Goal: Task Accomplishment & Management: Manage account settings

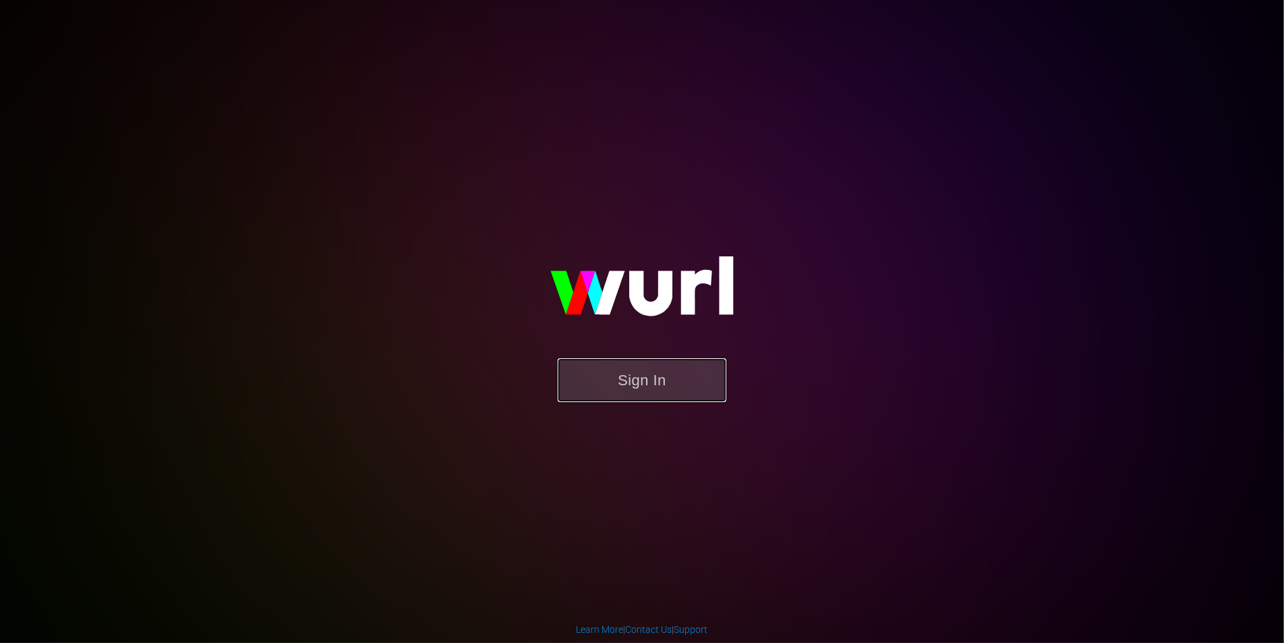
click at [647, 387] on button "Sign In" at bounding box center [642, 380] width 169 height 44
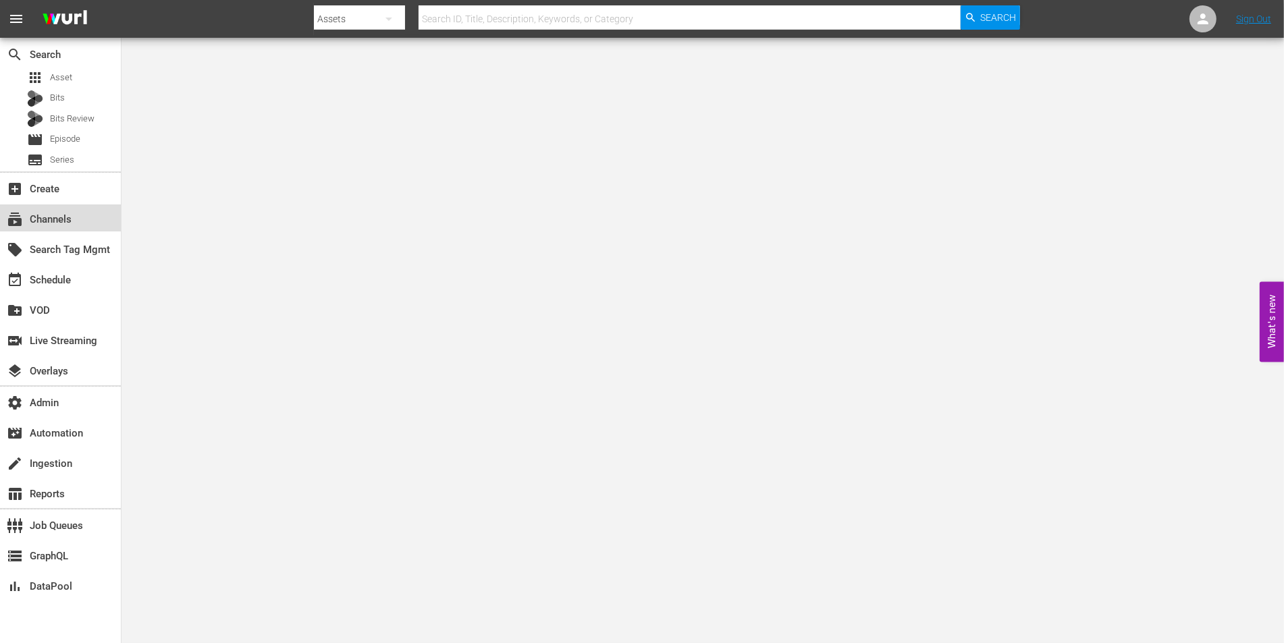
click at [61, 209] on div "subscriptions Channels" at bounding box center [60, 218] width 121 height 27
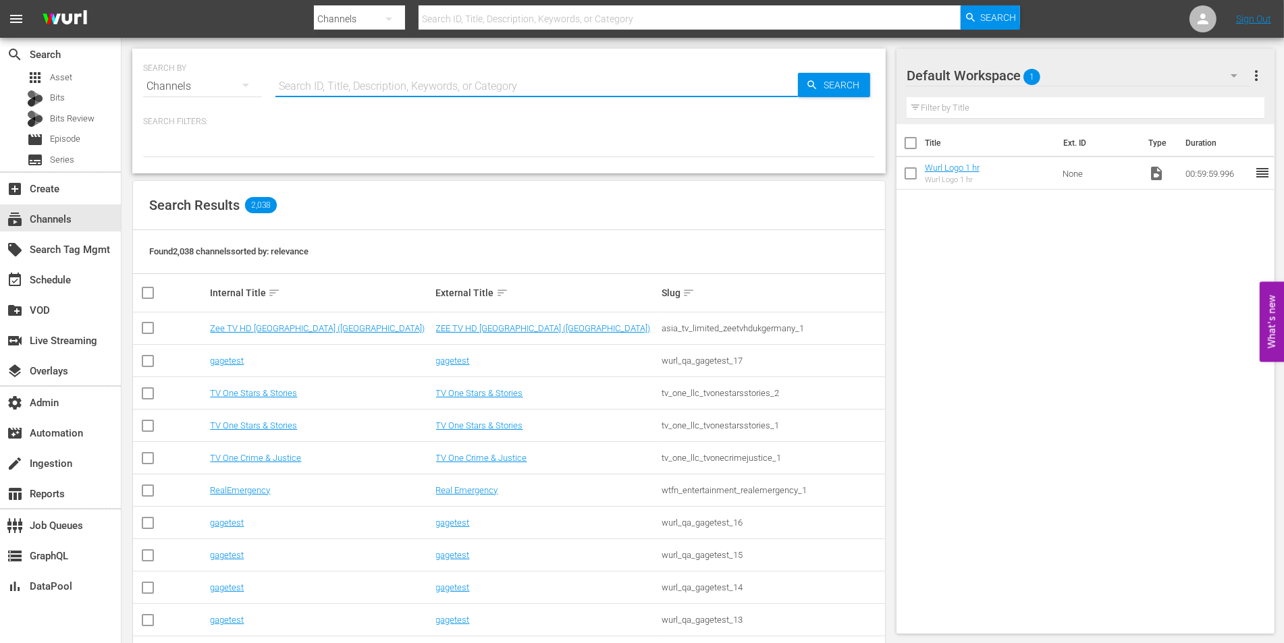
click at [325, 86] on input "text" at bounding box center [536, 86] width 522 height 32
paste input "cinedigm_entertainment_corp_historian_1"
type input "cinedigm_entertainment_corp_historian_1"
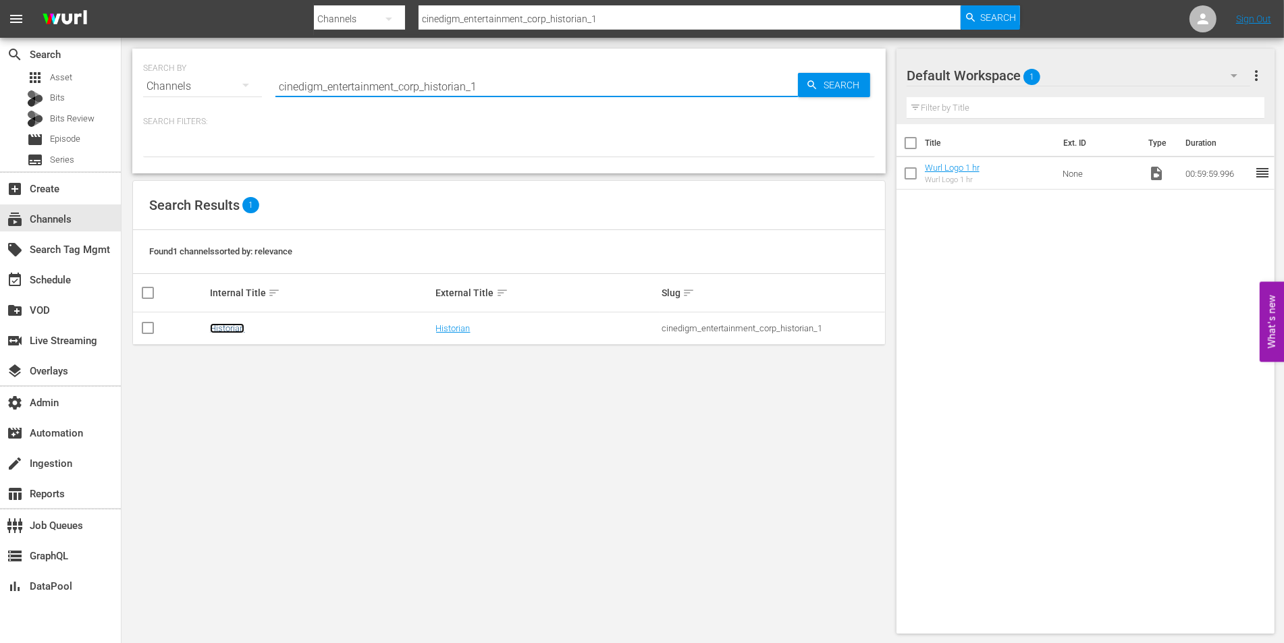
click at [220, 324] on link "Historian" at bounding box center [227, 328] width 34 height 10
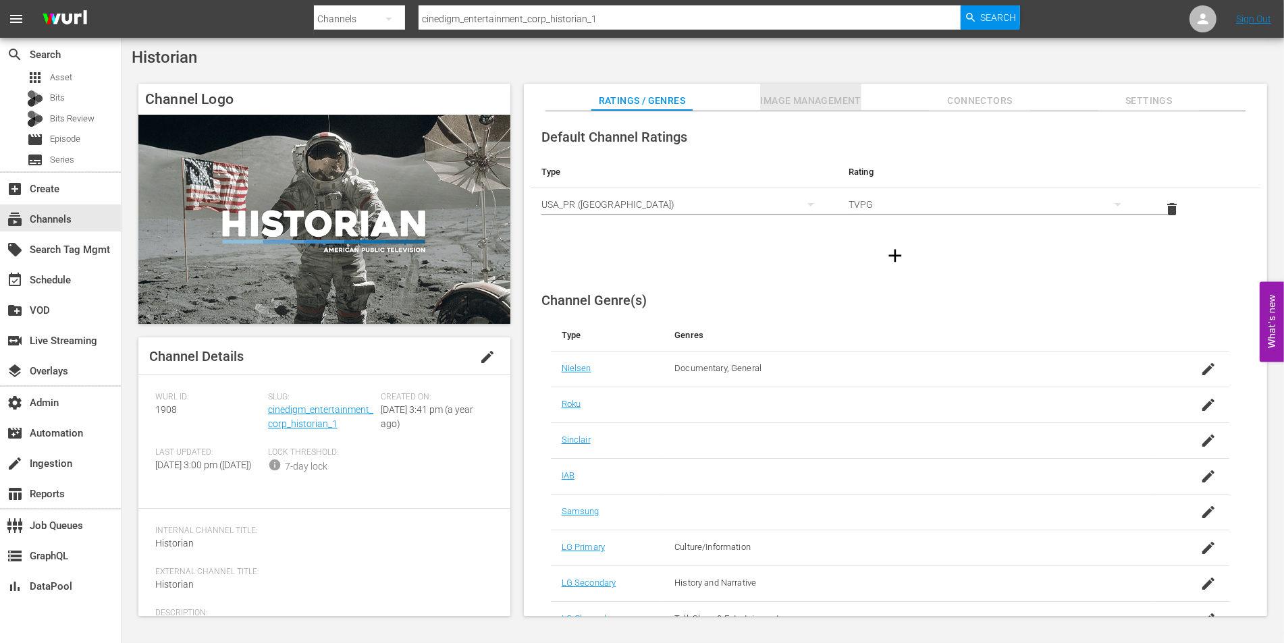
click at [817, 90] on button "Image Management" at bounding box center [810, 97] width 101 height 27
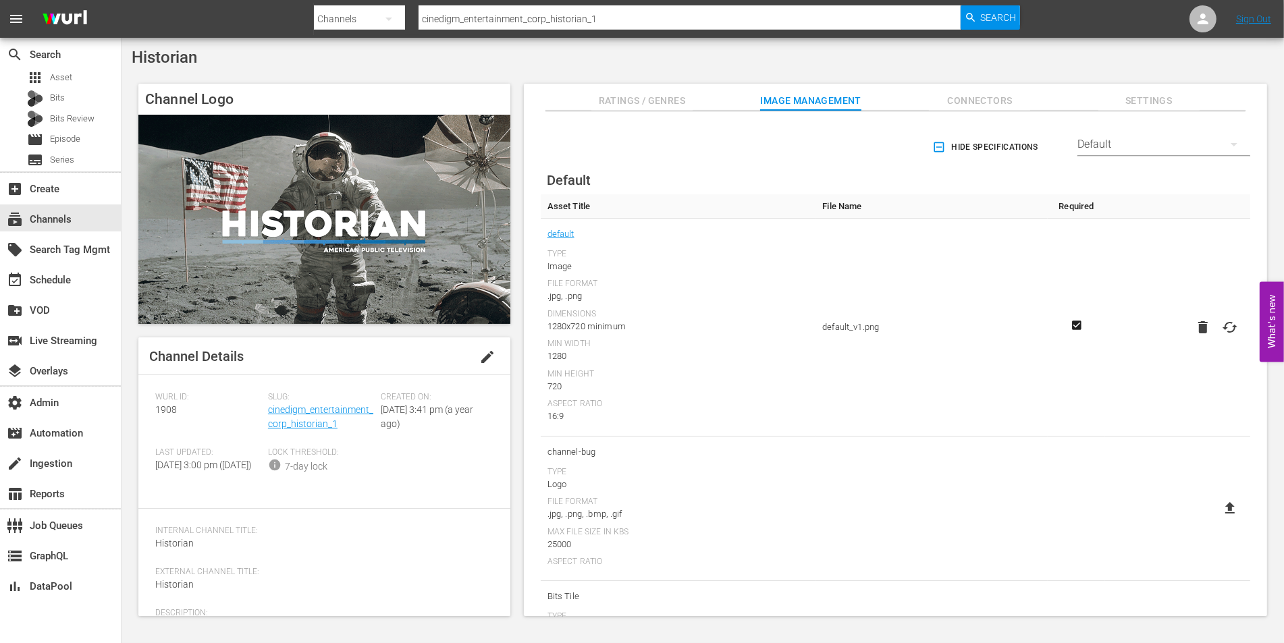
click at [1093, 150] on div "Default" at bounding box center [1163, 145] width 173 height 38
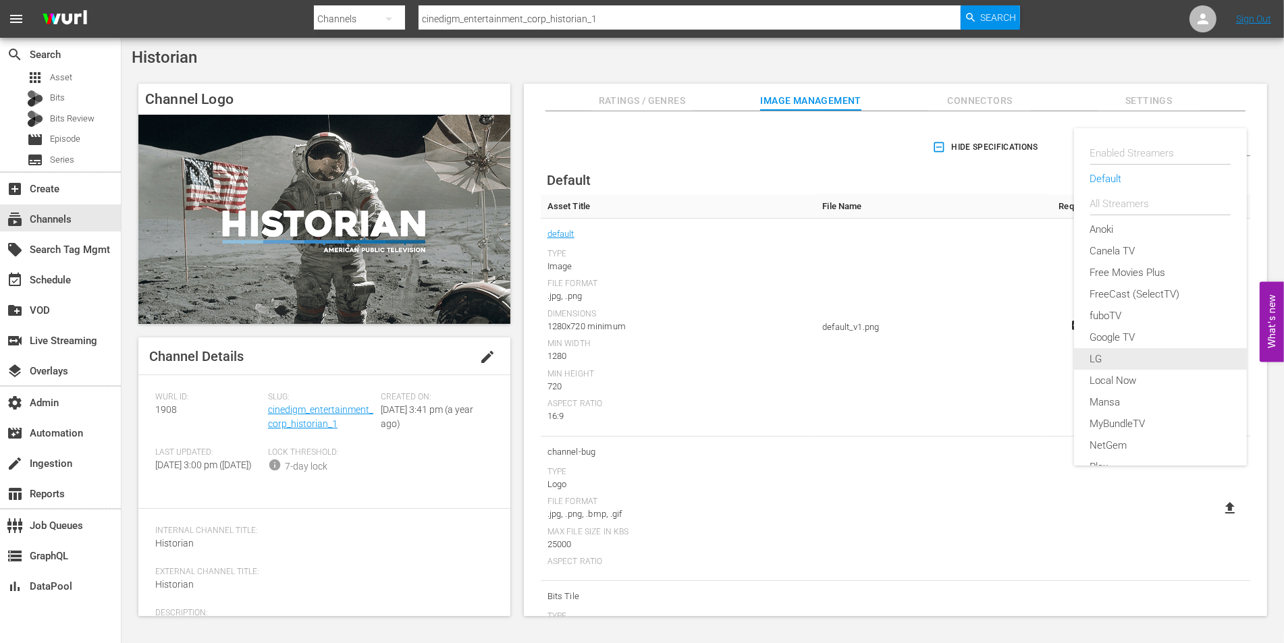
click at [1102, 356] on div "LG" at bounding box center [1160, 359] width 140 height 22
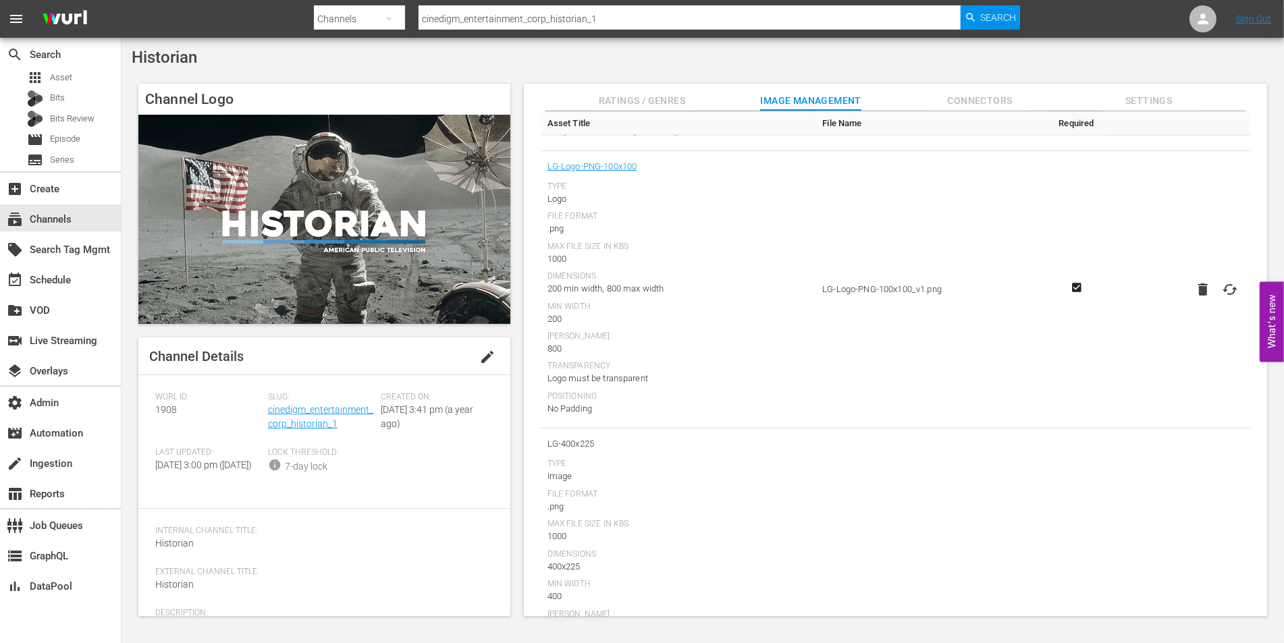
scroll to position [1647, 0]
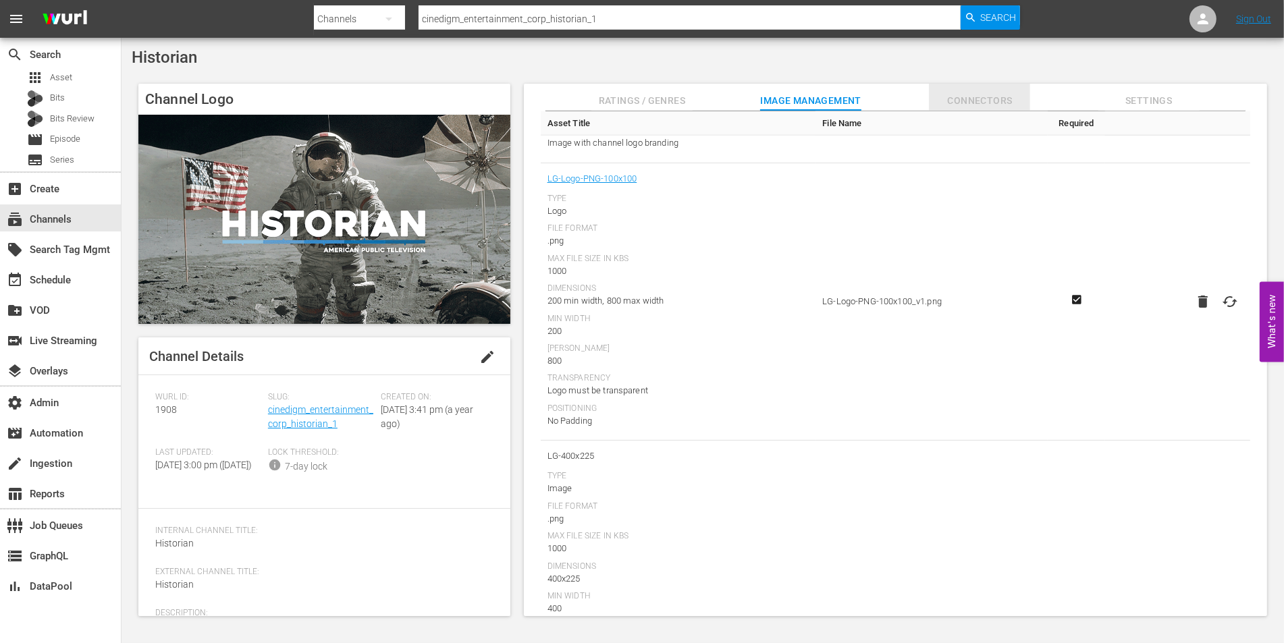
click at [987, 106] on span "Connectors" at bounding box center [979, 100] width 101 height 17
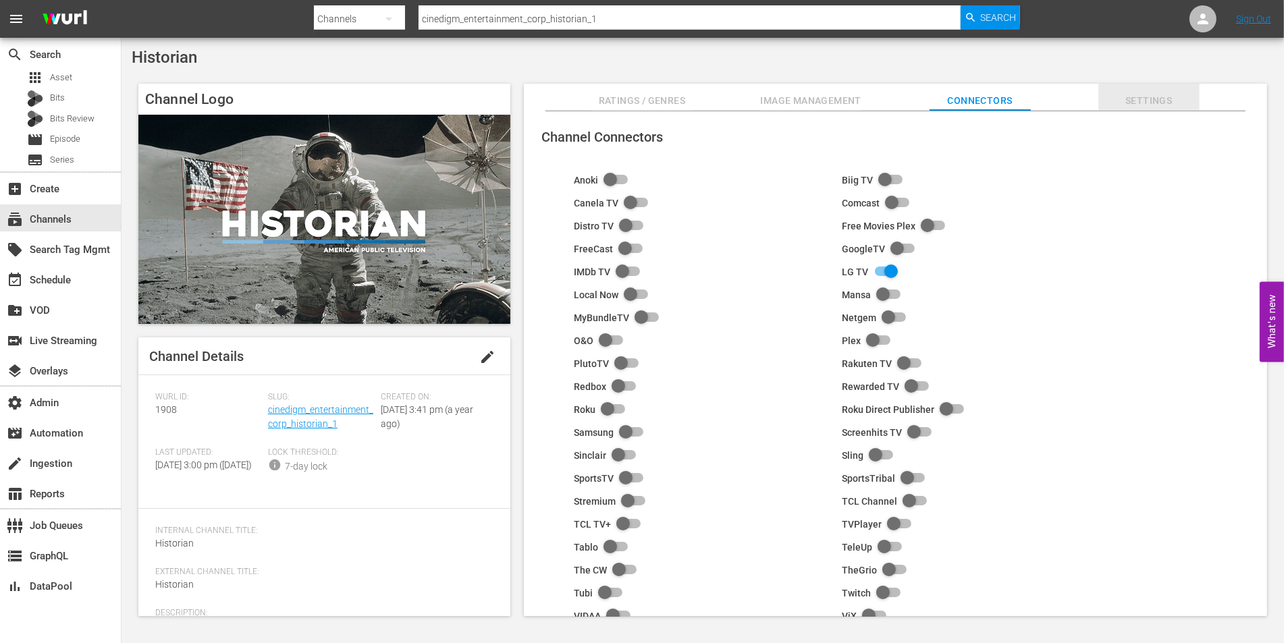
click at [1158, 107] on span "Settings" at bounding box center [1148, 100] width 101 height 17
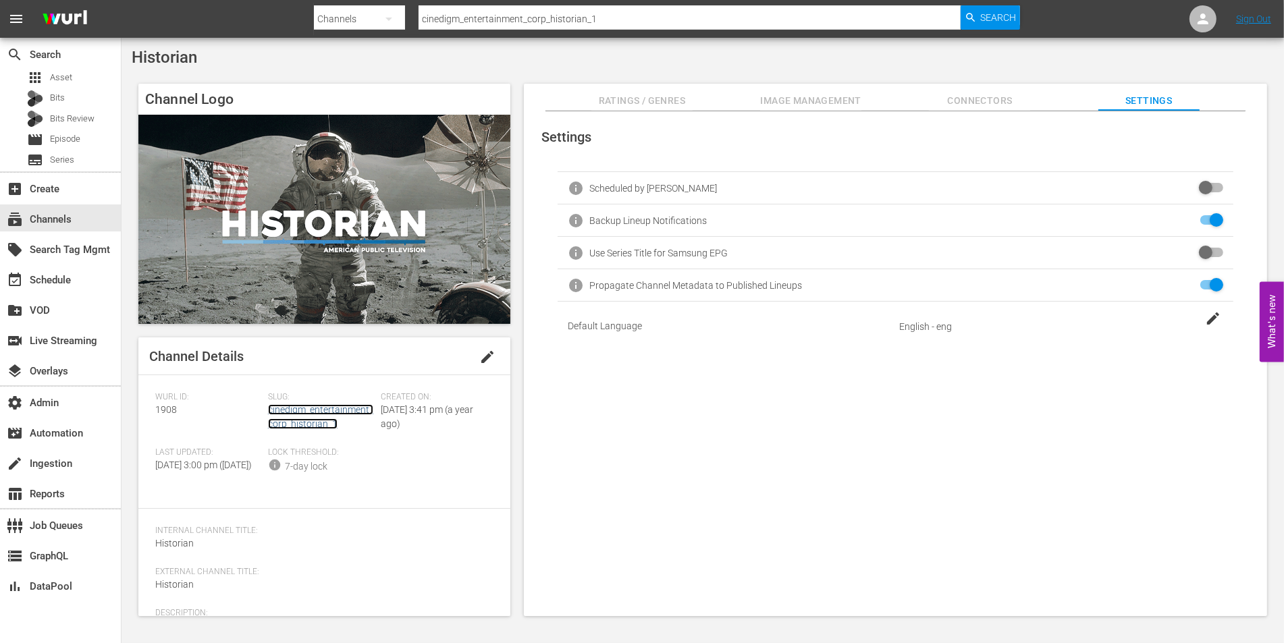
click at [275, 411] on link "cinedigm_entertainment_corp_historian_1" at bounding box center [320, 416] width 105 height 25
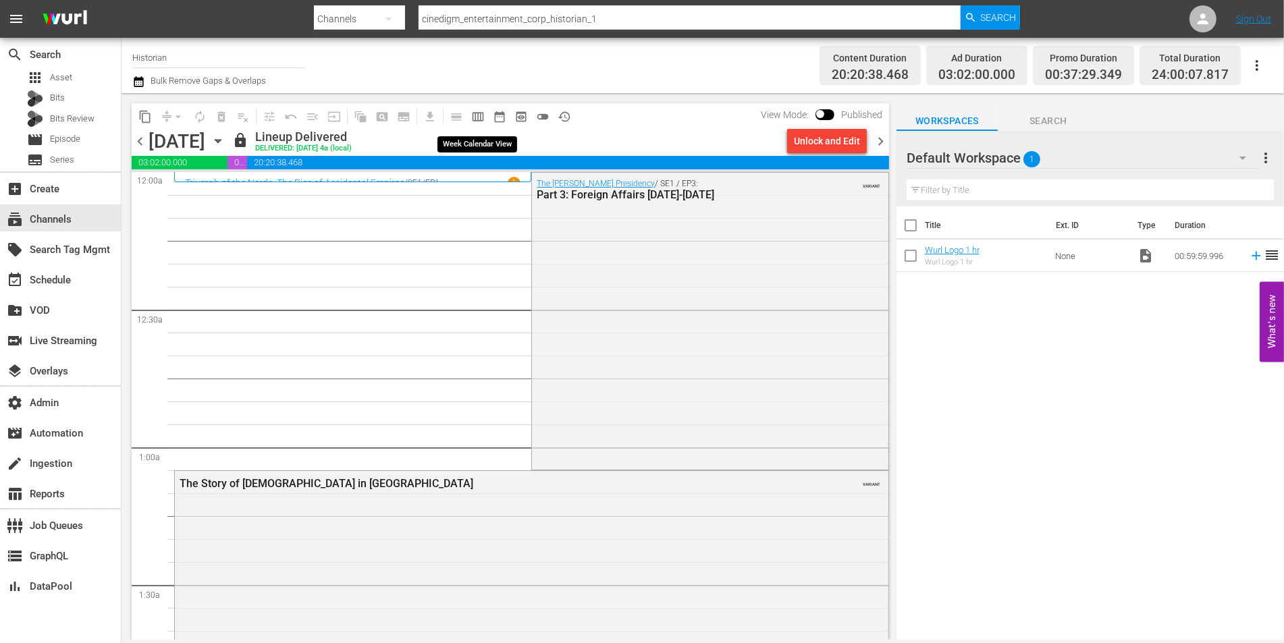
click at [482, 119] on span "calendar_view_week_outlined" at bounding box center [477, 116] width 13 height 13
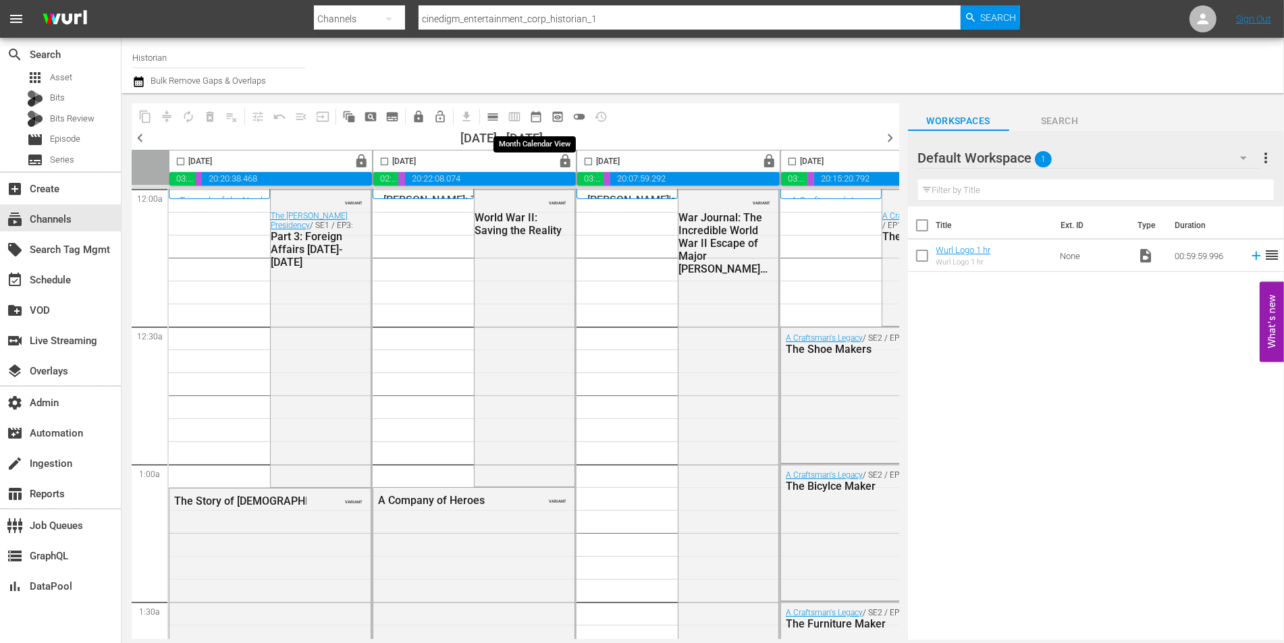
click at [538, 118] on span "date_range_outlined" at bounding box center [535, 116] width 13 height 13
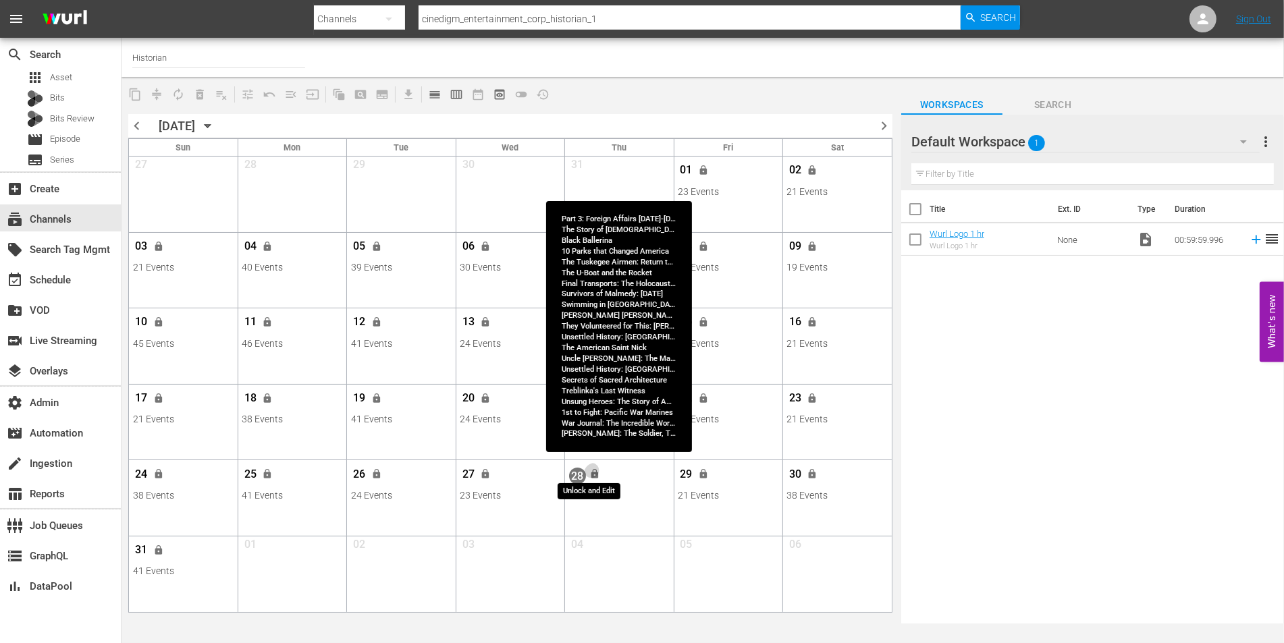
click at [592, 473] on span "lock" at bounding box center [594, 474] width 11 height 11
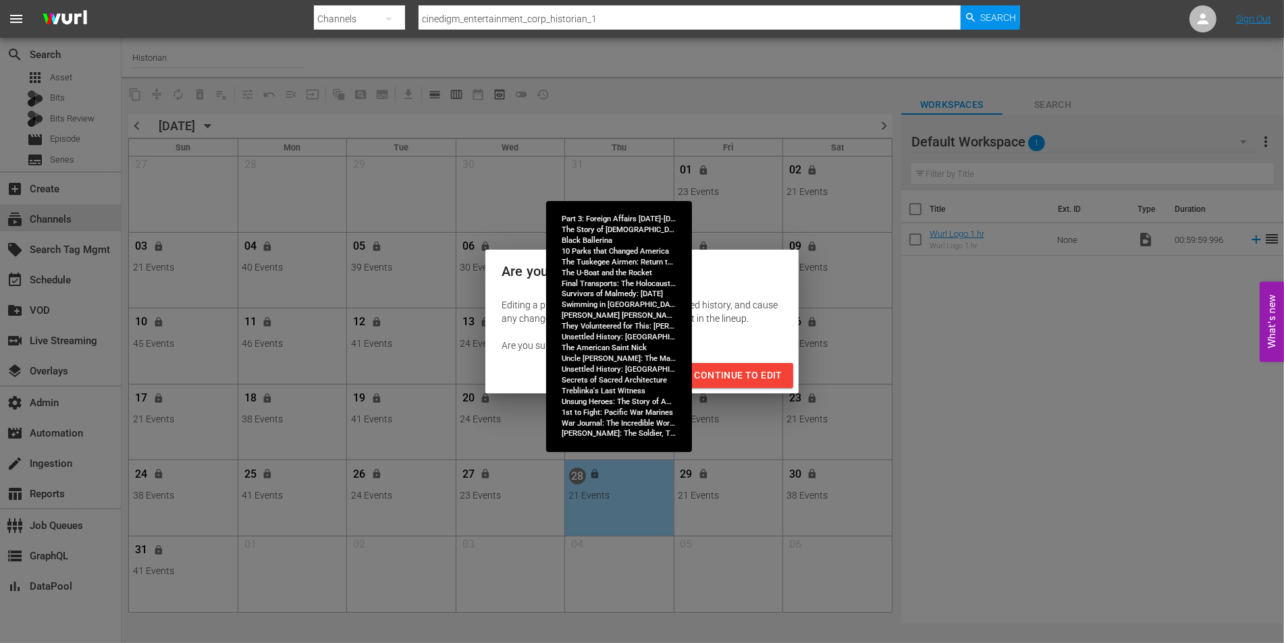
click at [715, 379] on span "Continue to Edit" at bounding box center [739, 375] width 88 height 17
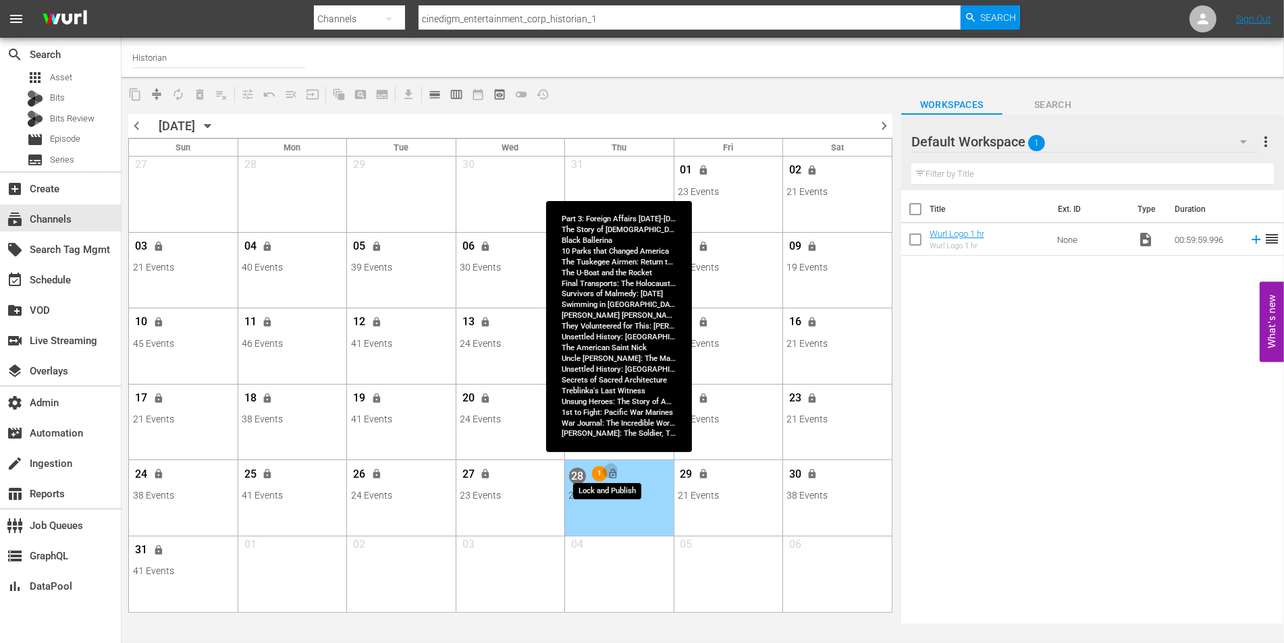
click at [616, 472] on span "lock_open" at bounding box center [612, 474] width 11 height 11
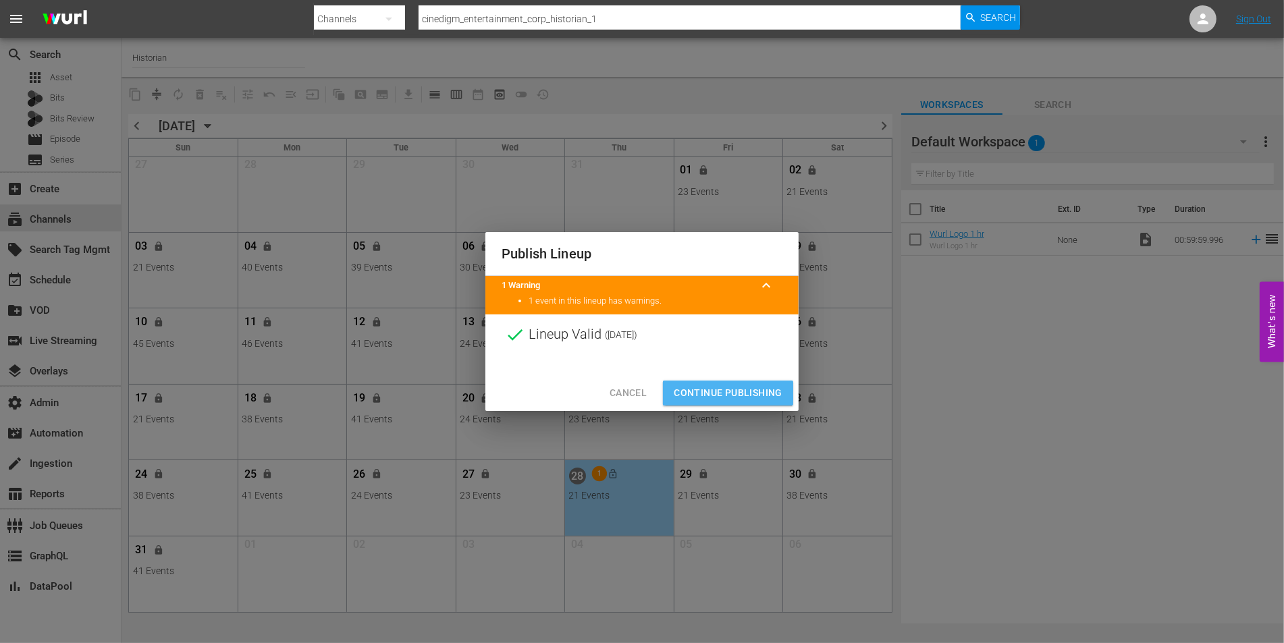
click at [738, 391] on span "Continue Publishing" at bounding box center [728, 393] width 109 height 17
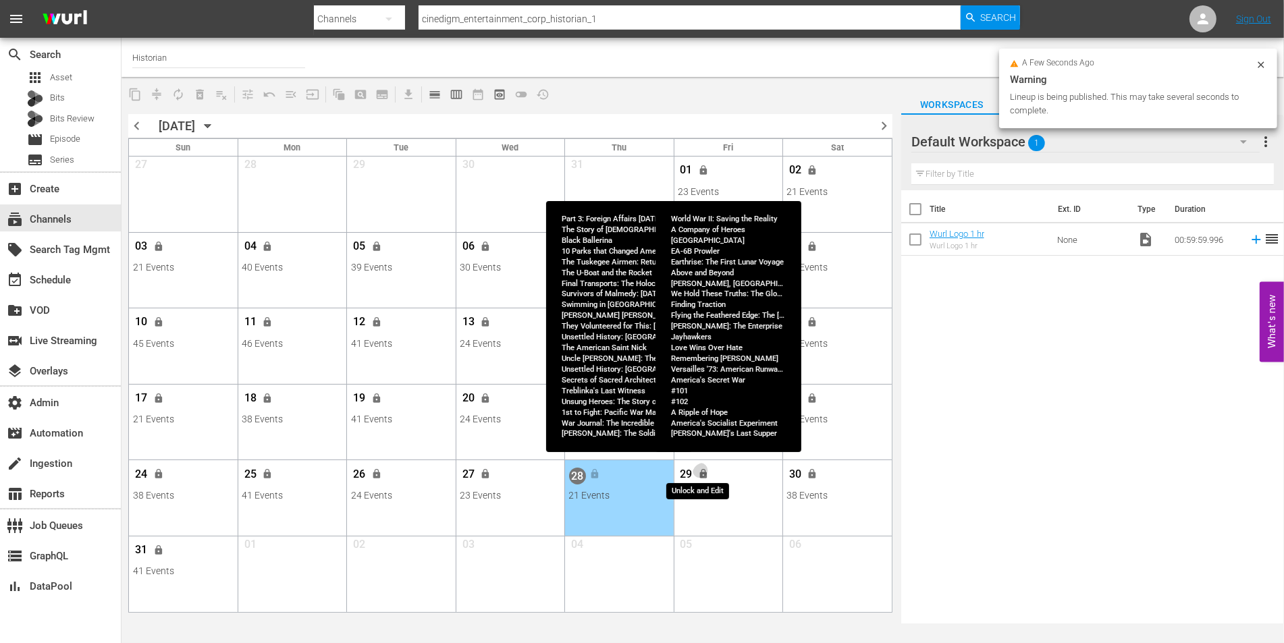
click at [707, 471] on span "lock" at bounding box center [703, 474] width 11 height 11
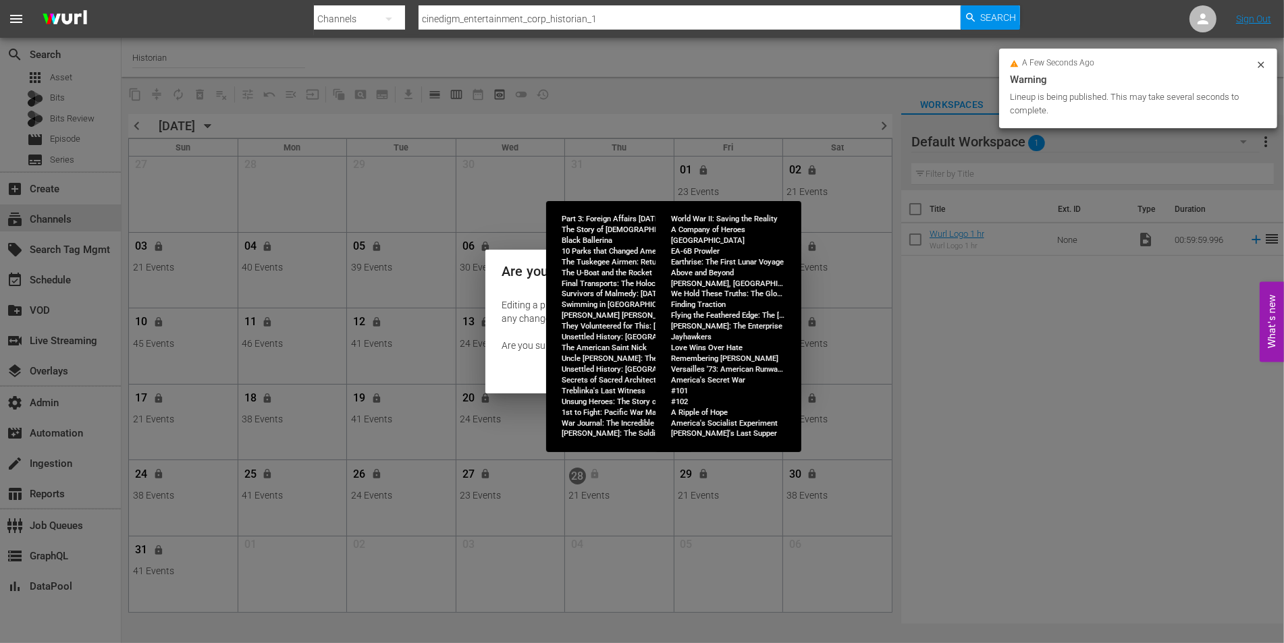
click at [737, 383] on span "Continue to Edit" at bounding box center [739, 375] width 88 height 17
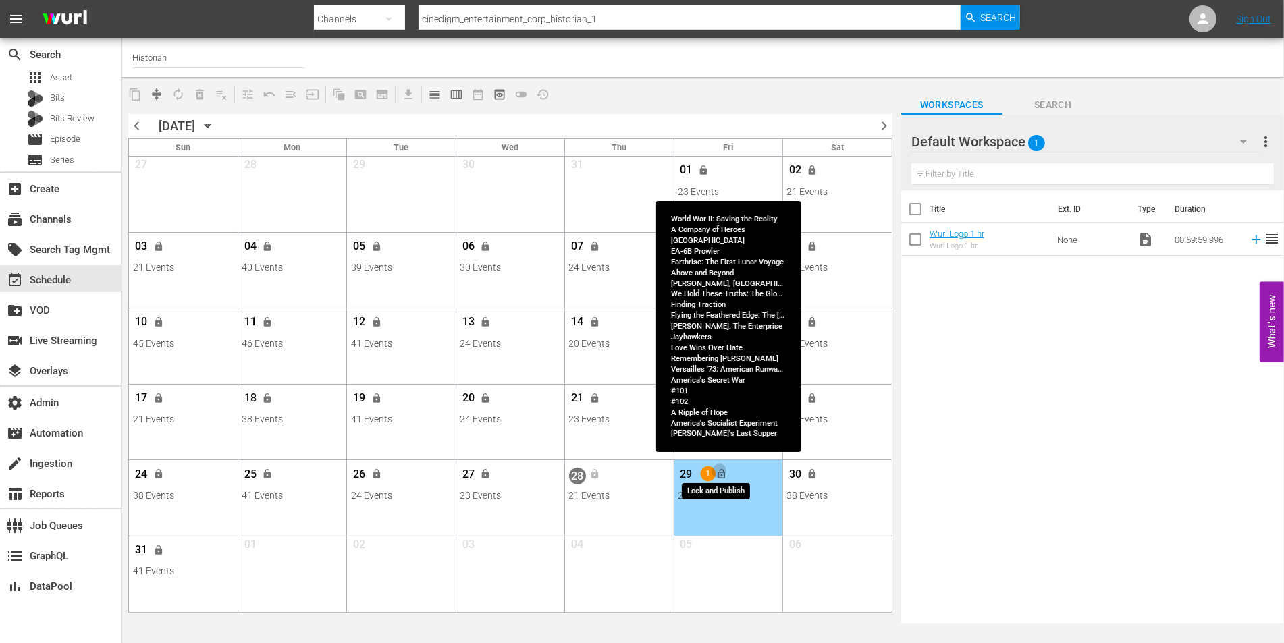
click at [724, 473] on span "lock_open" at bounding box center [721, 474] width 11 height 11
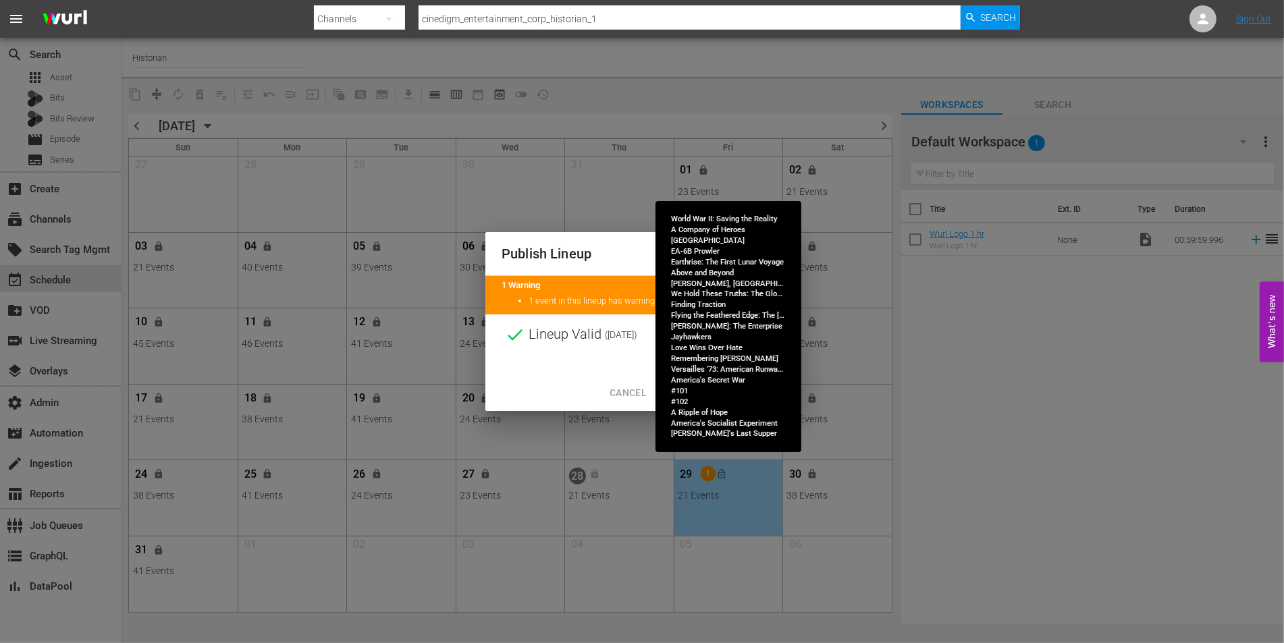
click at [720, 387] on span "Continue Publishing" at bounding box center [728, 393] width 109 height 17
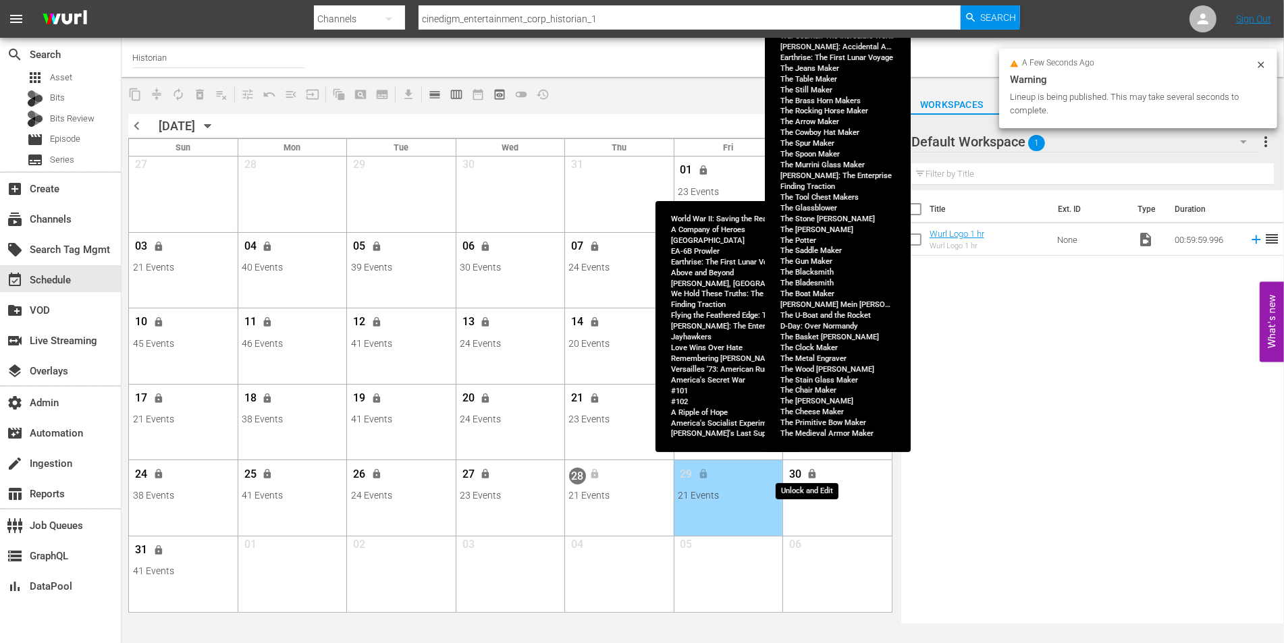
click at [812, 471] on span "lock" at bounding box center [812, 474] width 11 height 11
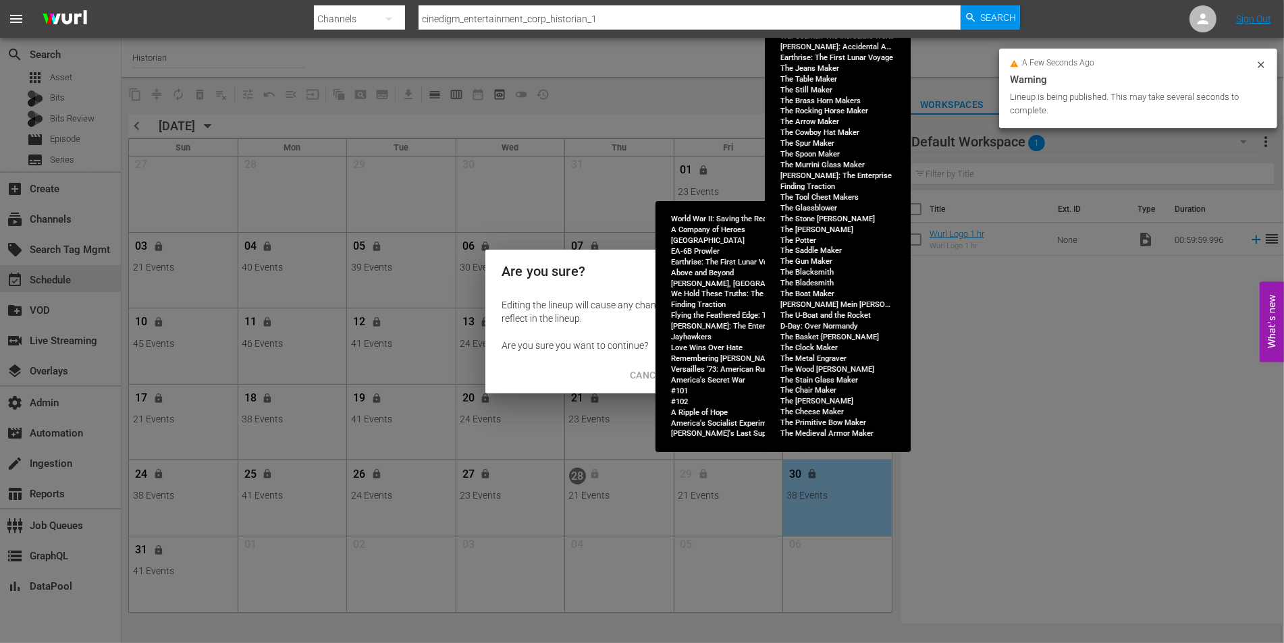
click at [774, 371] on span "Continue to Edit" at bounding box center [739, 375] width 88 height 17
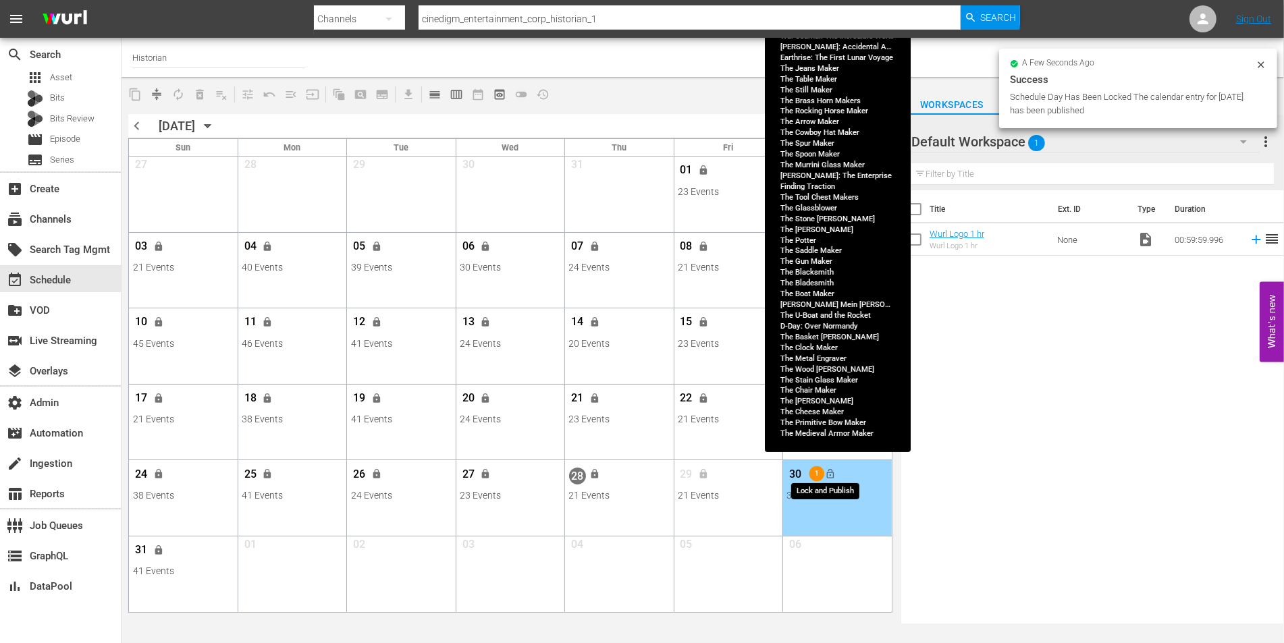
click at [834, 474] on span "lock_open" at bounding box center [831, 474] width 11 height 11
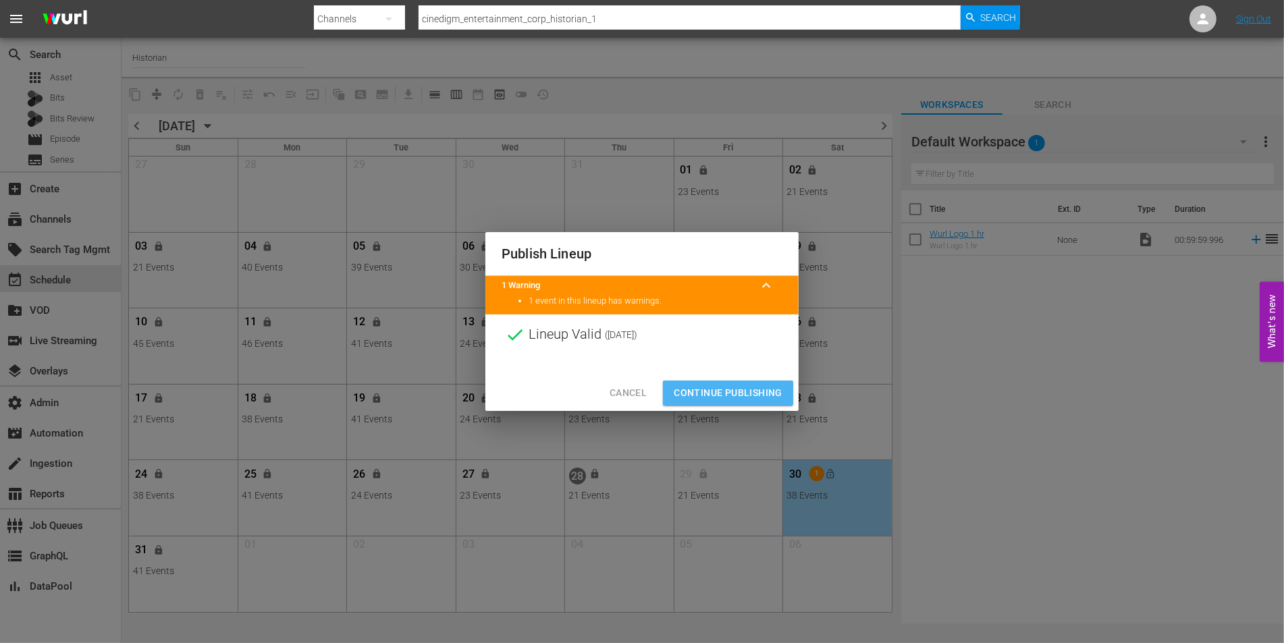
click at [736, 385] on span "Continue Publishing" at bounding box center [728, 393] width 109 height 17
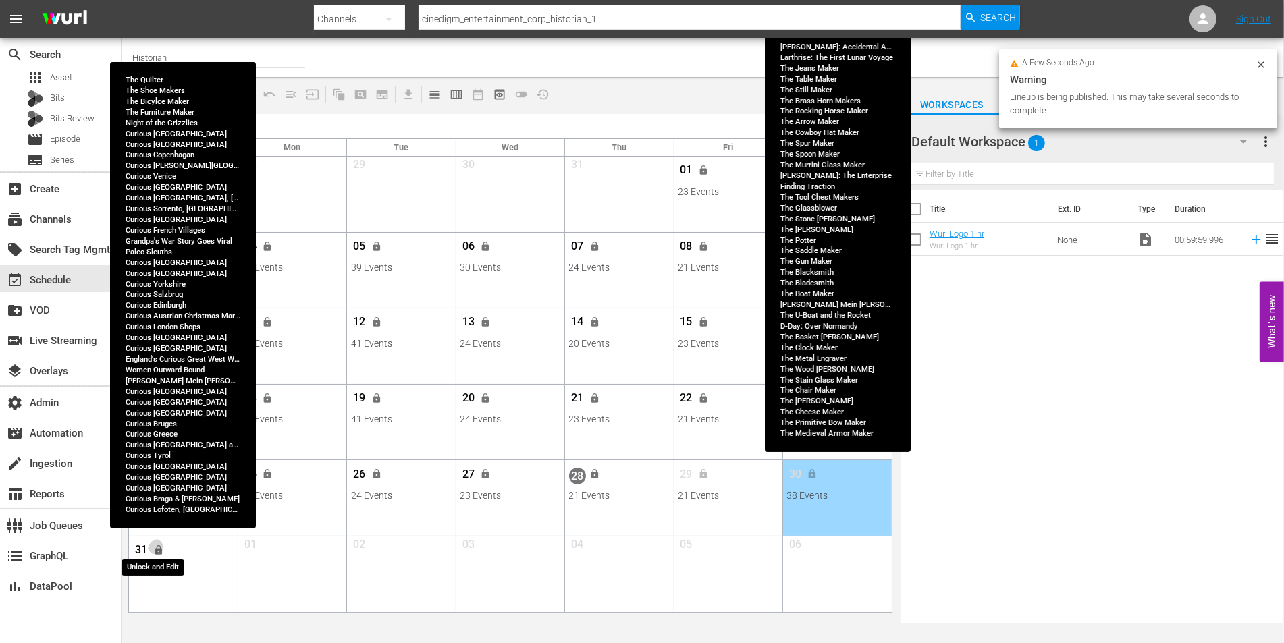
click at [159, 549] on span "lock" at bounding box center [158, 550] width 11 height 11
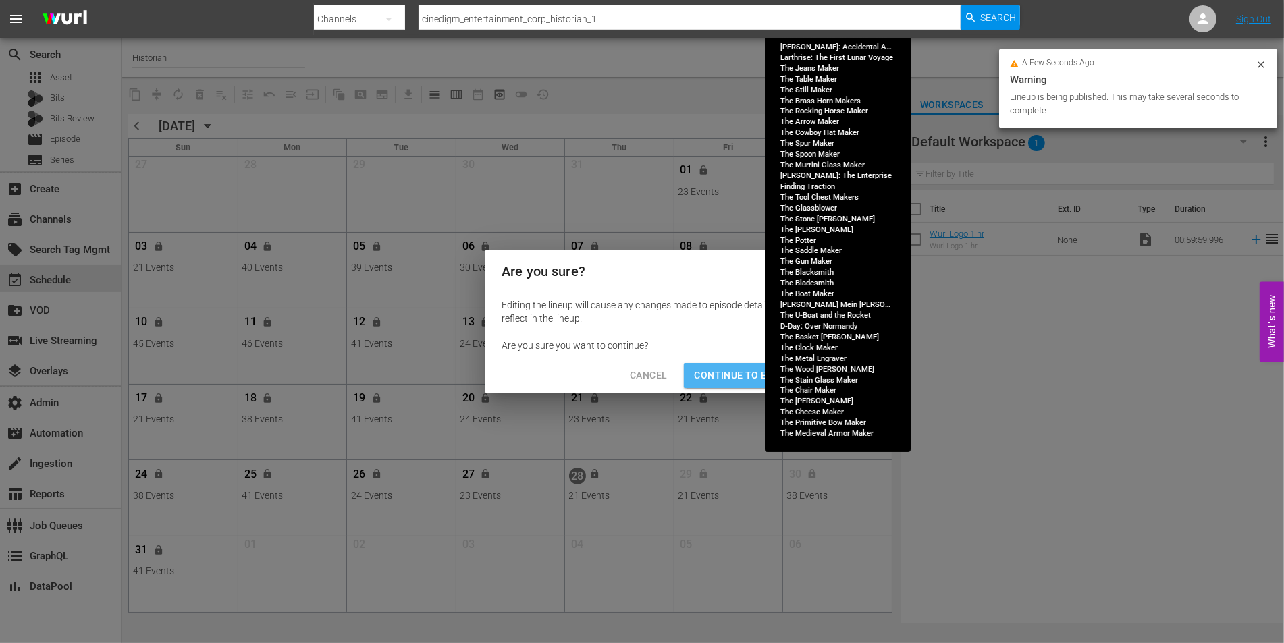
click at [715, 371] on span "Continue to Edit" at bounding box center [739, 375] width 88 height 17
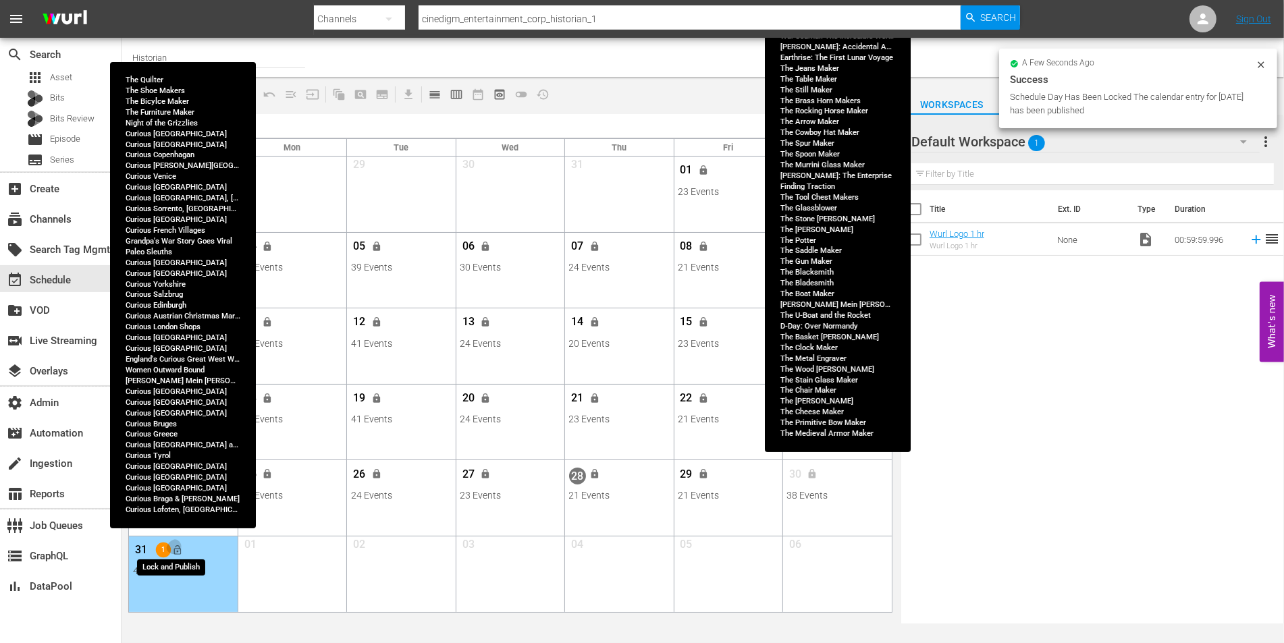
click at [182, 545] on button "lock_open" at bounding box center [177, 550] width 22 height 22
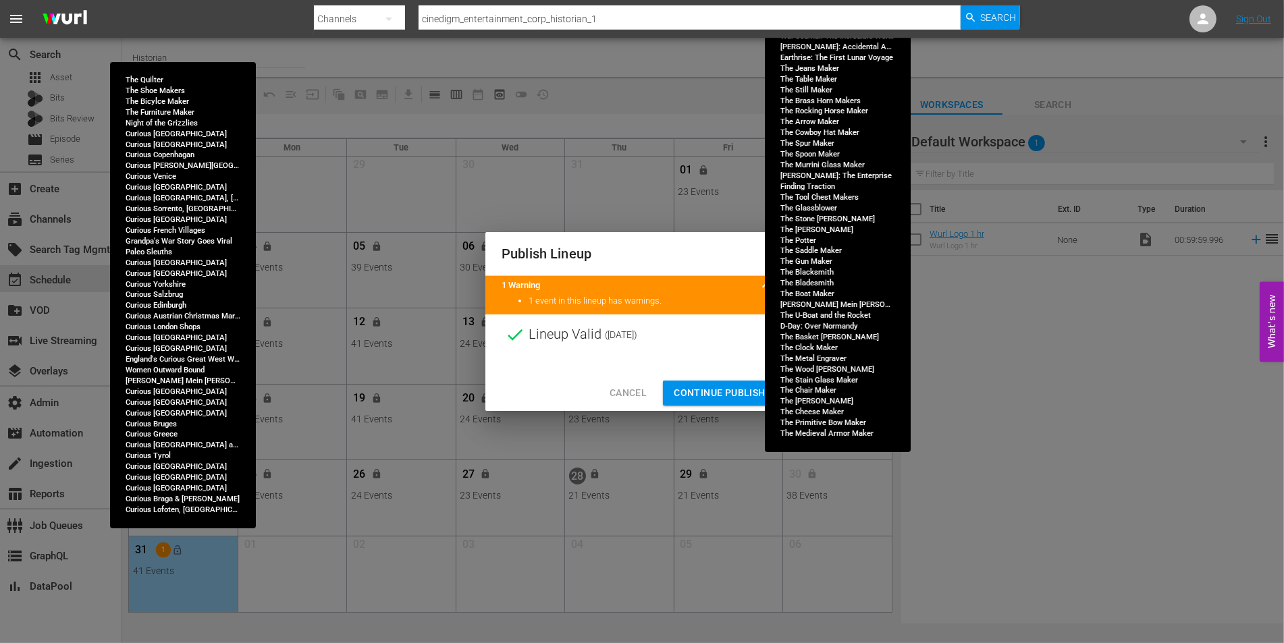
click at [718, 392] on span "Continue Publishing" at bounding box center [728, 393] width 109 height 17
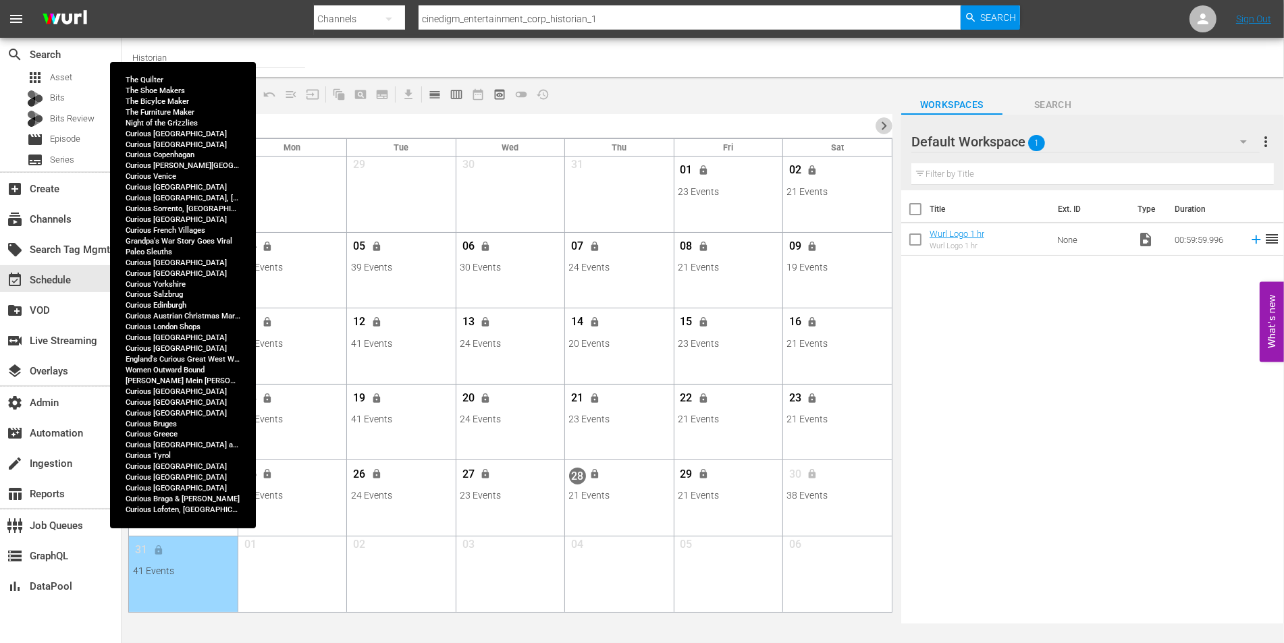
click at [884, 126] on span "chevron_right" at bounding box center [883, 125] width 17 height 17
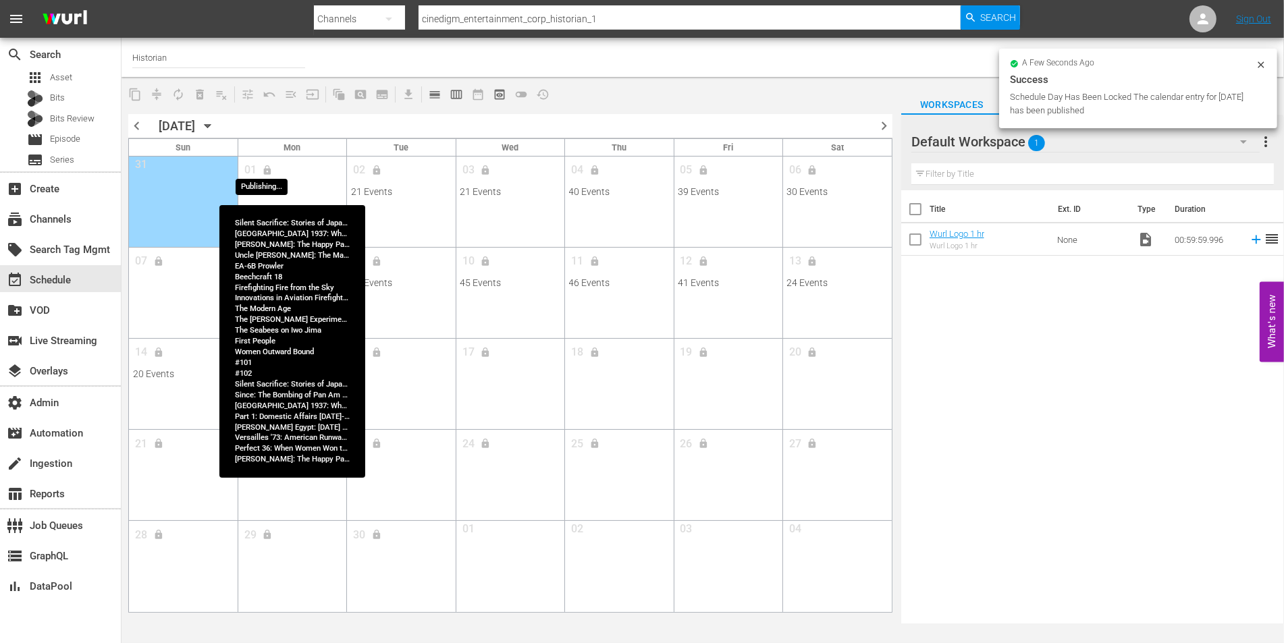
click at [266, 165] on span "lock" at bounding box center [267, 169] width 22 height 9
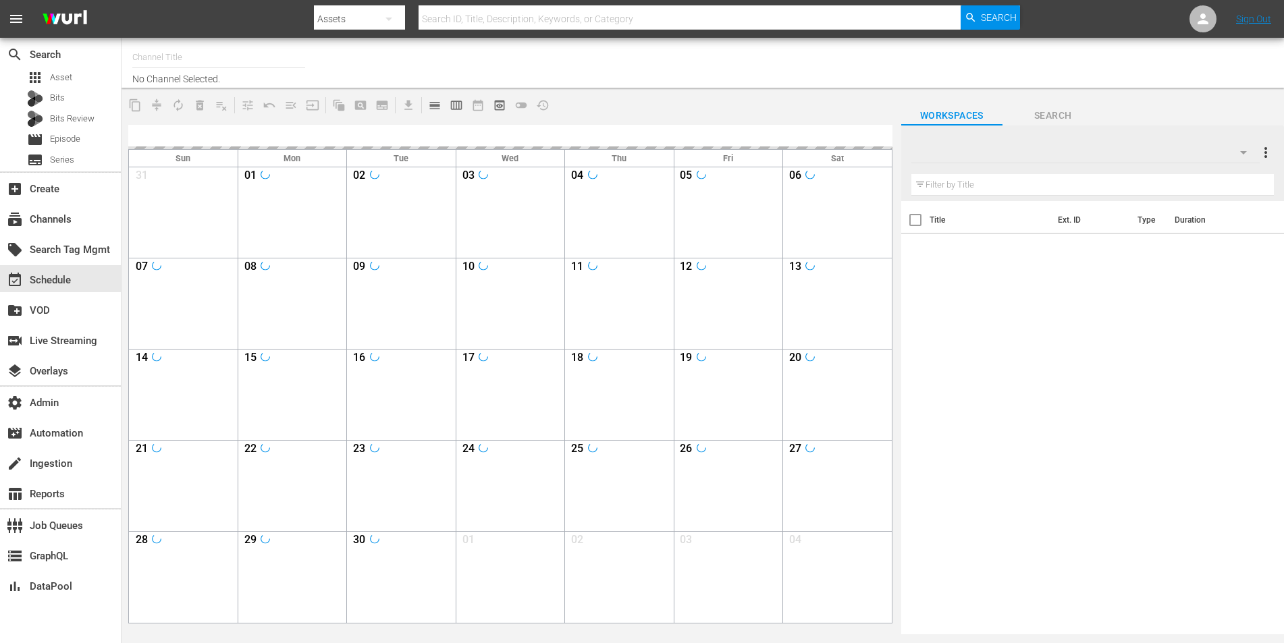
type input "Historian (1908)"
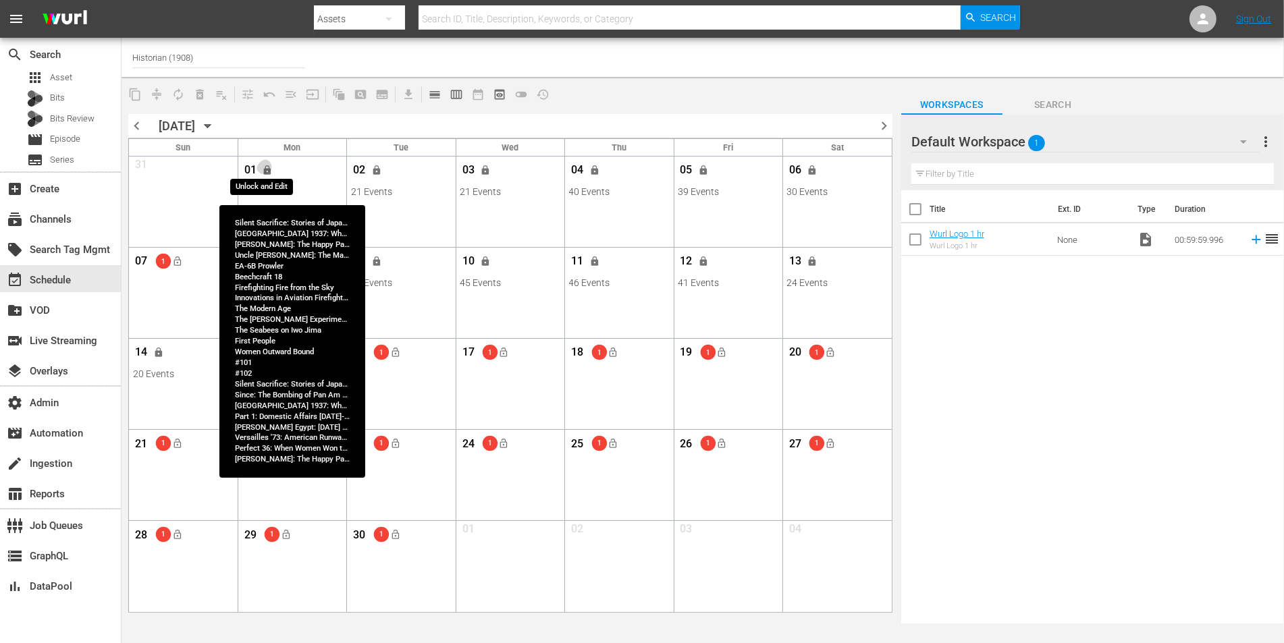
click at [271, 159] on button "lock" at bounding box center [267, 170] width 22 height 22
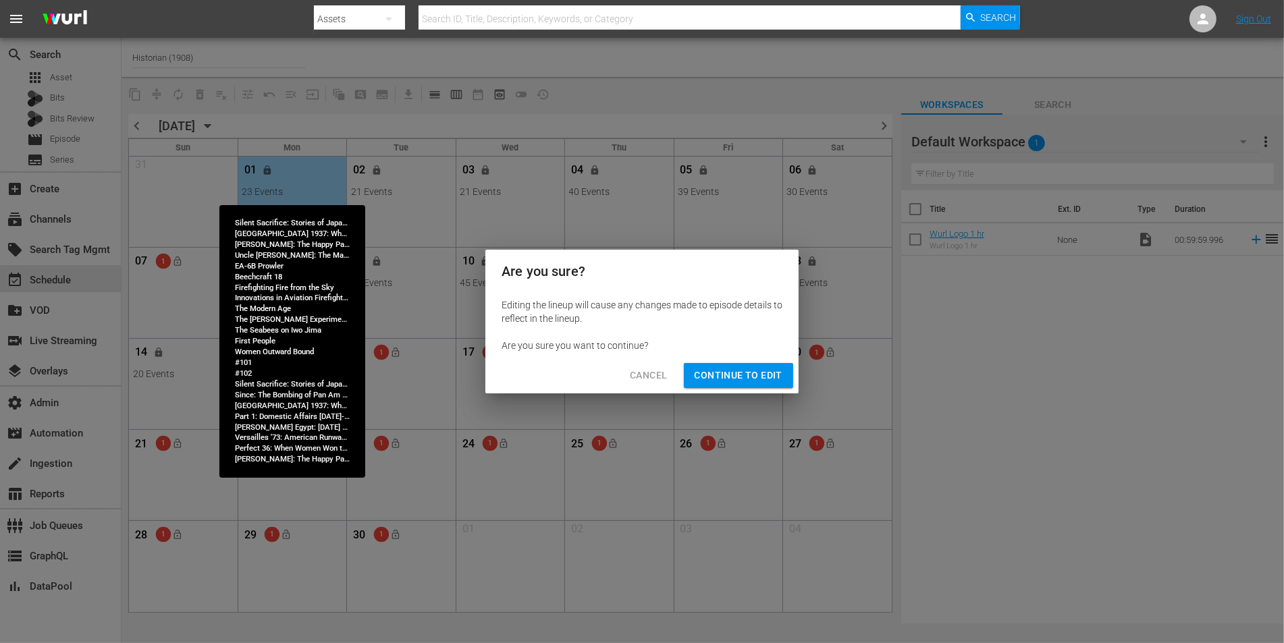
click at [743, 367] on button "Continue to Edit" at bounding box center [738, 375] width 109 height 25
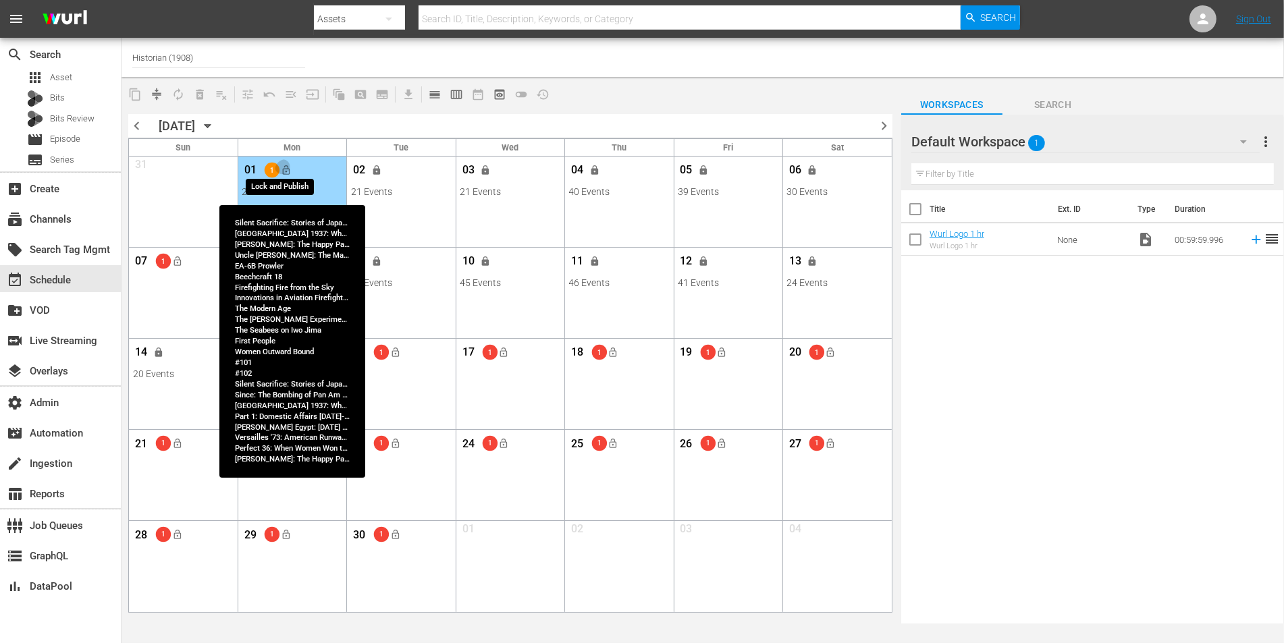
click at [289, 171] on span "lock_open" at bounding box center [286, 170] width 11 height 11
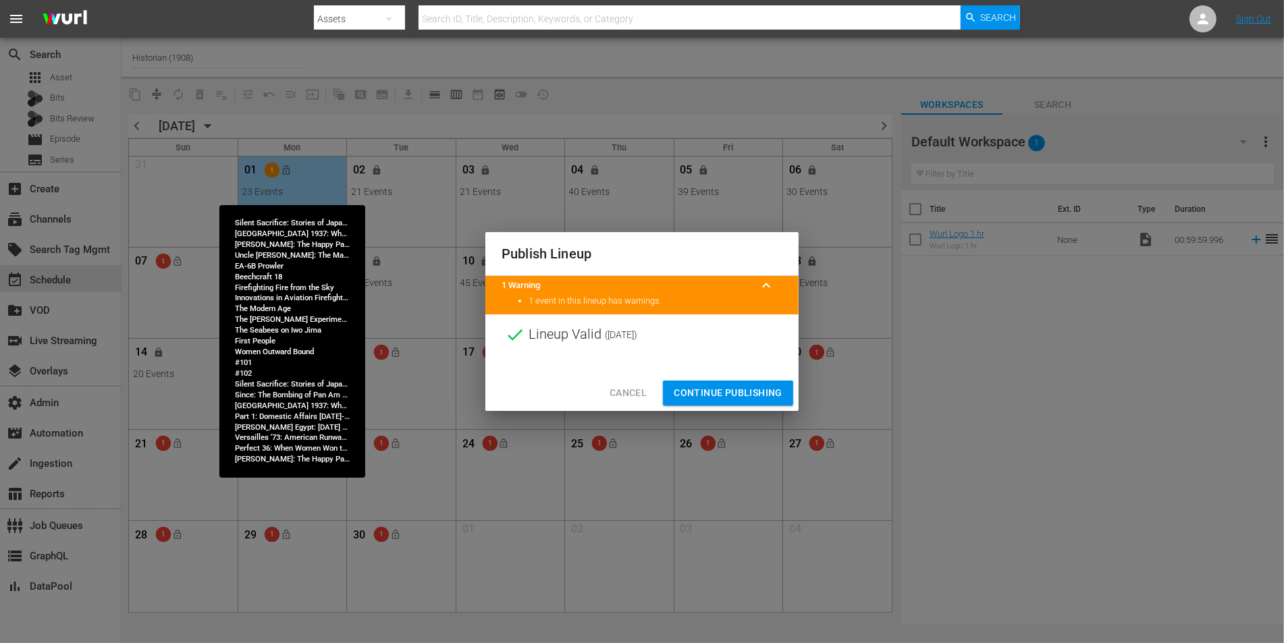
click at [753, 394] on span "Continue Publishing" at bounding box center [728, 393] width 109 height 17
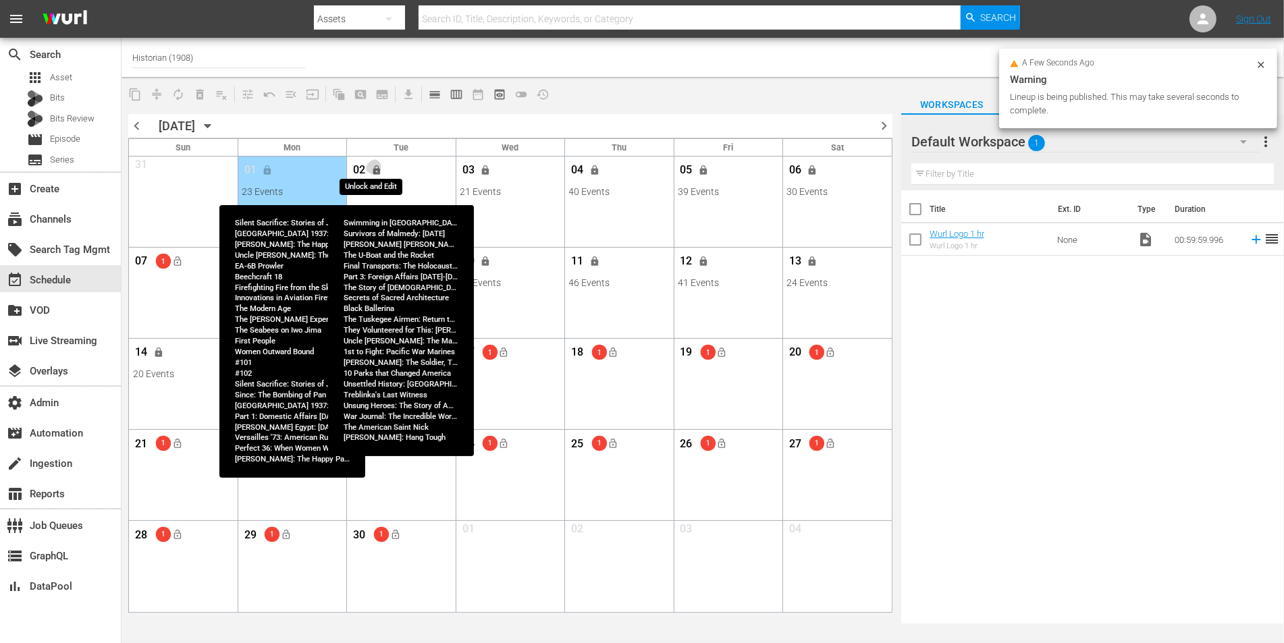
click at [379, 170] on span "lock" at bounding box center [376, 170] width 11 height 11
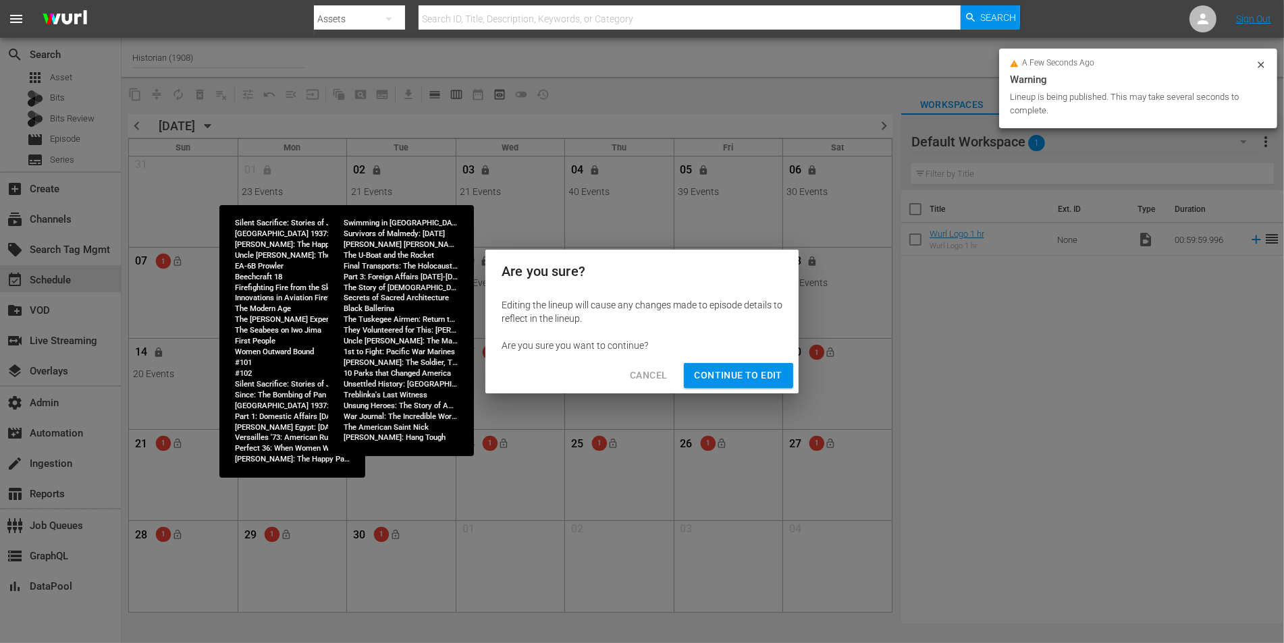
click at [732, 373] on span "Continue to Edit" at bounding box center [739, 375] width 88 height 17
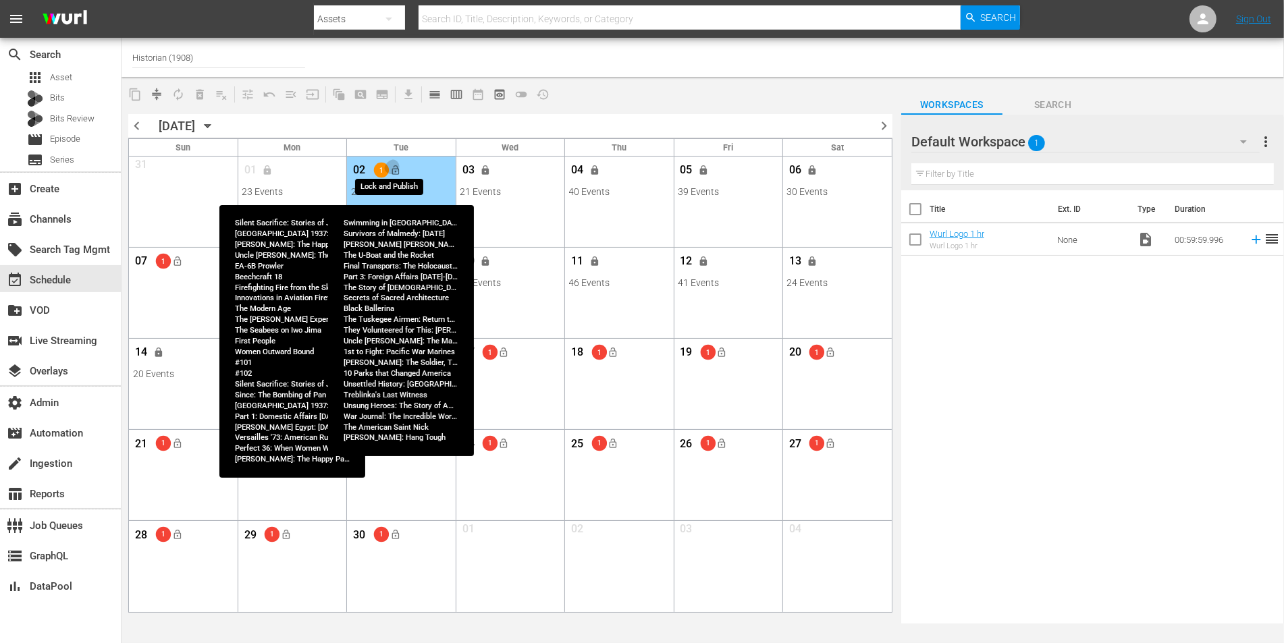
click at [396, 176] on button "lock_open" at bounding box center [395, 170] width 22 height 22
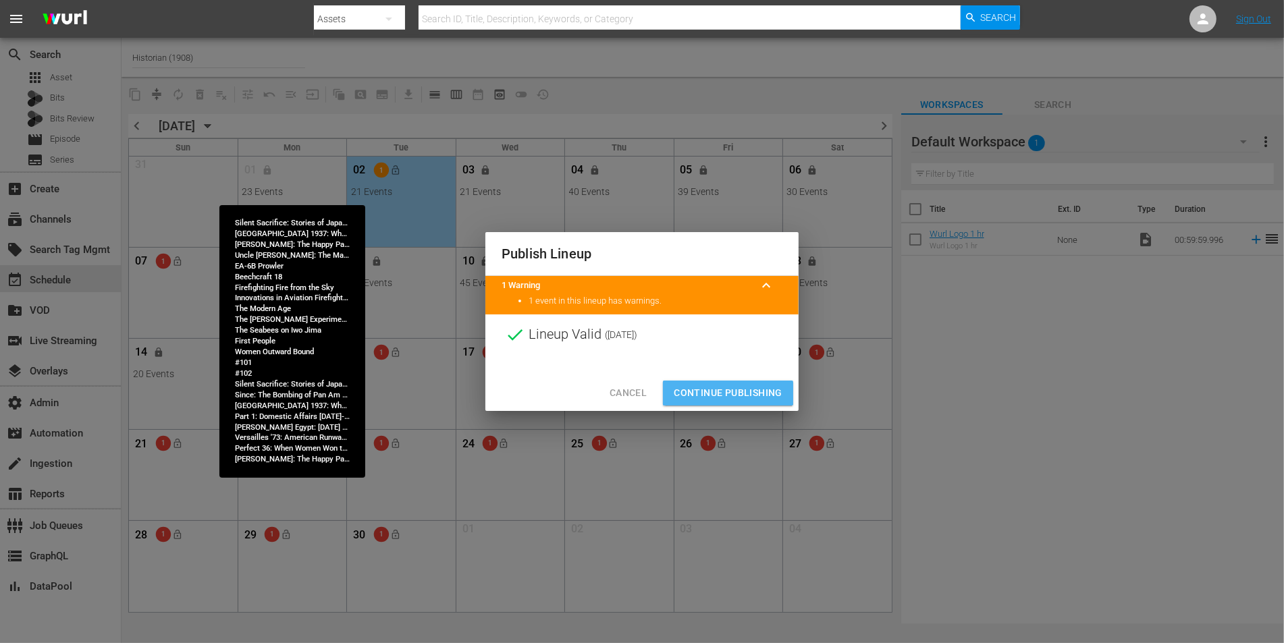
click at [706, 389] on span "Continue Publishing" at bounding box center [728, 393] width 109 height 17
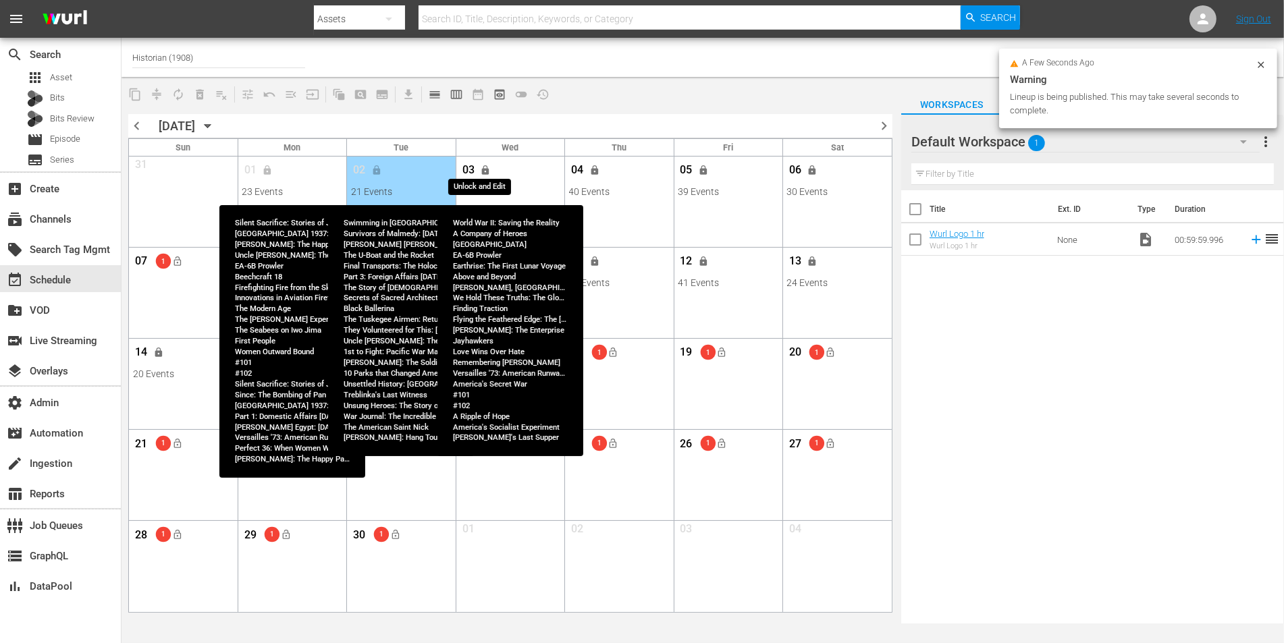
click at [489, 165] on span "lock" at bounding box center [486, 170] width 11 height 11
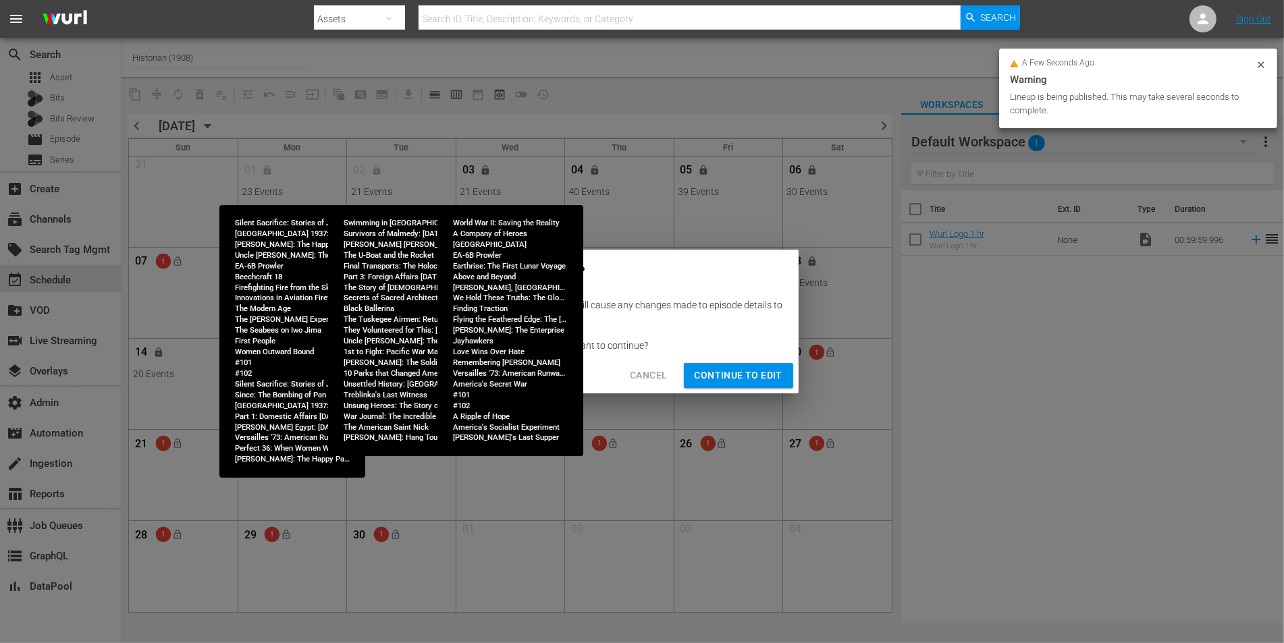
click at [757, 378] on span "Continue to Edit" at bounding box center [739, 375] width 88 height 17
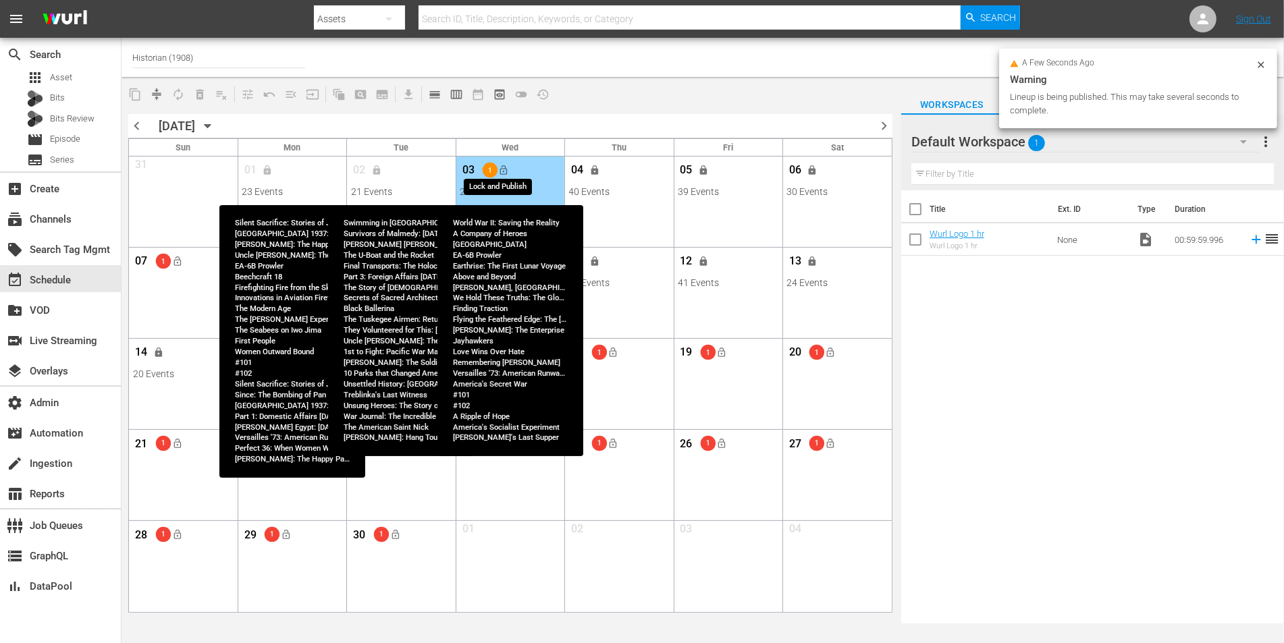
click at [502, 169] on span "lock_open" at bounding box center [504, 170] width 11 height 11
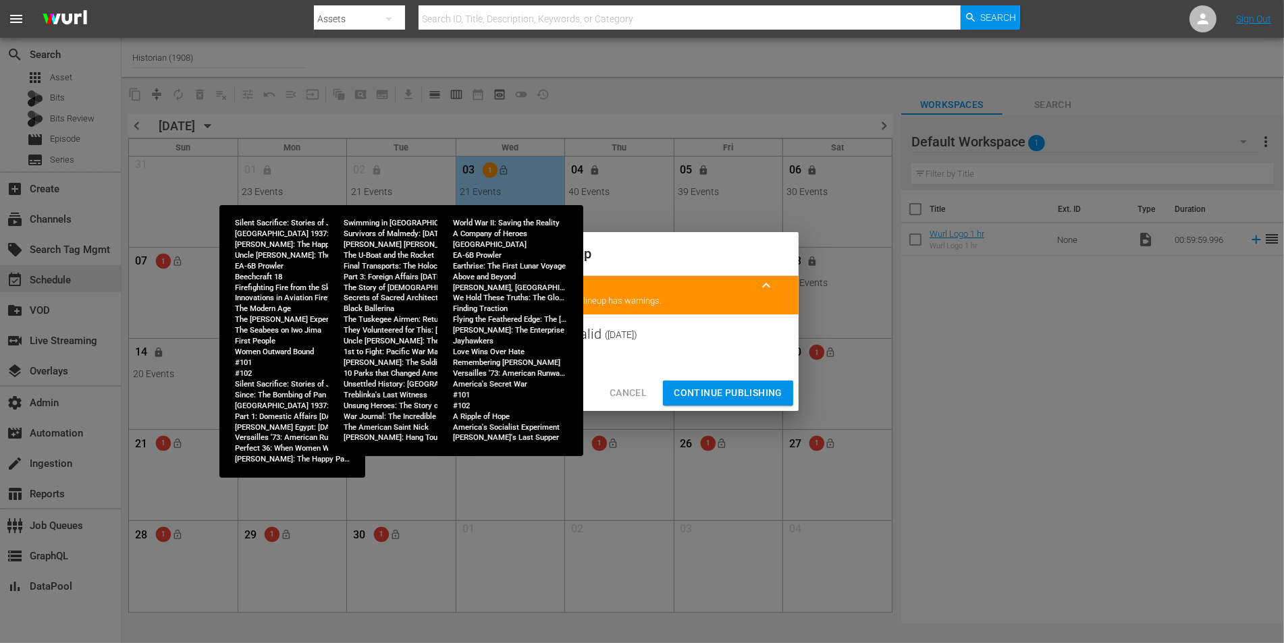
click at [749, 384] on button "Continue Publishing" at bounding box center [728, 393] width 130 height 25
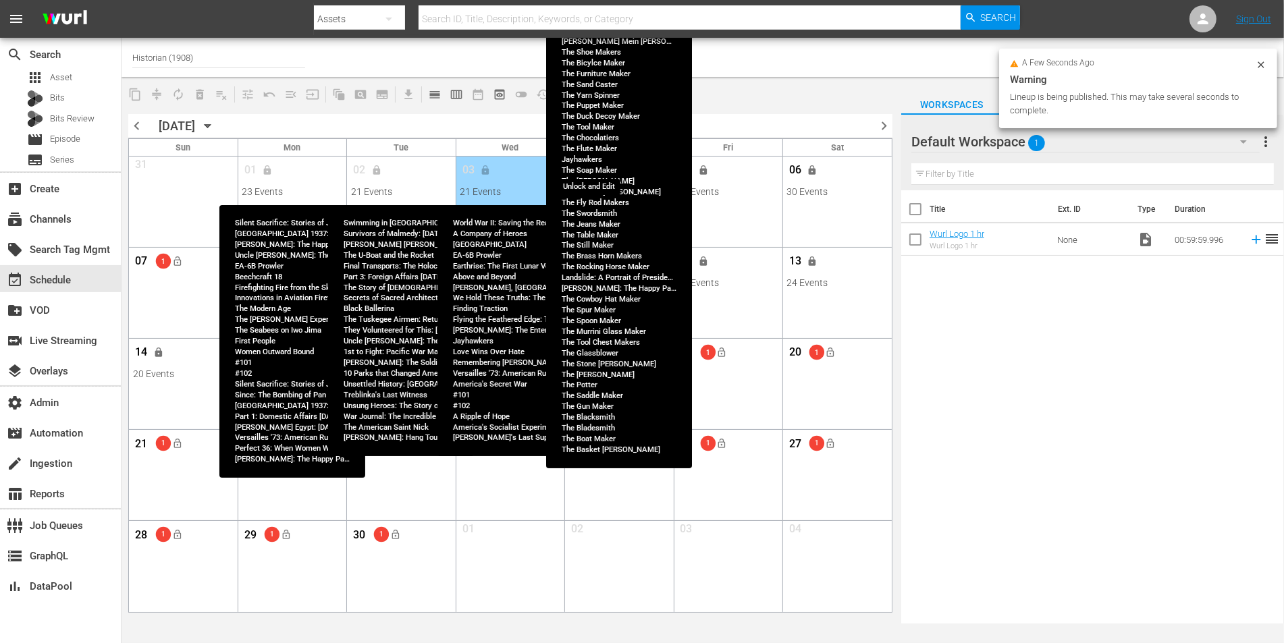
click at [598, 167] on span "lock" at bounding box center [594, 170] width 11 height 11
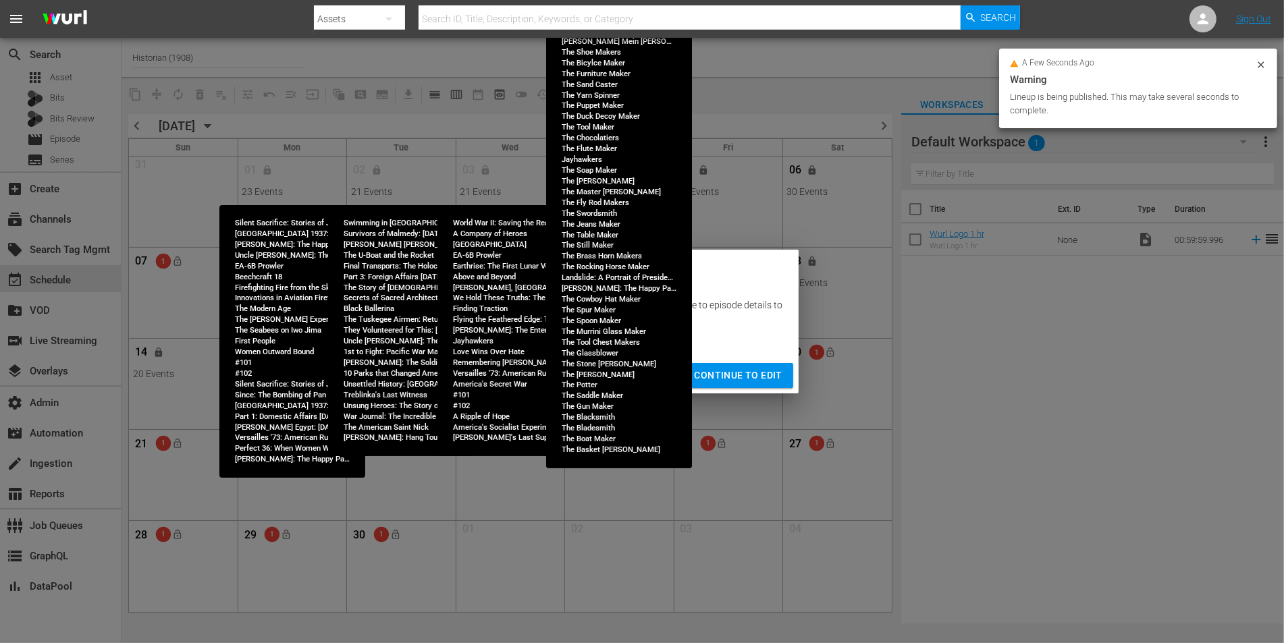
click at [736, 379] on span "Continue to Edit" at bounding box center [739, 375] width 88 height 17
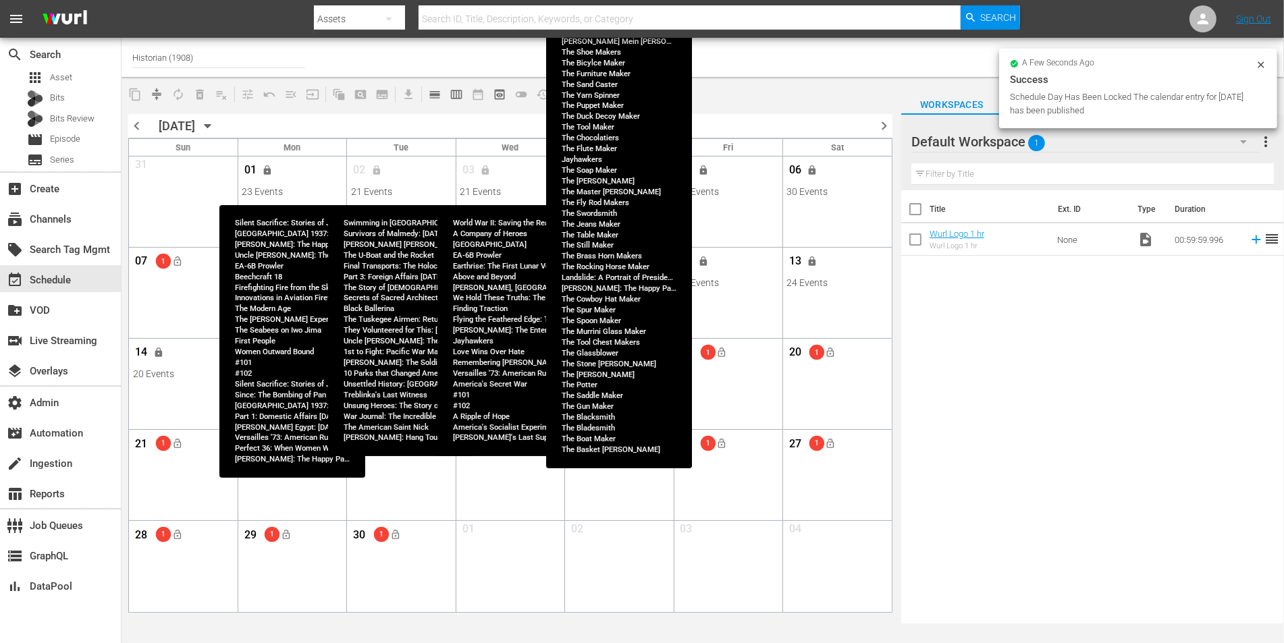
click at [615, 172] on span "lock_open" at bounding box center [612, 170] width 11 height 11
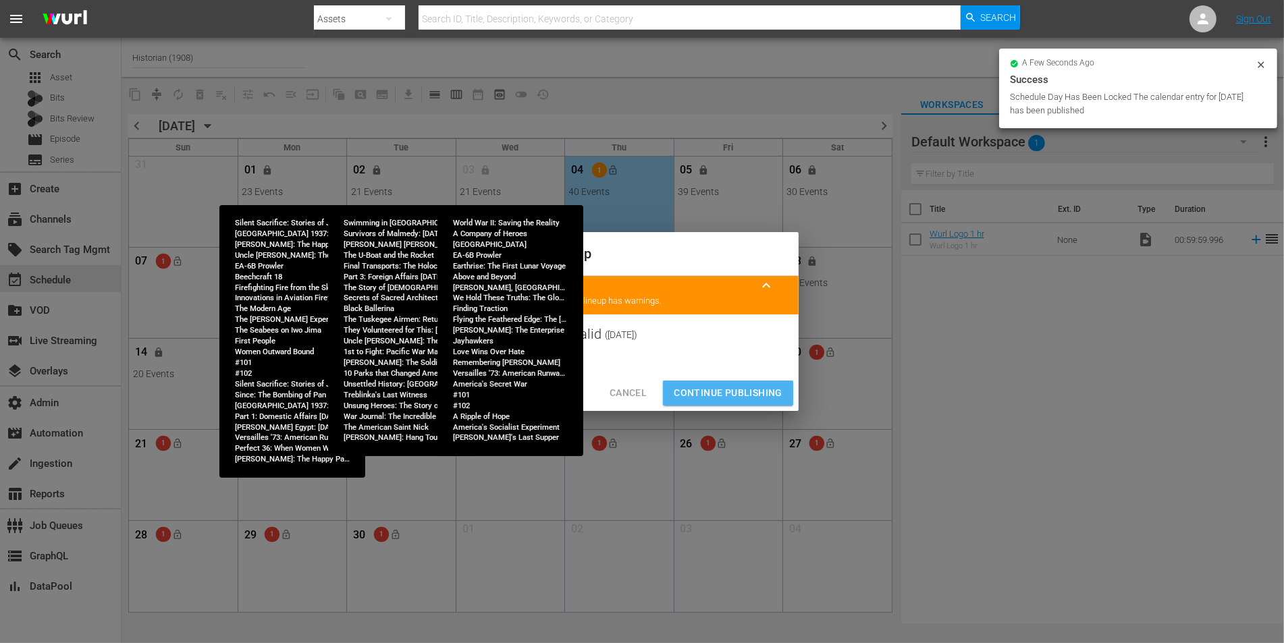
click at [718, 390] on span "Continue Publishing" at bounding box center [728, 393] width 109 height 17
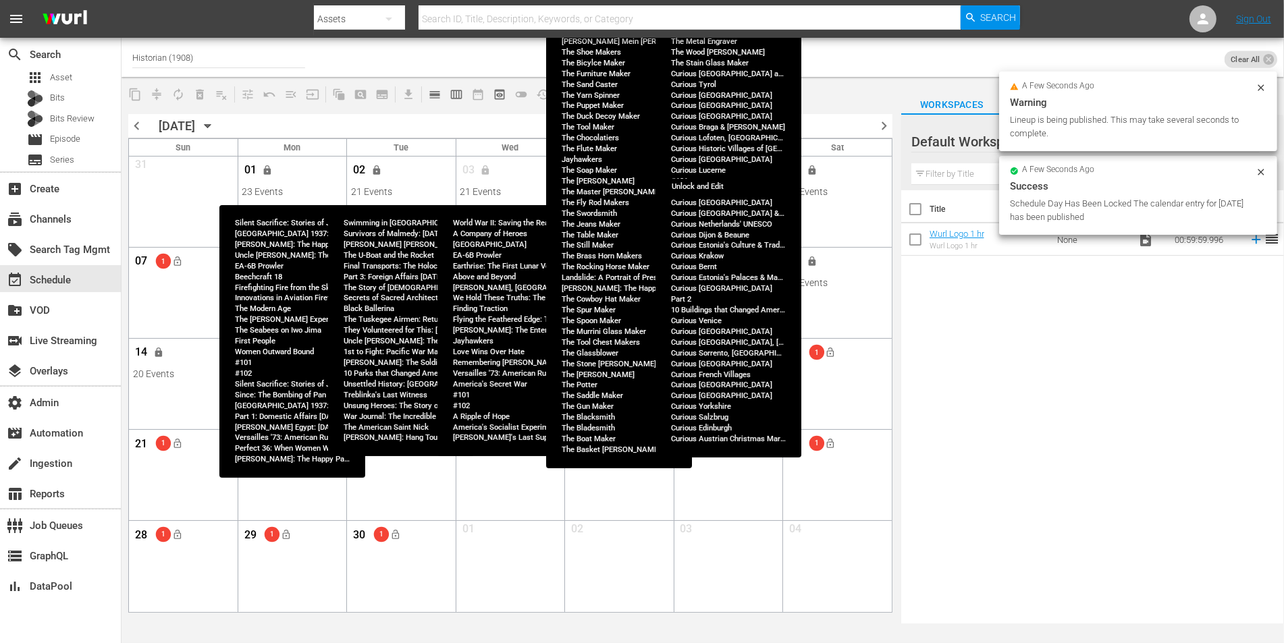
click at [705, 171] on span "lock" at bounding box center [703, 170] width 11 height 11
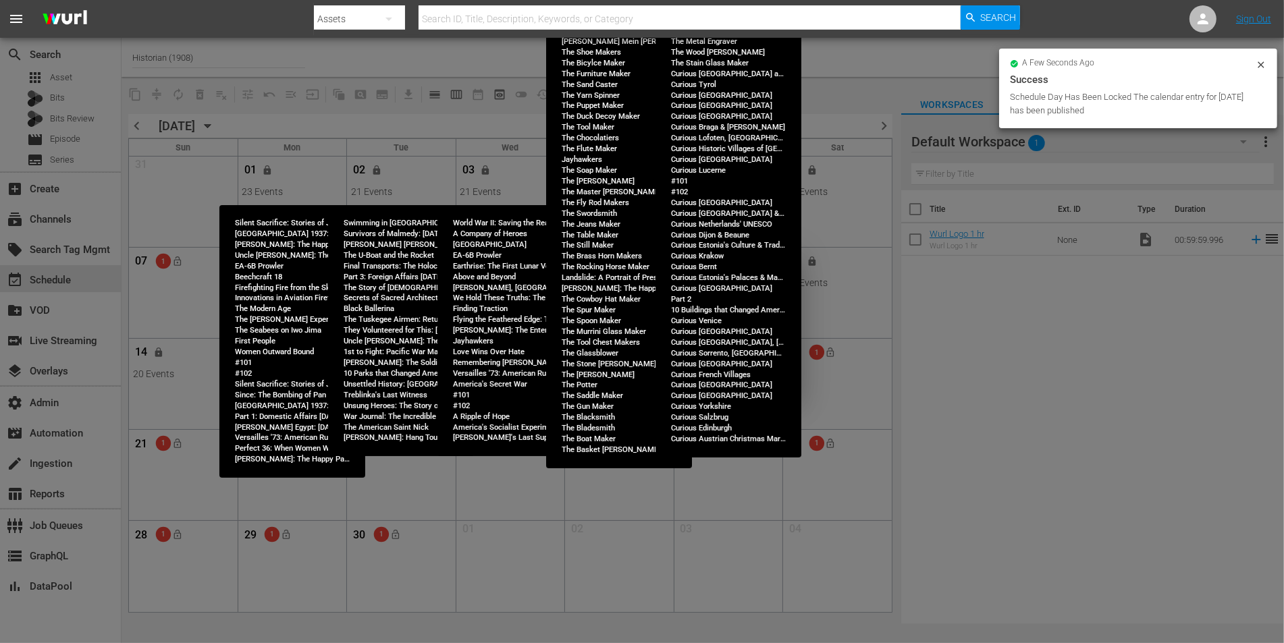
click at [662, 298] on div "Editing the lineup will cause any changes made to episode details to reflect in…" at bounding box center [641, 325] width 313 height 65
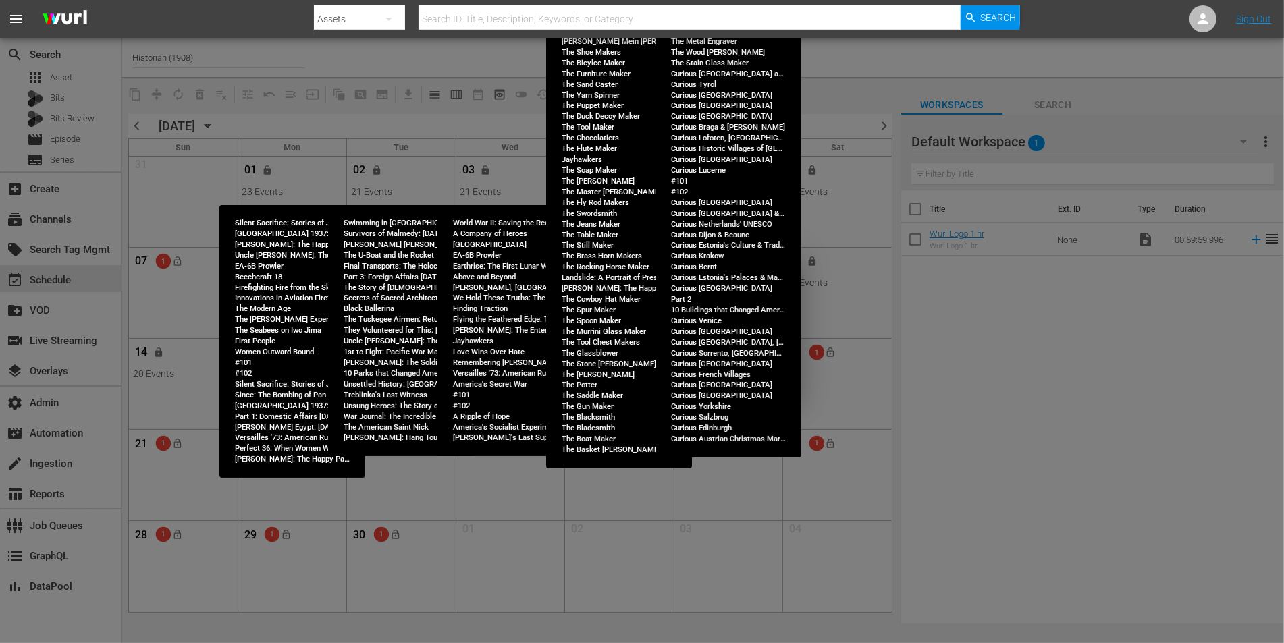
click at [706, 298] on div "Editing the lineup will cause any changes made to episode details to reflect in…" at bounding box center [641, 325] width 313 height 65
click at [697, 335] on div "Editing the lineup will cause any changes made to episode details to reflect in…" at bounding box center [641, 325] width 313 height 65
click at [650, 325] on div "Editing the lineup will cause any changes made to episode details to reflect in…" at bounding box center [642, 311] width 281 height 27
click at [650, 302] on div "Editing the lineup will cause any changes made to episode details to reflect in…" at bounding box center [642, 311] width 281 height 27
click at [634, 333] on div "Editing the lineup will cause any changes made to episode details to reflect in…" at bounding box center [641, 325] width 313 height 65
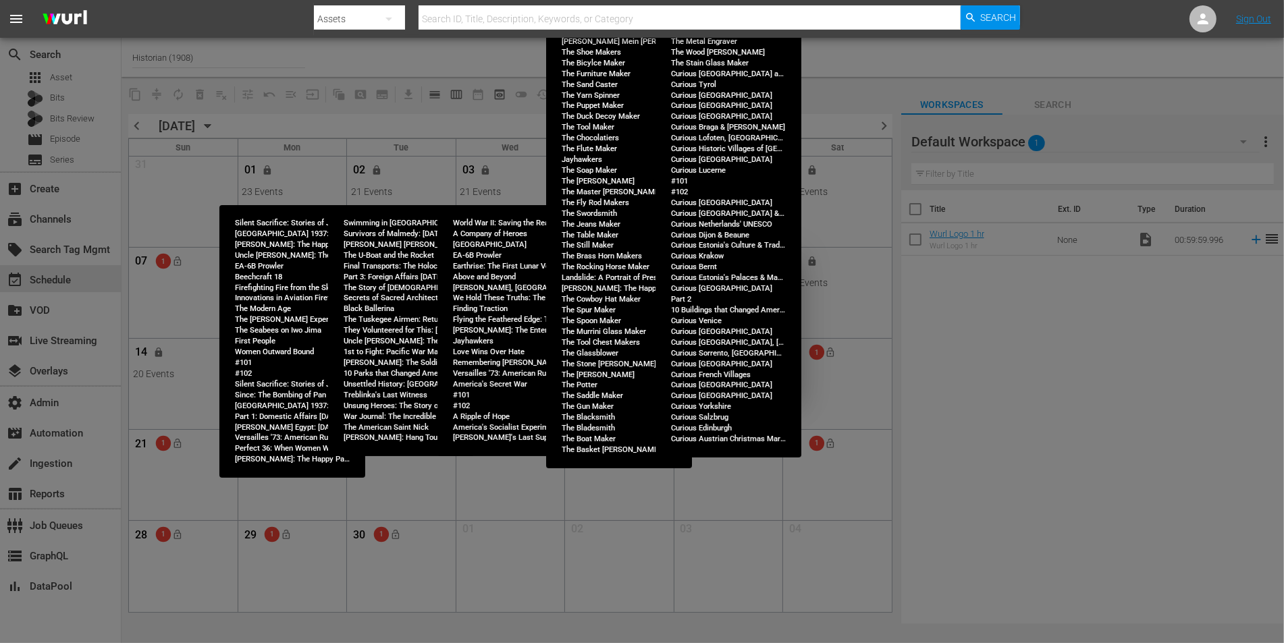
click at [678, 283] on div "Are you sure?" at bounding box center [641, 271] width 313 height 43
click at [664, 330] on div "Editing the lineup will cause any changes made to episode details to reflect in…" at bounding box center [641, 325] width 313 height 65
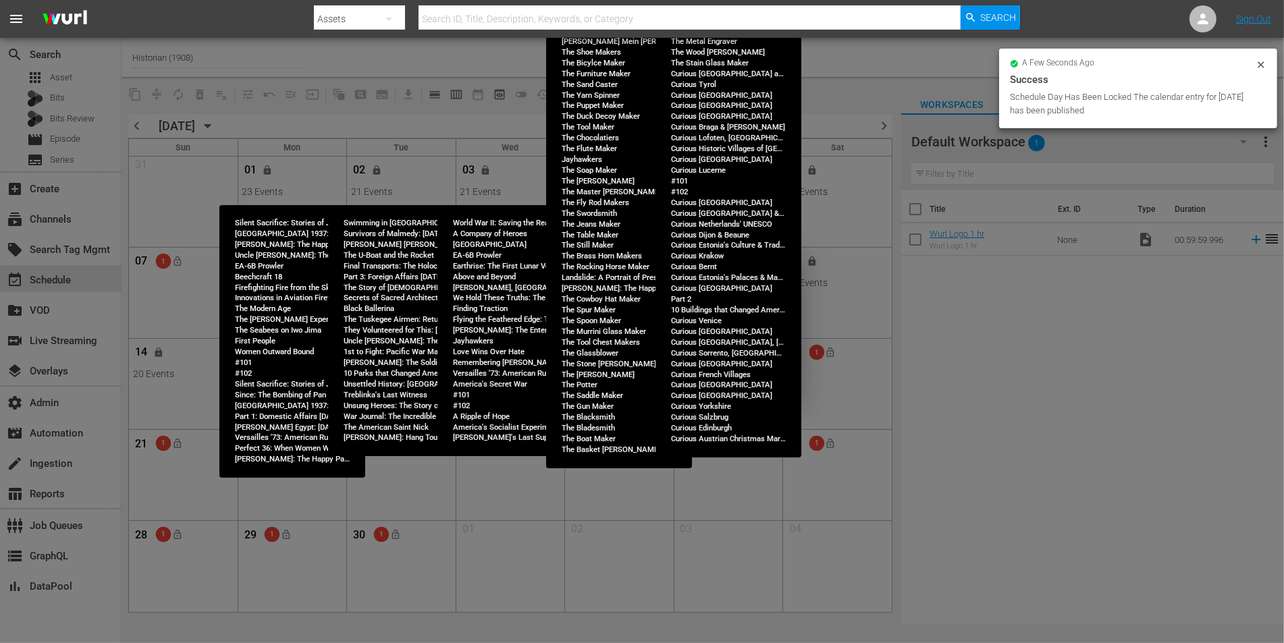
click at [661, 210] on div "Are you sure? Editing the lineup will cause any changes made to episode details…" at bounding box center [642, 321] width 1284 height 643
click at [500, 196] on div "Are you sure? Editing the lineup will cause any changes made to episode details…" at bounding box center [642, 321] width 1284 height 643
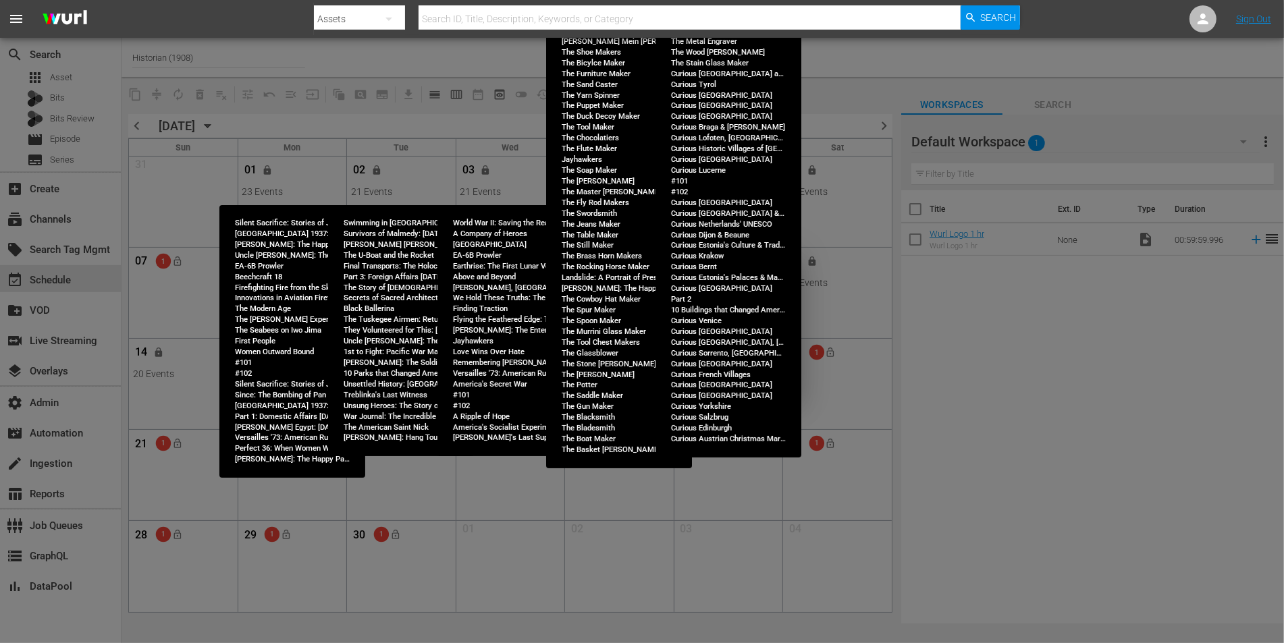
click at [636, 373] on span "Cancel" at bounding box center [648, 375] width 37 height 17
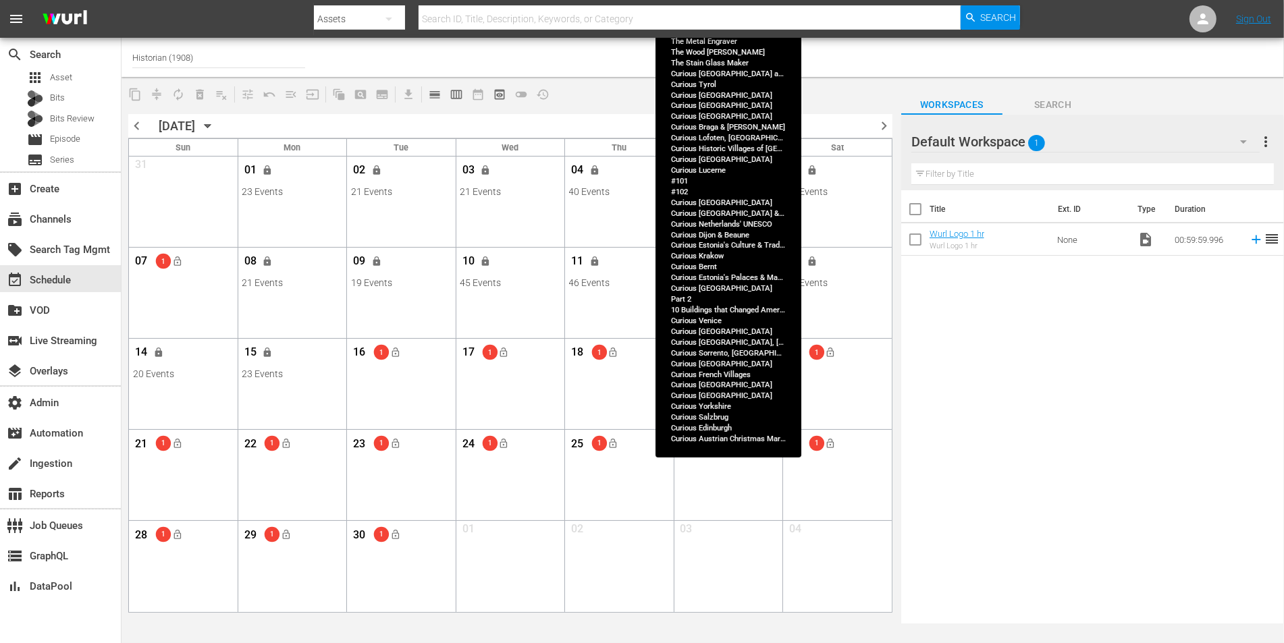
click at [705, 173] on span "lock" at bounding box center [703, 170] width 11 height 11
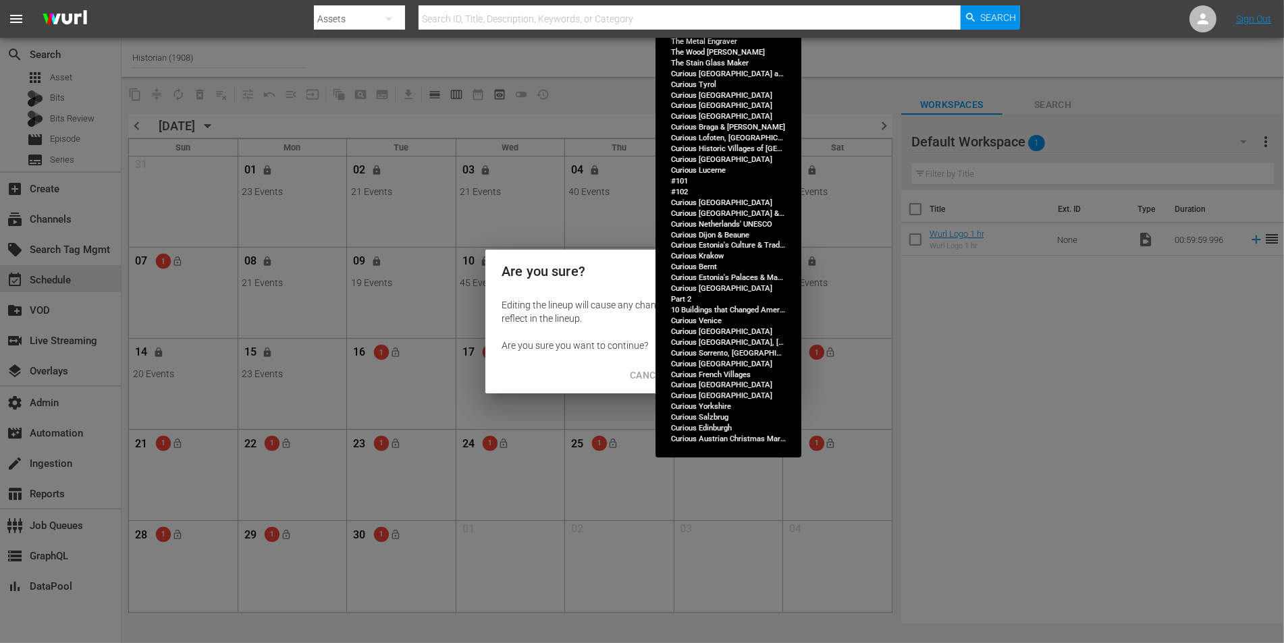
click at [738, 377] on span "Continue to Edit" at bounding box center [739, 375] width 88 height 17
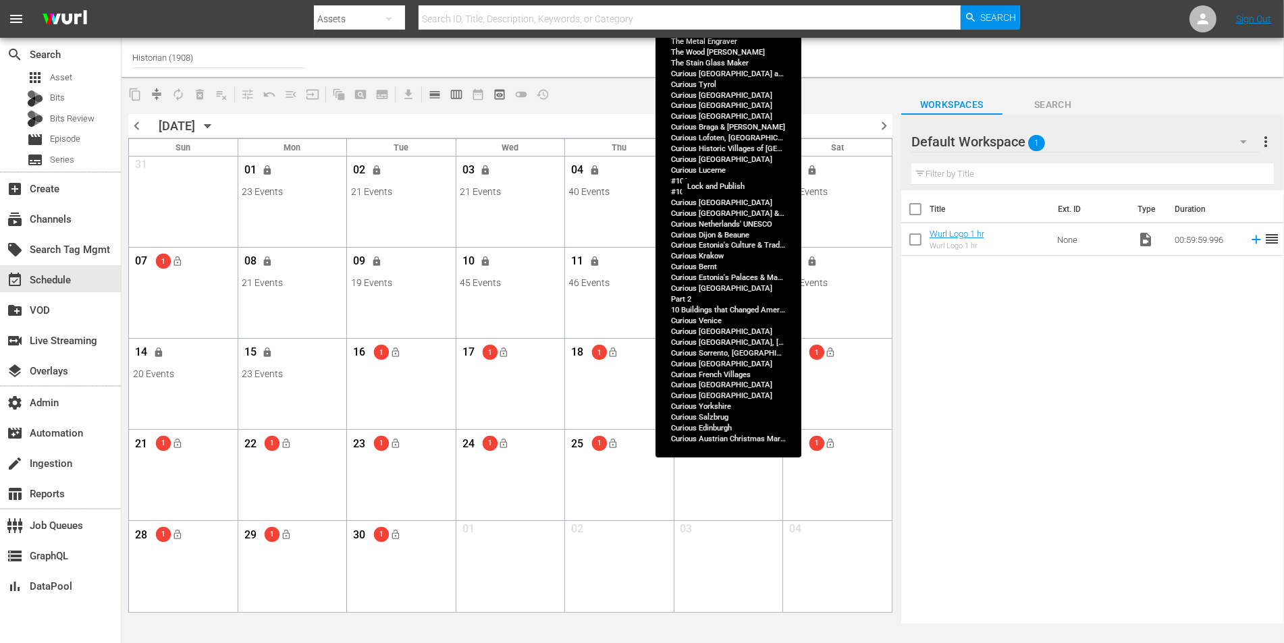
click at [713, 171] on button "lock_open" at bounding box center [722, 170] width 22 height 22
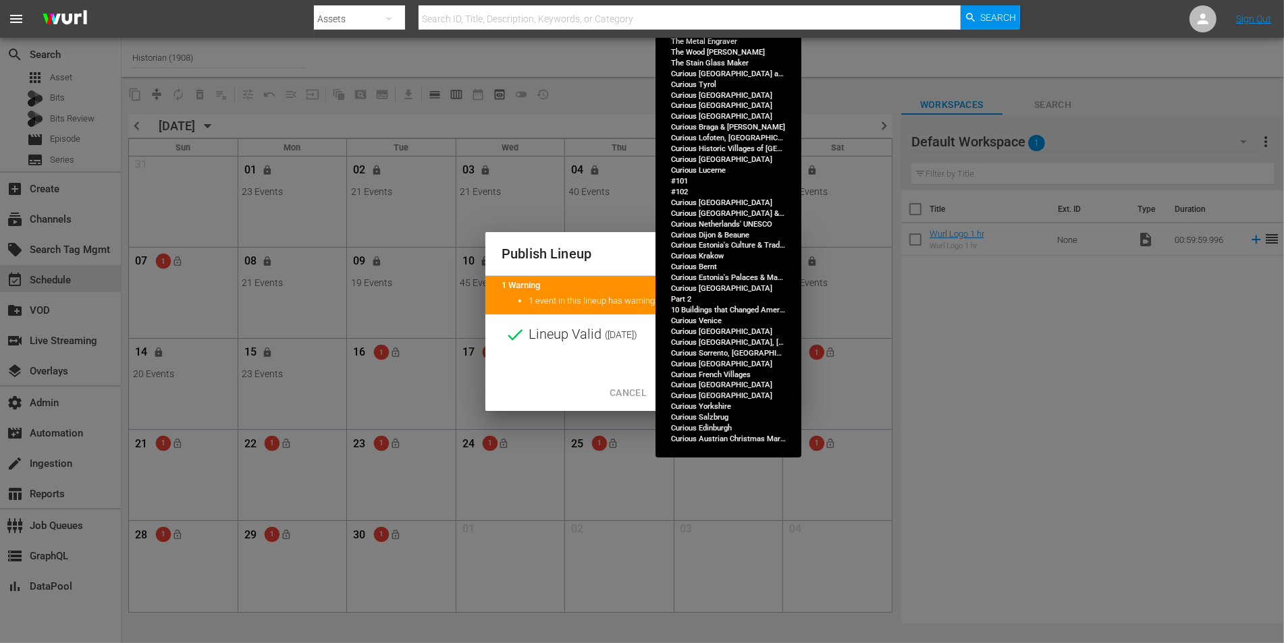
click at [711, 404] on button "Continue Publishing" at bounding box center [728, 393] width 130 height 25
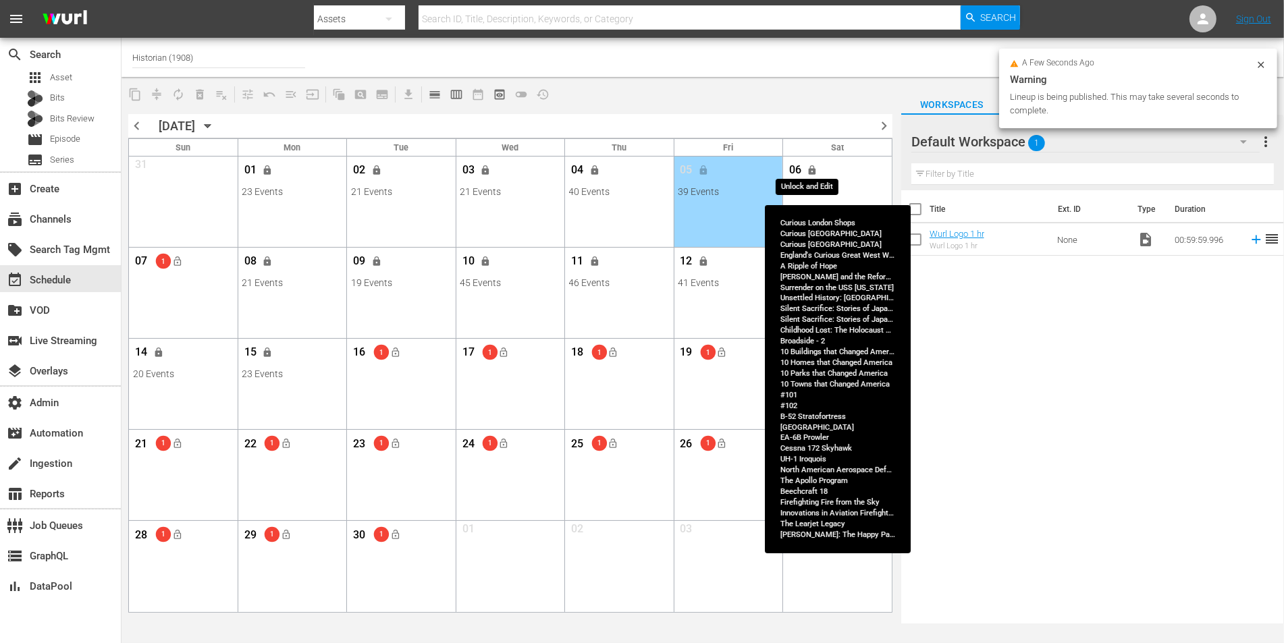
click at [816, 169] on span "lock" at bounding box center [812, 170] width 11 height 11
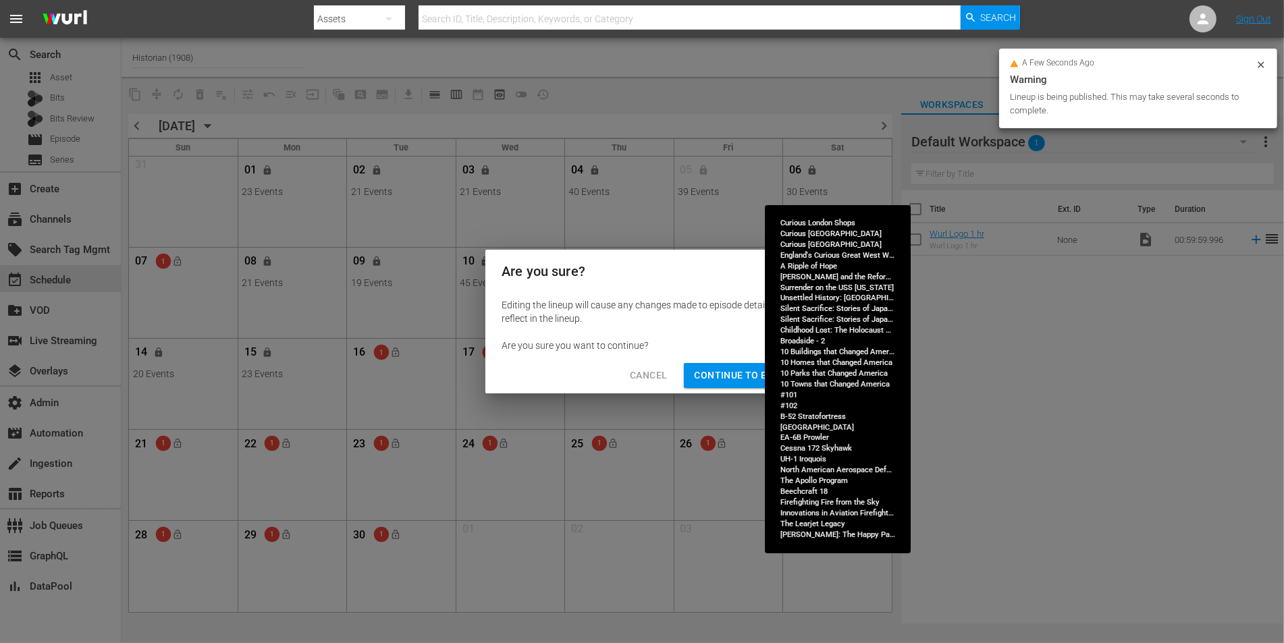
click at [764, 377] on span "Continue to Edit" at bounding box center [739, 375] width 88 height 17
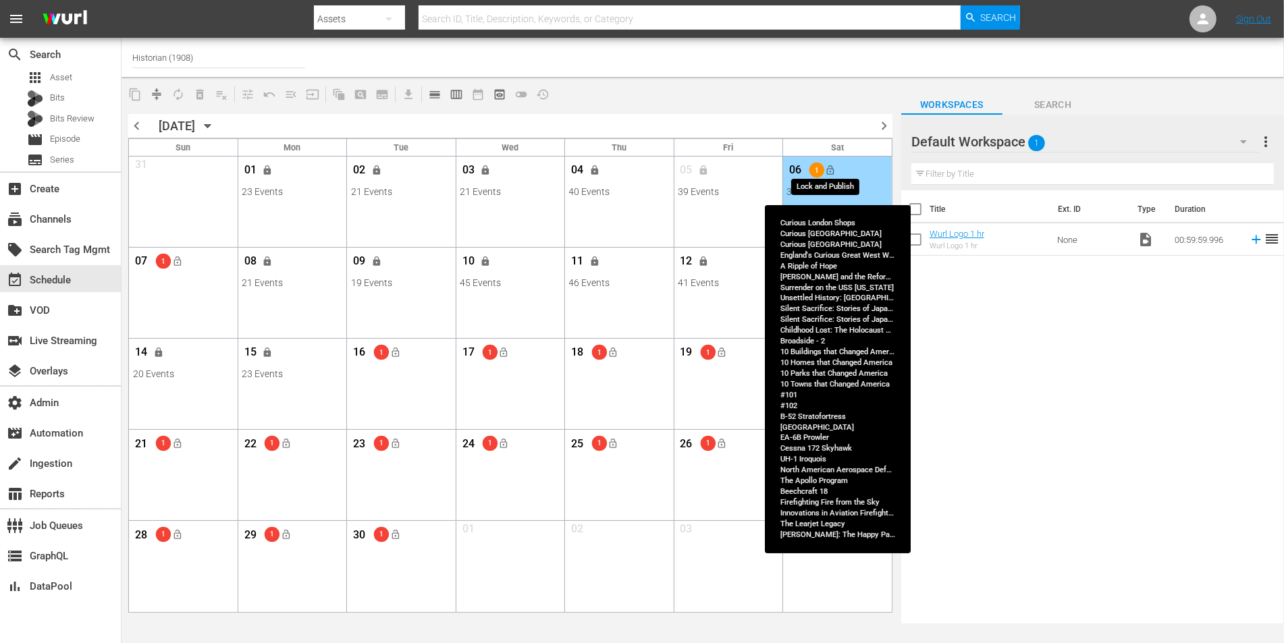
click at [832, 171] on span "lock_open" at bounding box center [831, 170] width 11 height 11
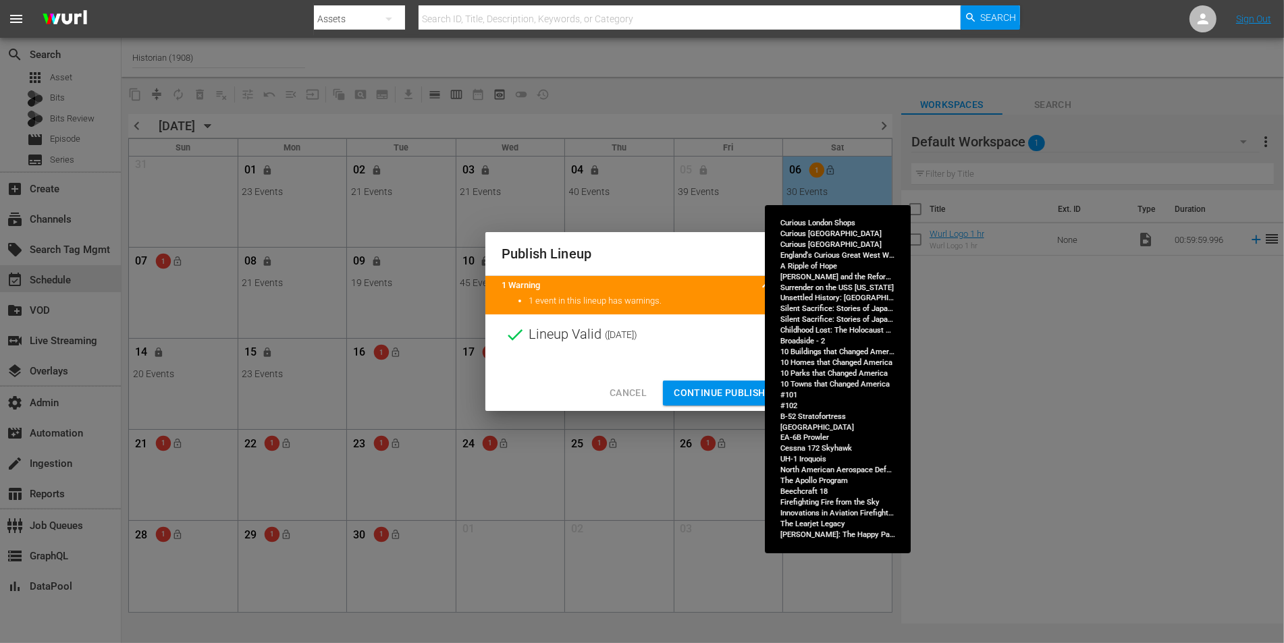
click at [732, 392] on span "Continue Publishing" at bounding box center [728, 393] width 109 height 17
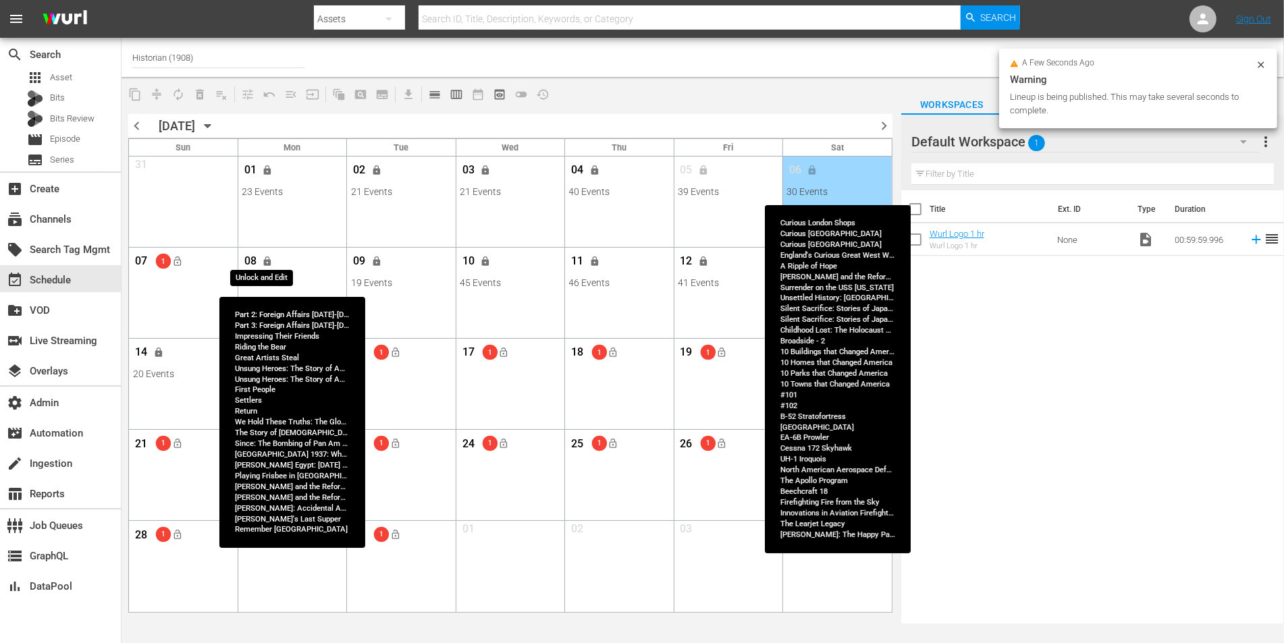
click at [269, 263] on span "lock" at bounding box center [268, 261] width 11 height 11
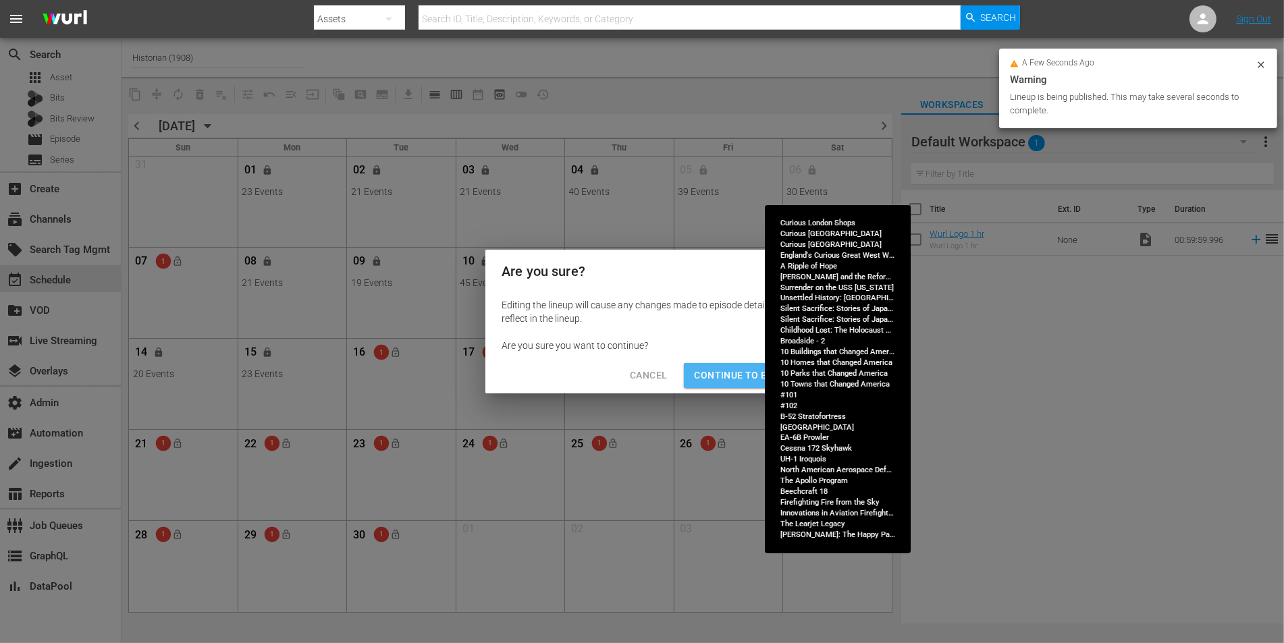
click at [736, 366] on button "Continue to Edit" at bounding box center [738, 375] width 109 height 25
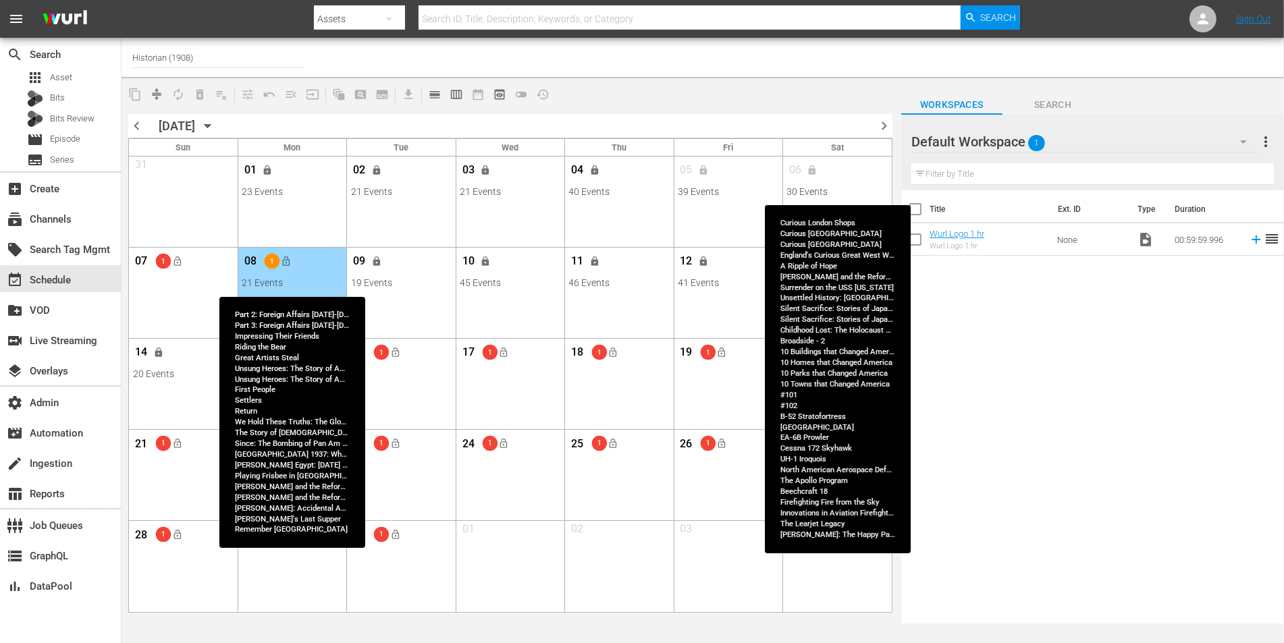
click at [297, 256] on div "08 1 lock_open" at bounding box center [292, 263] width 101 height 28
click at [288, 259] on span "lock_open" at bounding box center [286, 261] width 11 height 11
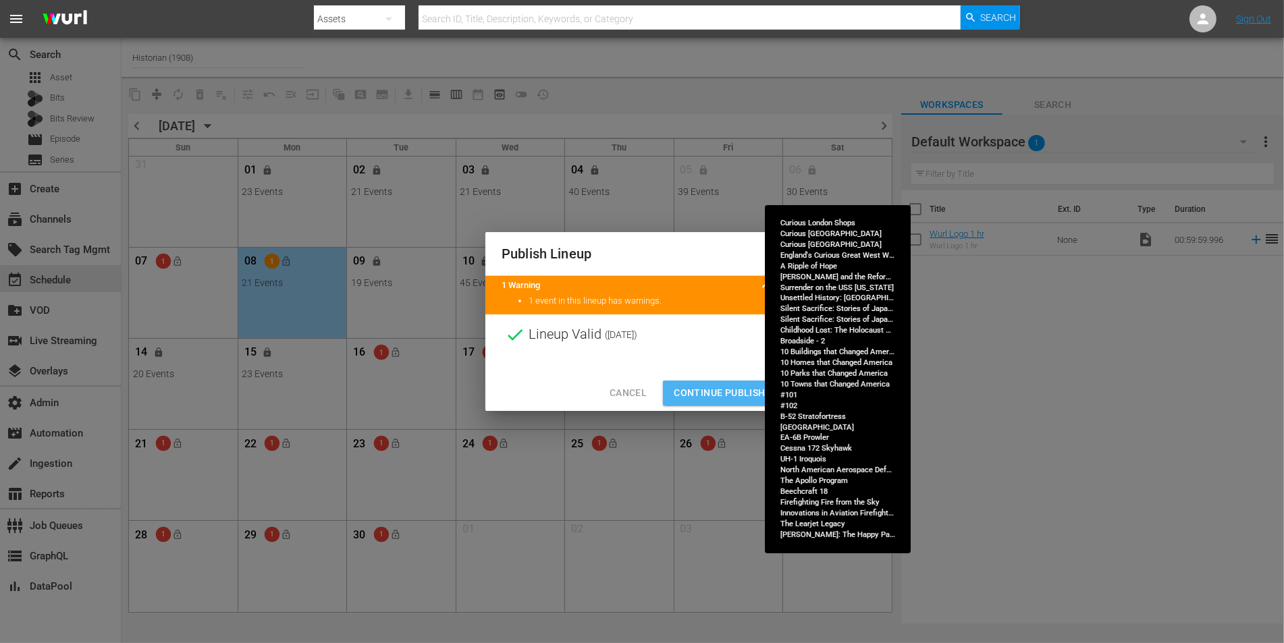
click at [709, 387] on span "Continue Publishing" at bounding box center [728, 393] width 109 height 17
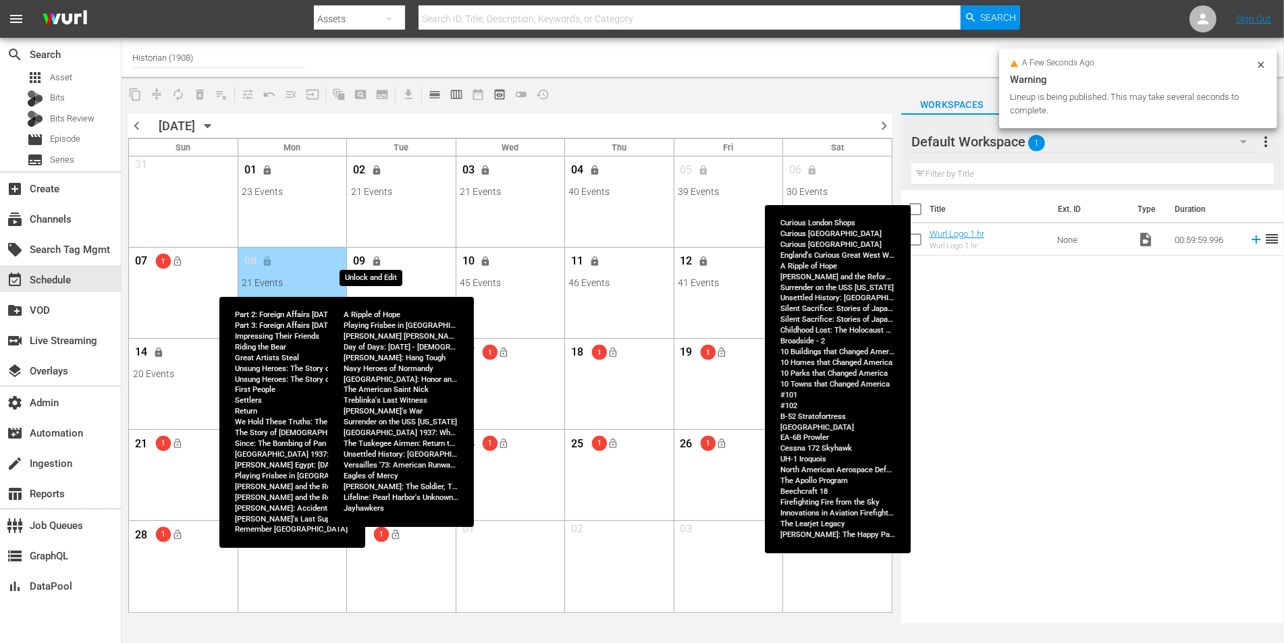
click at [372, 259] on span "lock" at bounding box center [376, 261] width 11 height 11
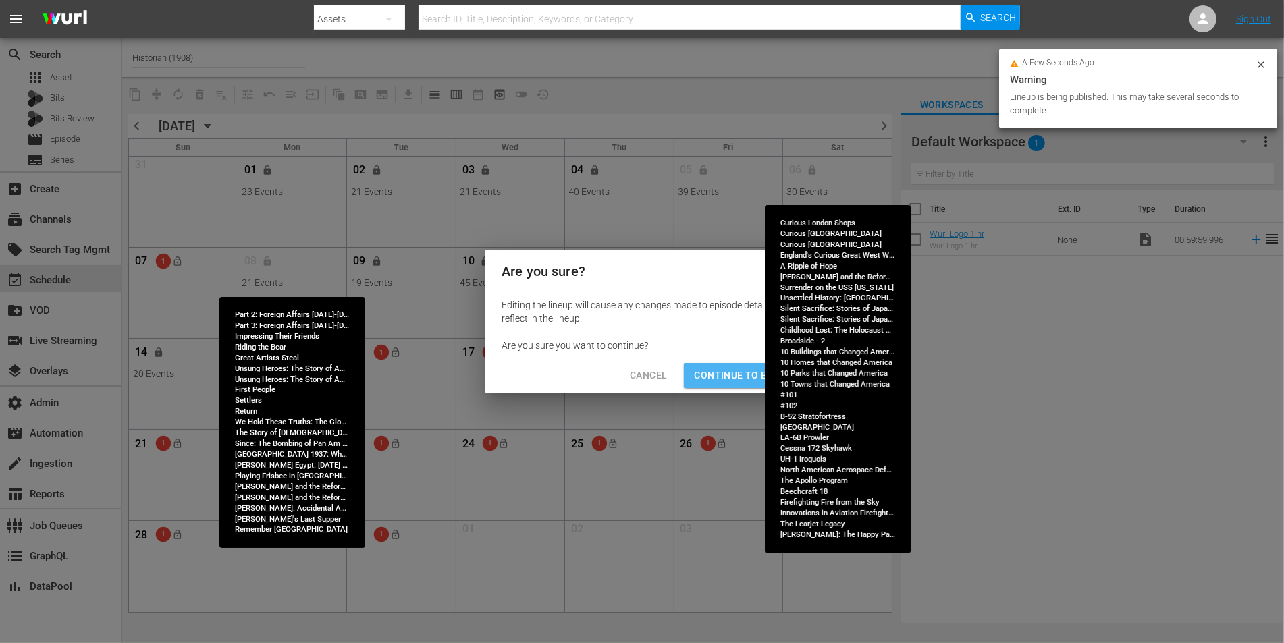
click at [699, 375] on span "Continue to Edit" at bounding box center [739, 375] width 88 height 17
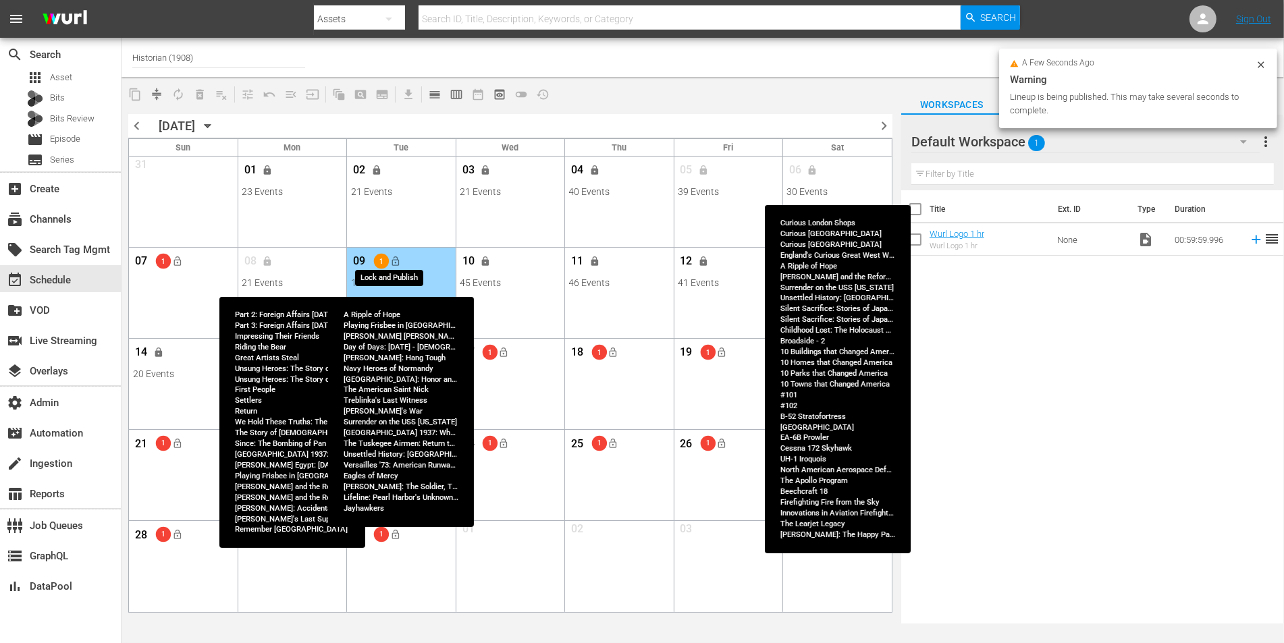
click at [394, 256] on span "lock_open" at bounding box center [394, 261] width 11 height 11
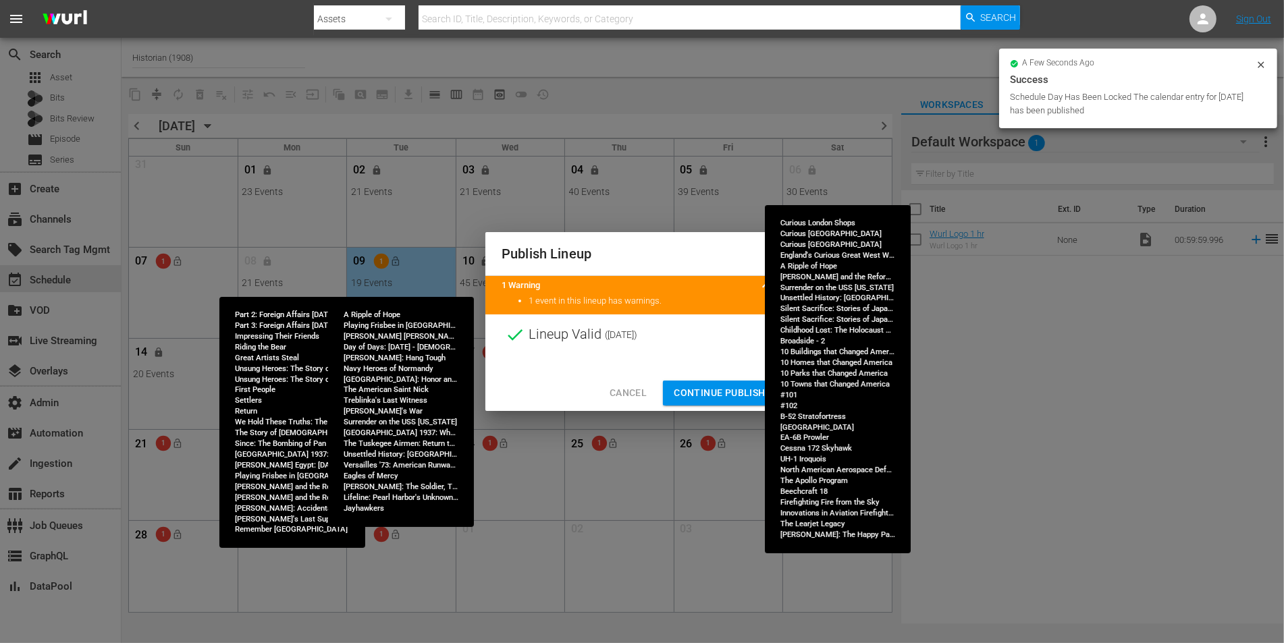
click at [742, 395] on span "Continue Publishing" at bounding box center [728, 393] width 109 height 17
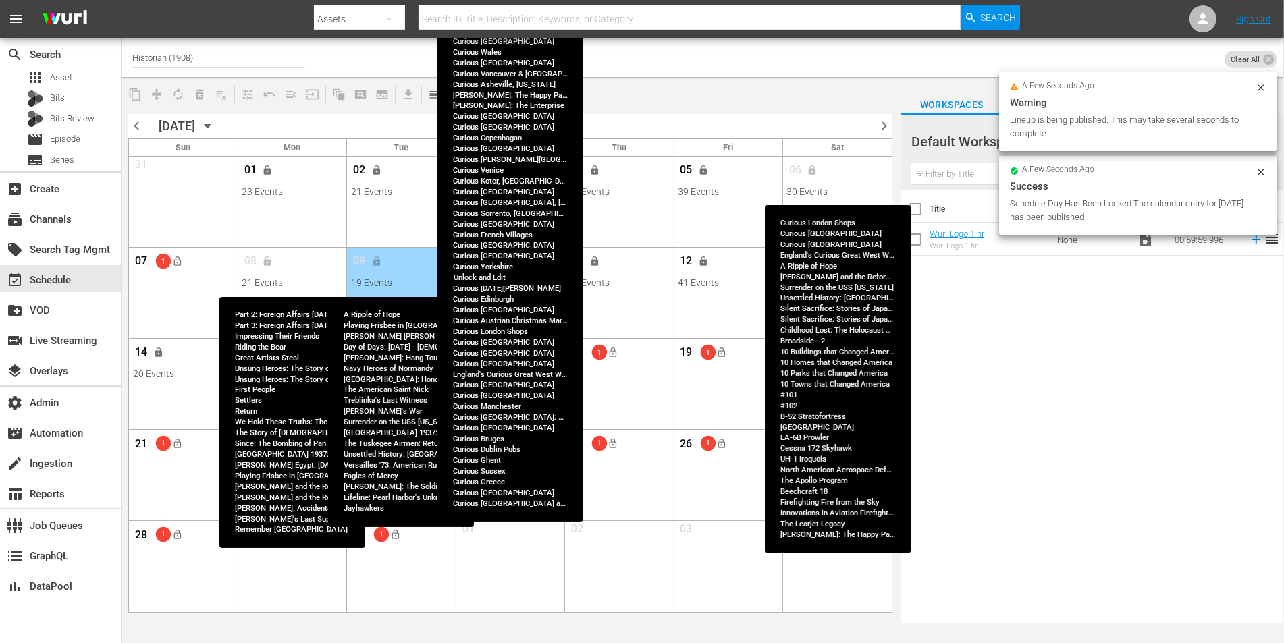
click at [491, 267] on button "lock" at bounding box center [486, 261] width 22 height 22
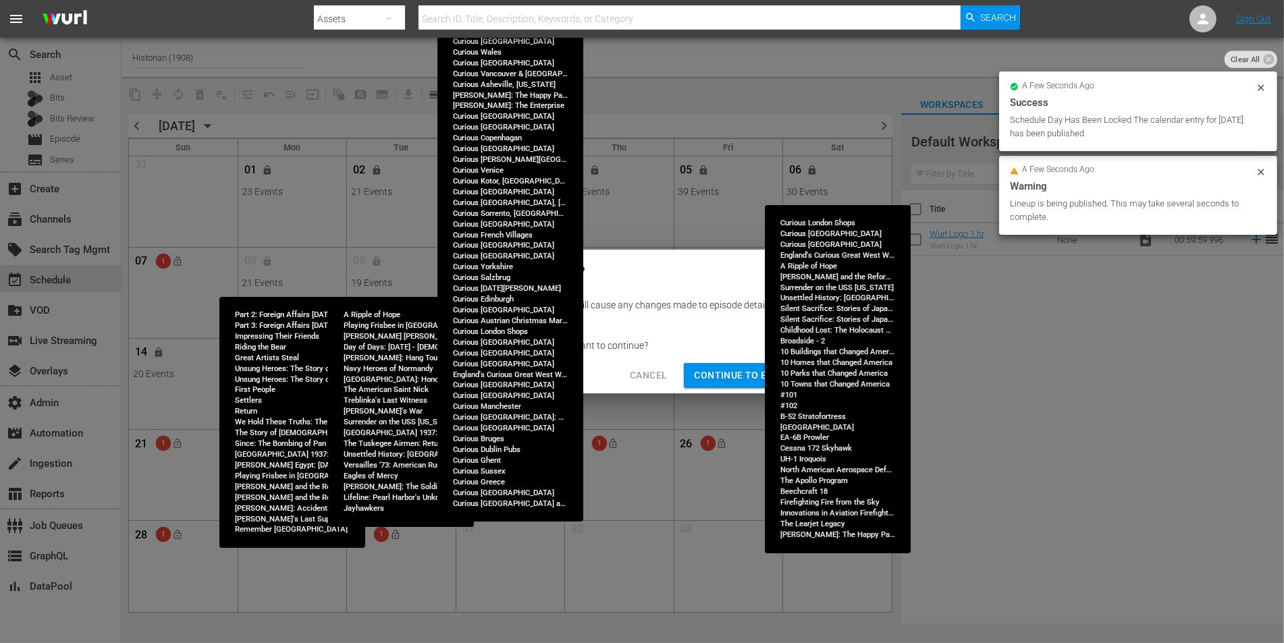
click at [721, 381] on span "Continue to Edit" at bounding box center [739, 375] width 88 height 17
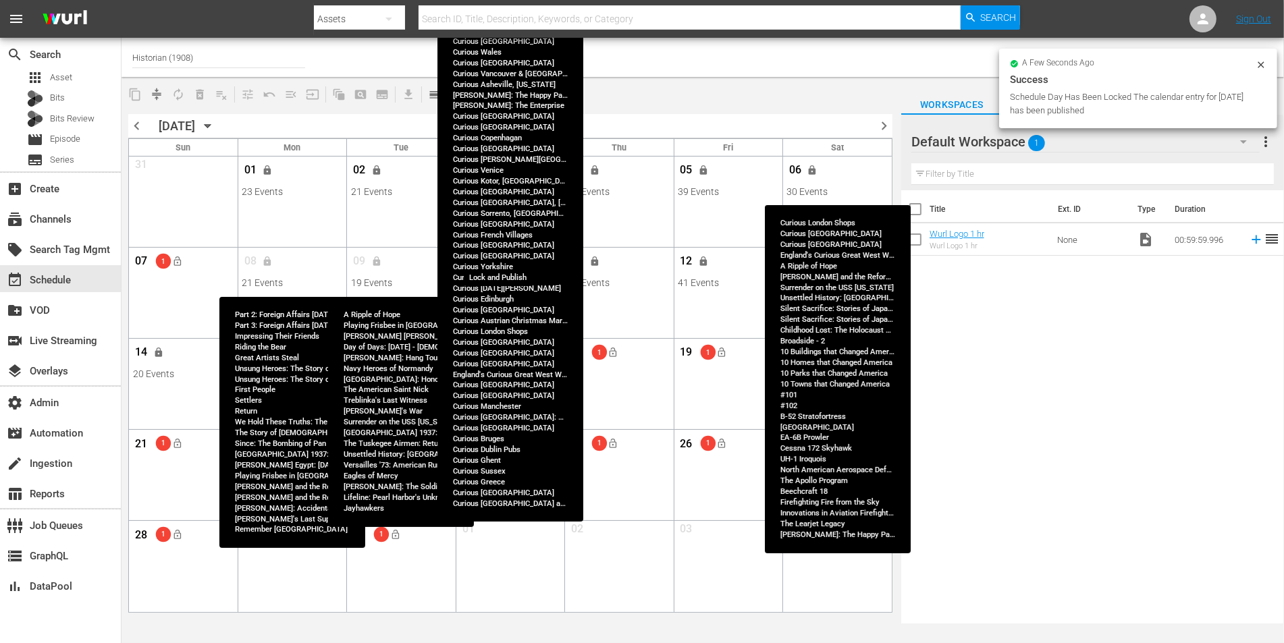
click at [512, 265] on button "lock_open" at bounding box center [504, 261] width 22 height 22
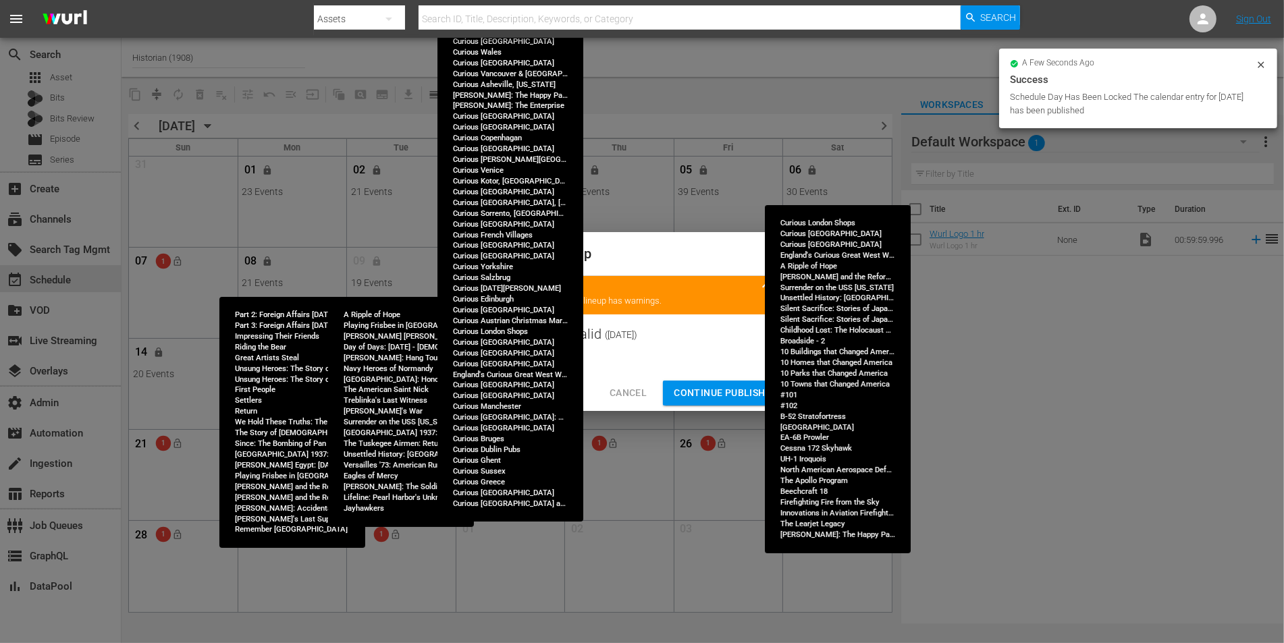
click at [707, 392] on span "Continue Publishing" at bounding box center [728, 393] width 109 height 17
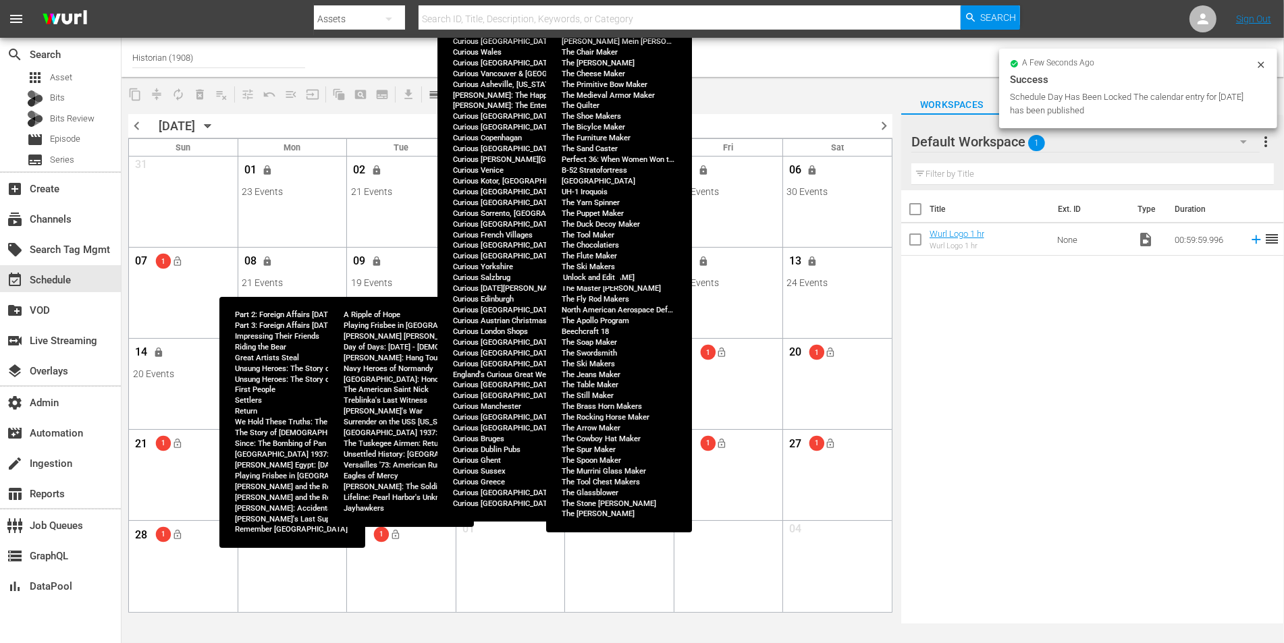
click at [594, 267] on button "lock" at bounding box center [594, 261] width 22 height 22
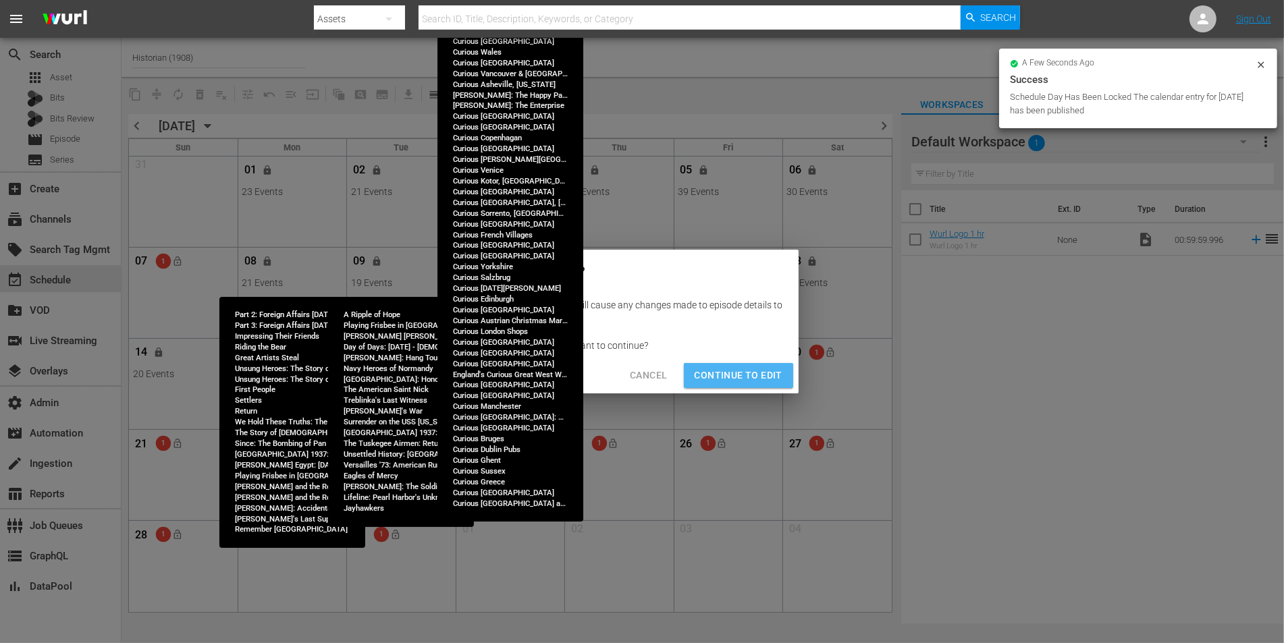
click at [756, 383] on span "Continue to Edit" at bounding box center [739, 375] width 88 height 17
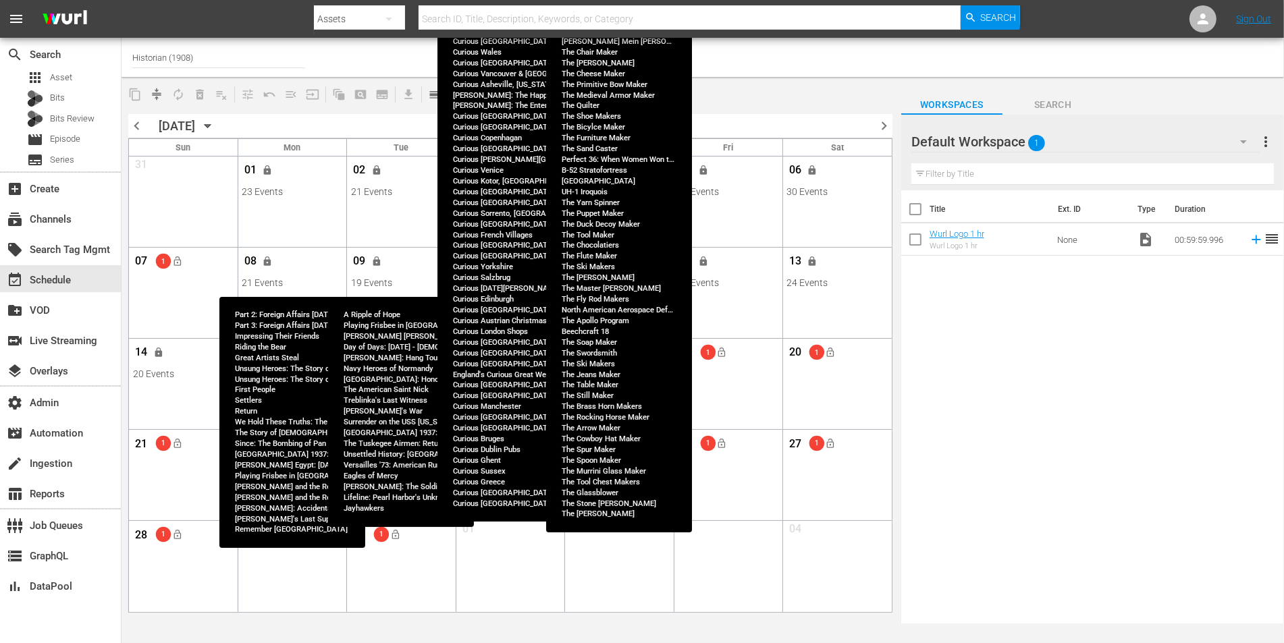
click at [623, 266] on div "11 1 lock_open" at bounding box center [619, 263] width 101 height 28
click at [616, 267] on button "lock_open" at bounding box center [613, 261] width 22 height 22
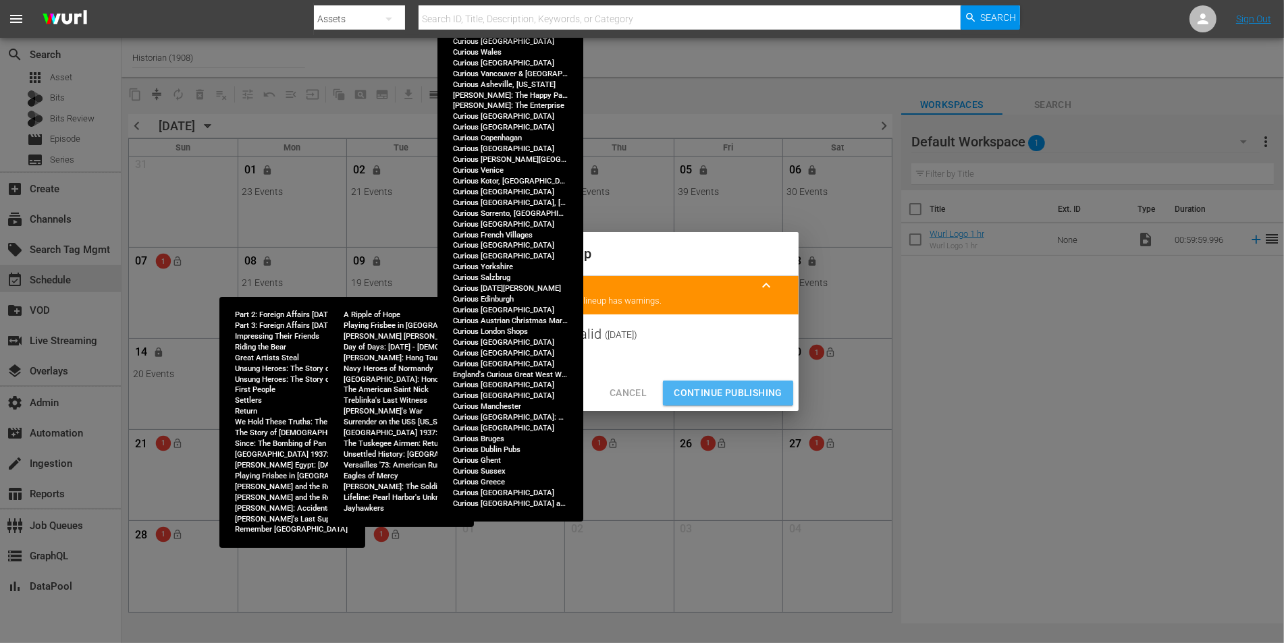
click at [705, 389] on span "Continue Publishing" at bounding box center [728, 393] width 109 height 17
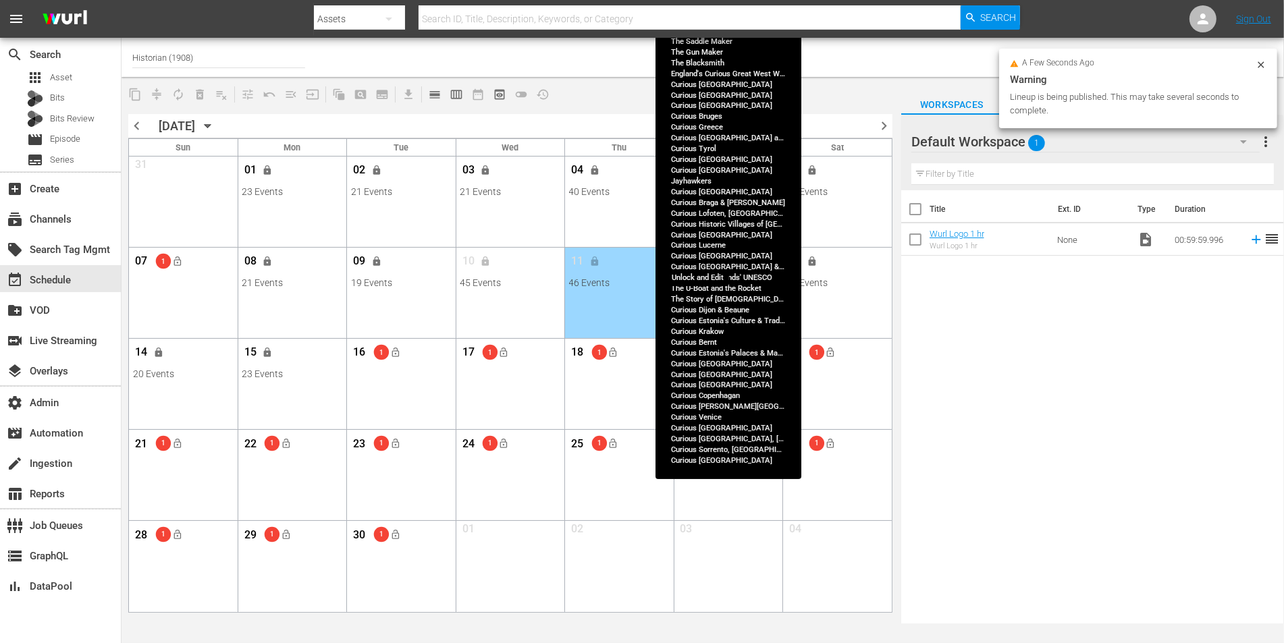
click at [707, 264] on span "lock" at bounding box center [703, 261] width 11 height 11
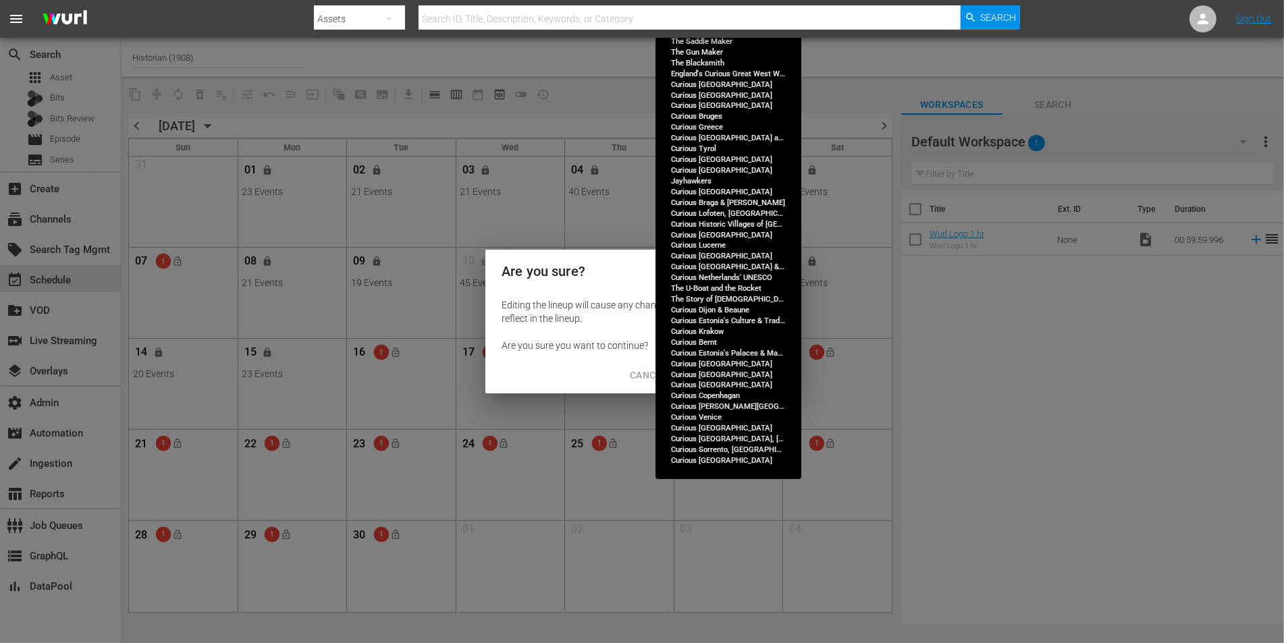
click at [757, 370] on span "Continue to Edit" at bounding box center [739, 375] width 88 height 17
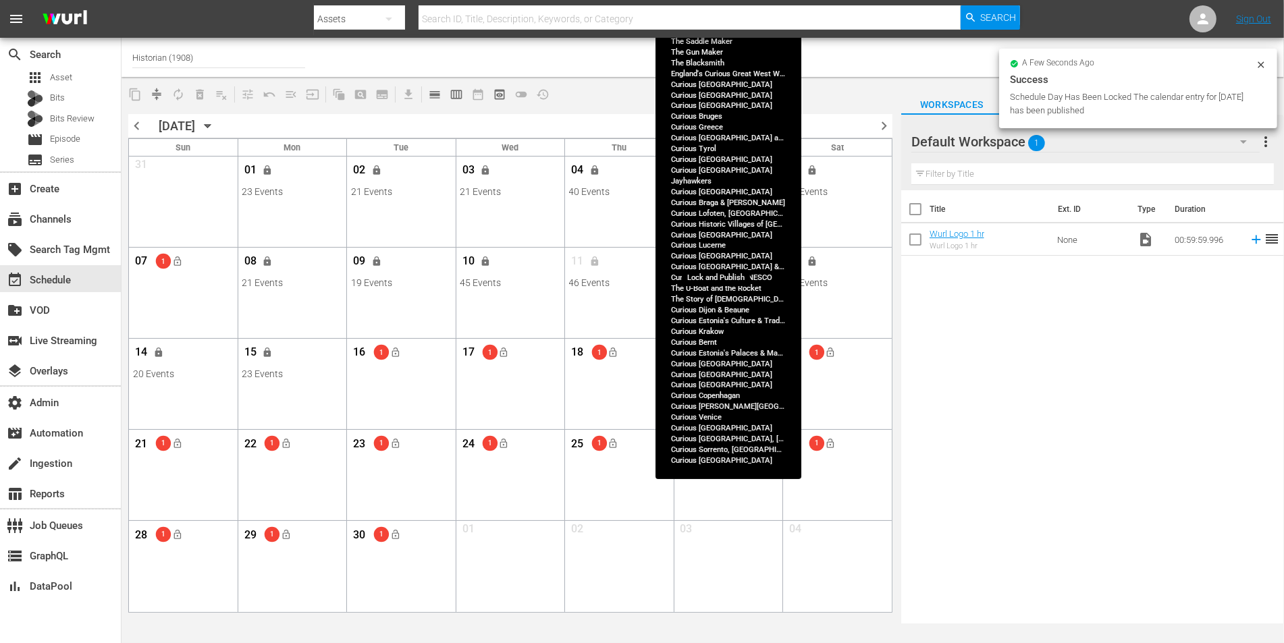
click at [722, 263] on span "lock_open" at bounding box center [721, 261] width 11 height 11
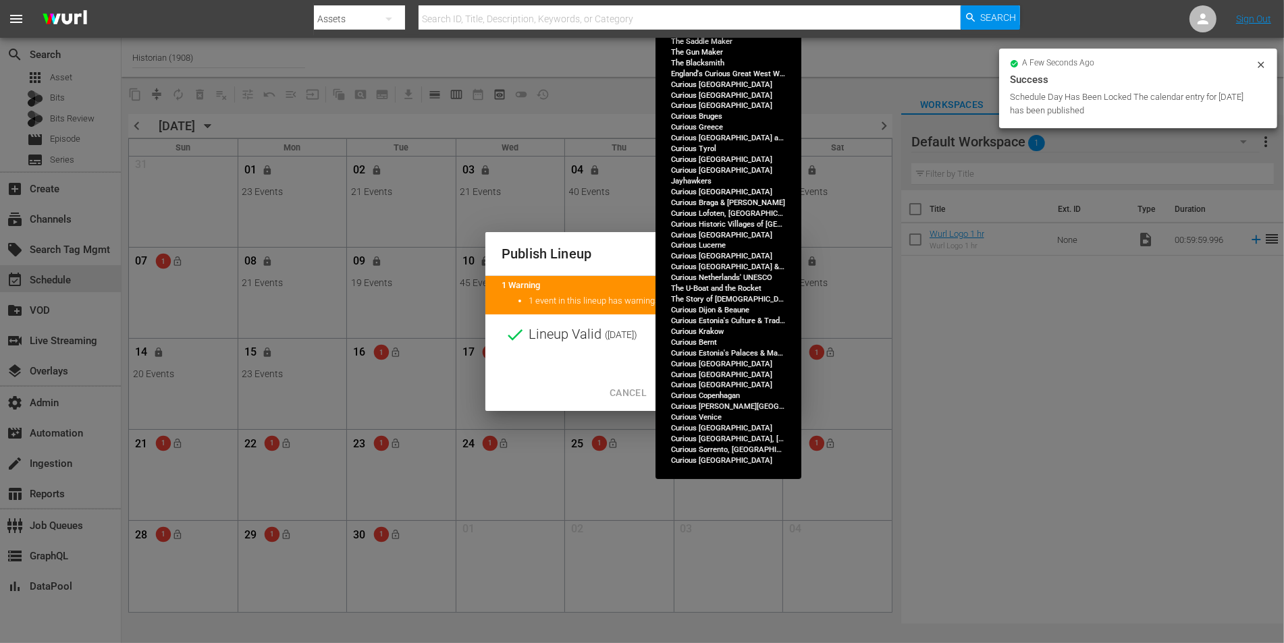
click at [728, 392] on span "Continue Publishing" at bounding box center [728, 393] width 109 height 17
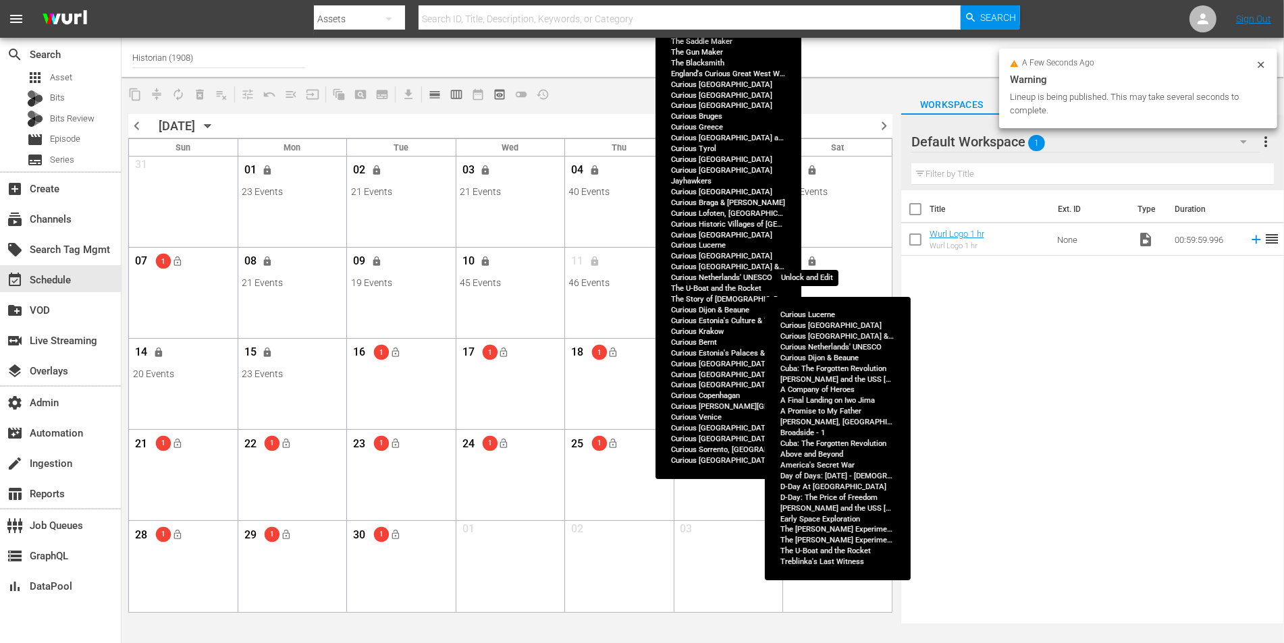
click at [815, 265] on span "lock" at bounding box center [812, 261] width 11 height 11
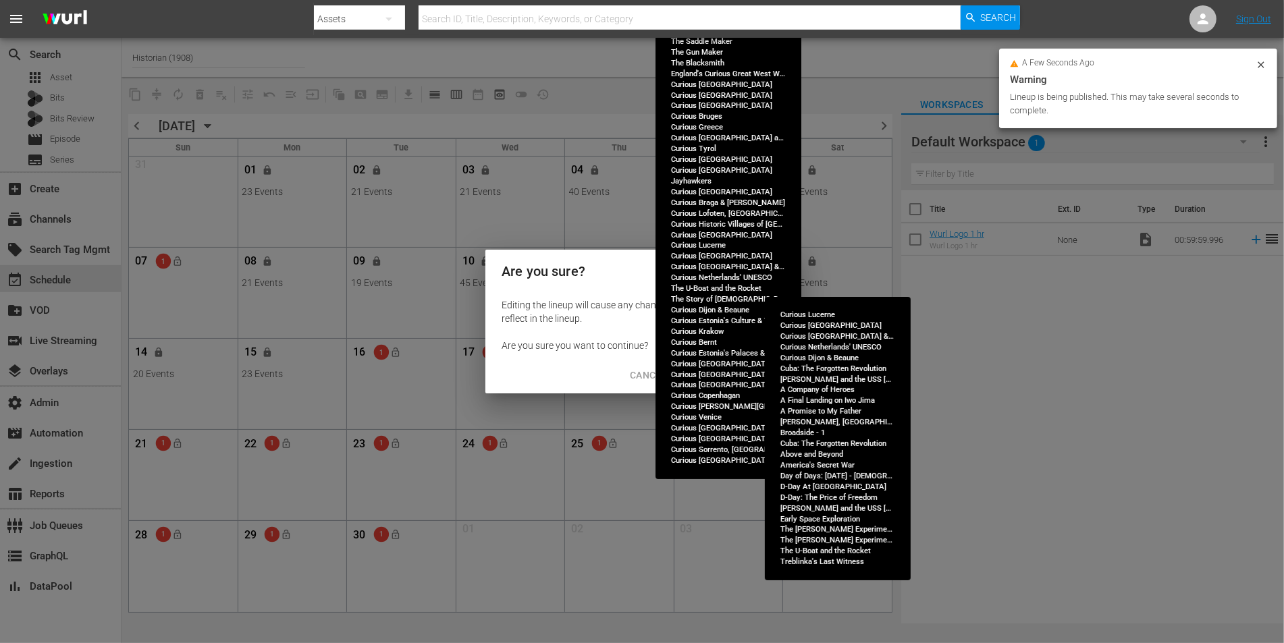
click at [738, 380] on span "Continue to Edit" at bounding box center [739, 375] width 88 height 17
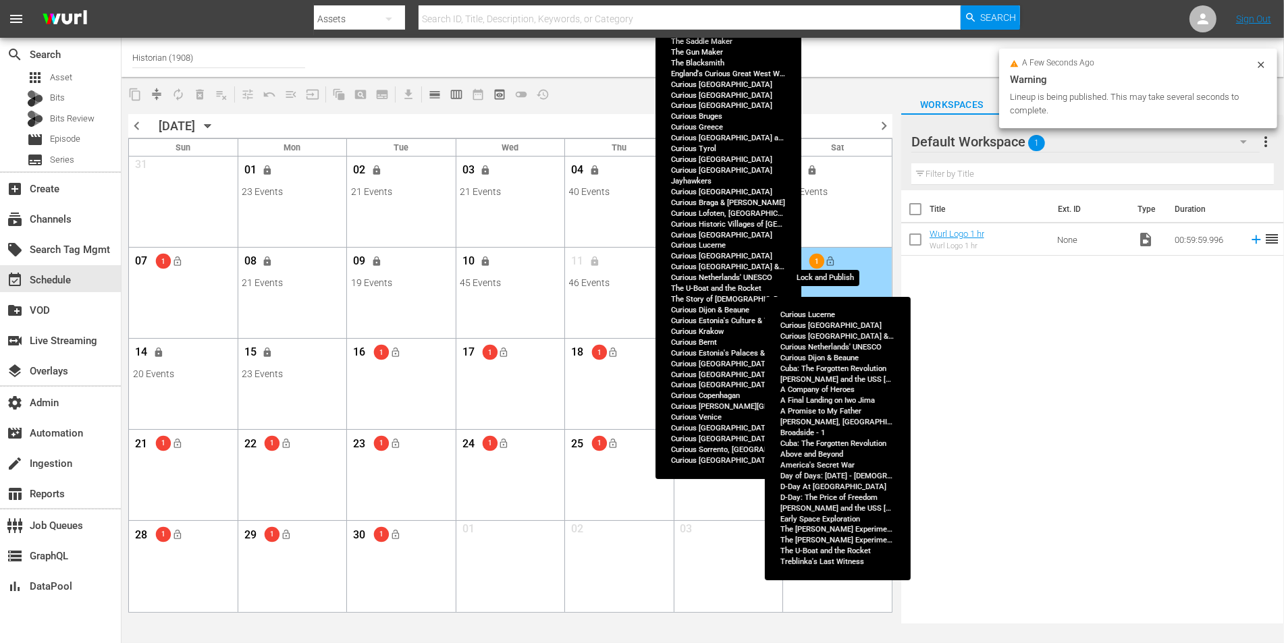
click at [832, 258] on span "lock_open" at bounding box center [831, 261] width 11 height 11
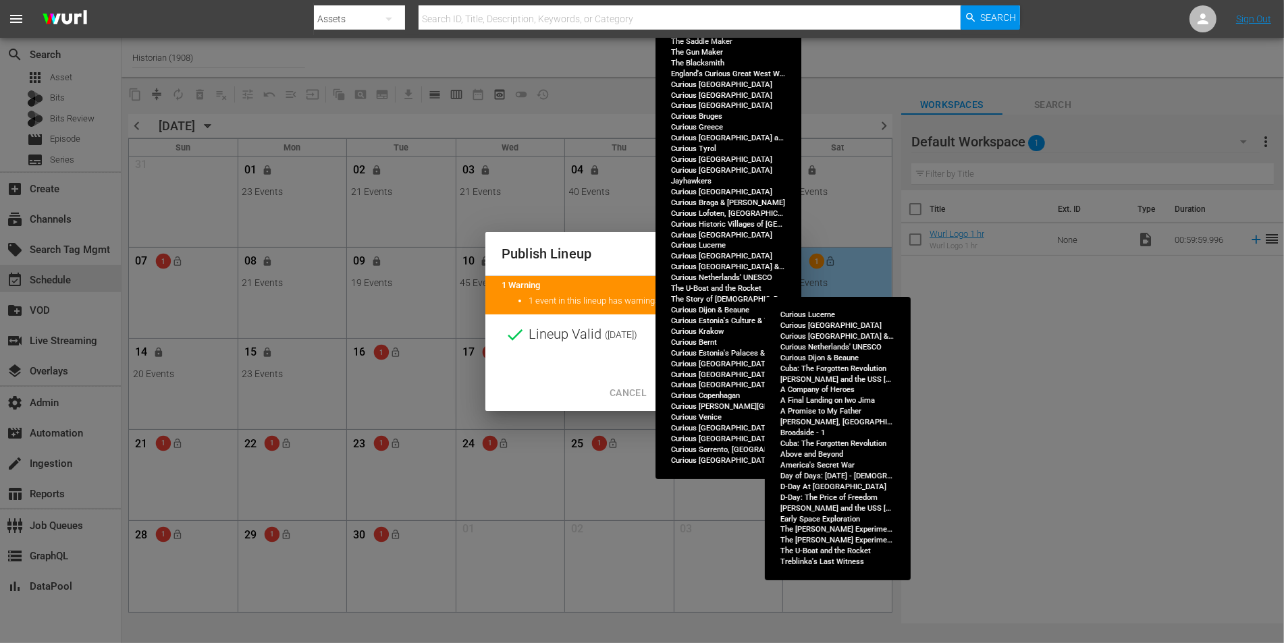
click at [738, 394] on span "Continue Publishing" at bounding box center [728, 393] width 109 height 17
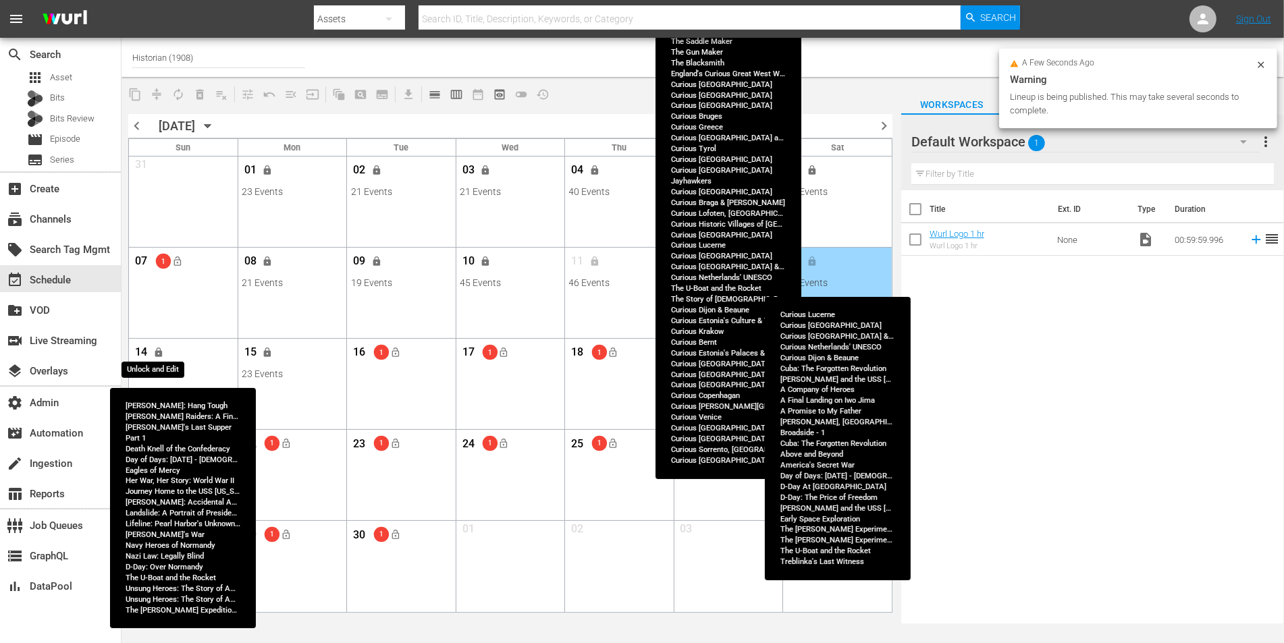
click at [155, 354] on span "lock" at bounding box center [158, 353] width 11 height 11
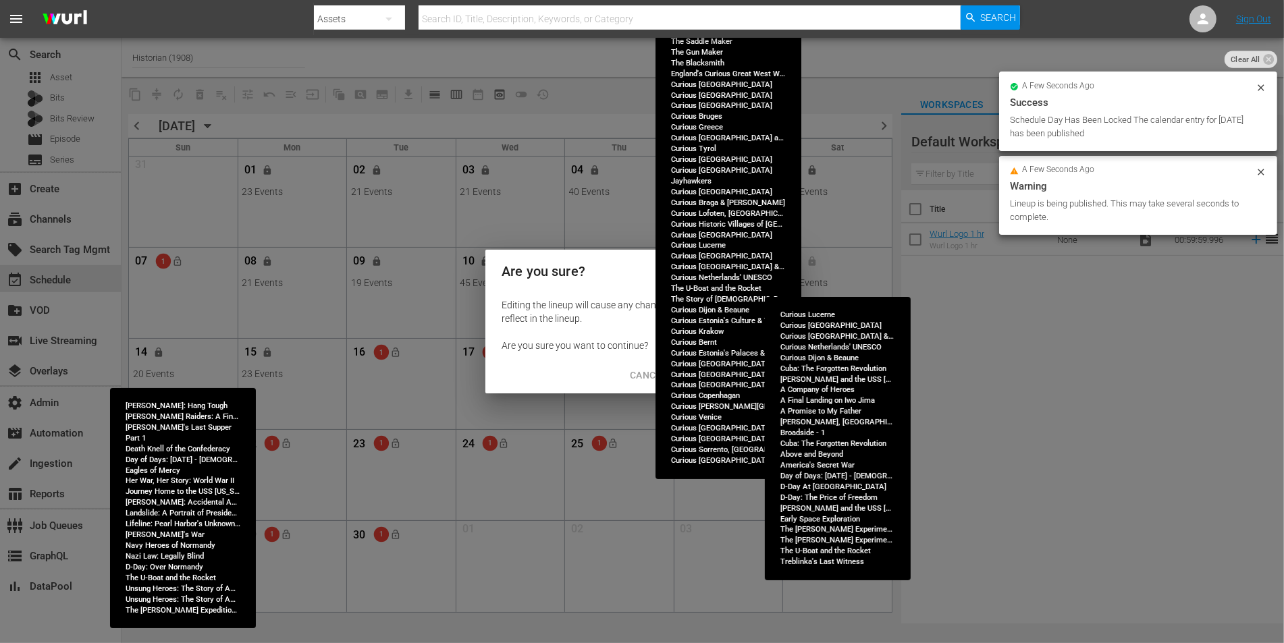
click at [732, 379] on span "Continue to Edit" at bounding box center [739, 375] width 88 height 17
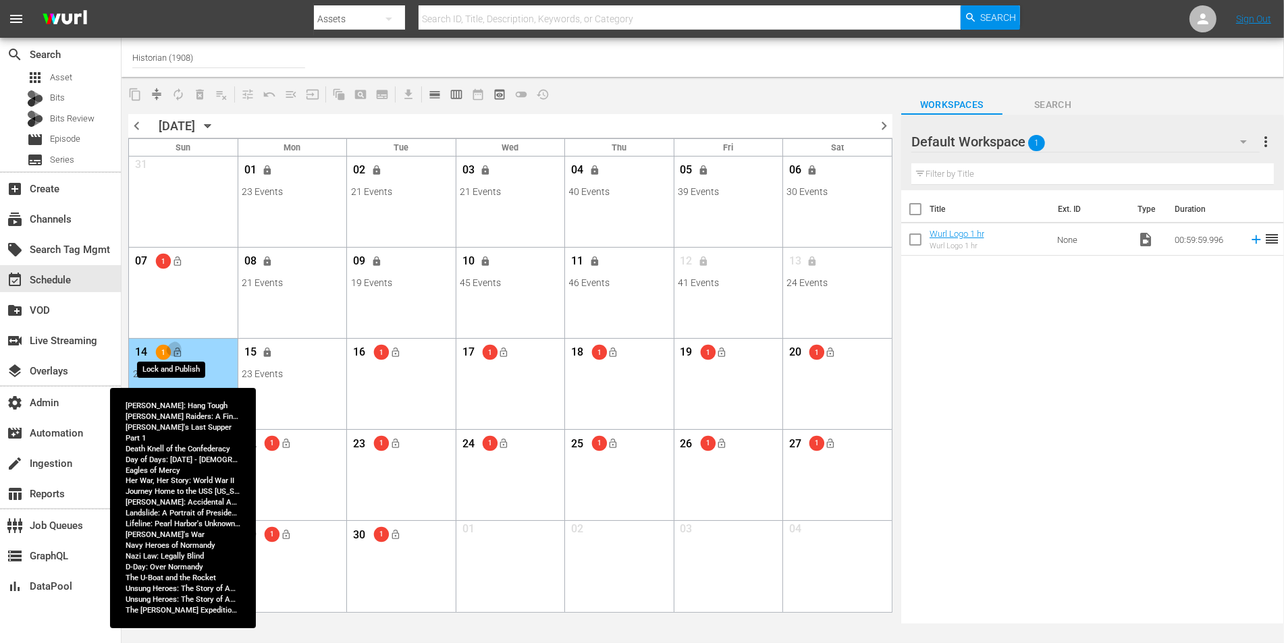
click at [175, 348] on span "lock_open" at bounding box center [177, 353] width 11 height 11
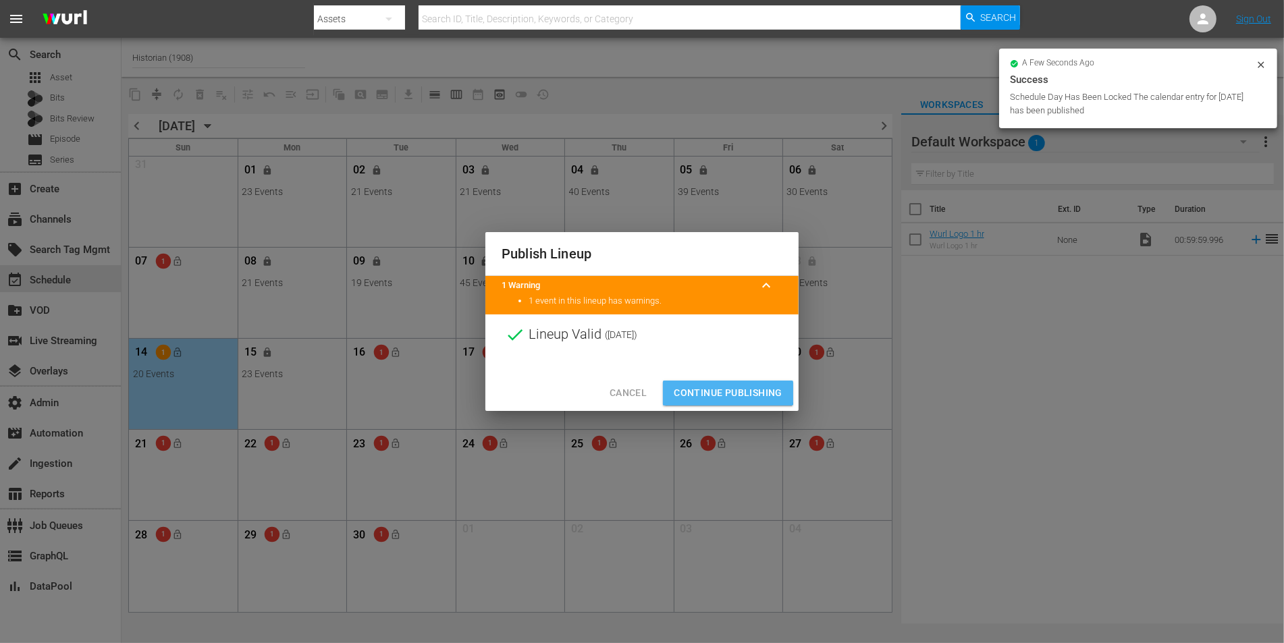
click at [697, 391] on span "Continue Publishing" at bounding box center [728, 393] width 109 height 17
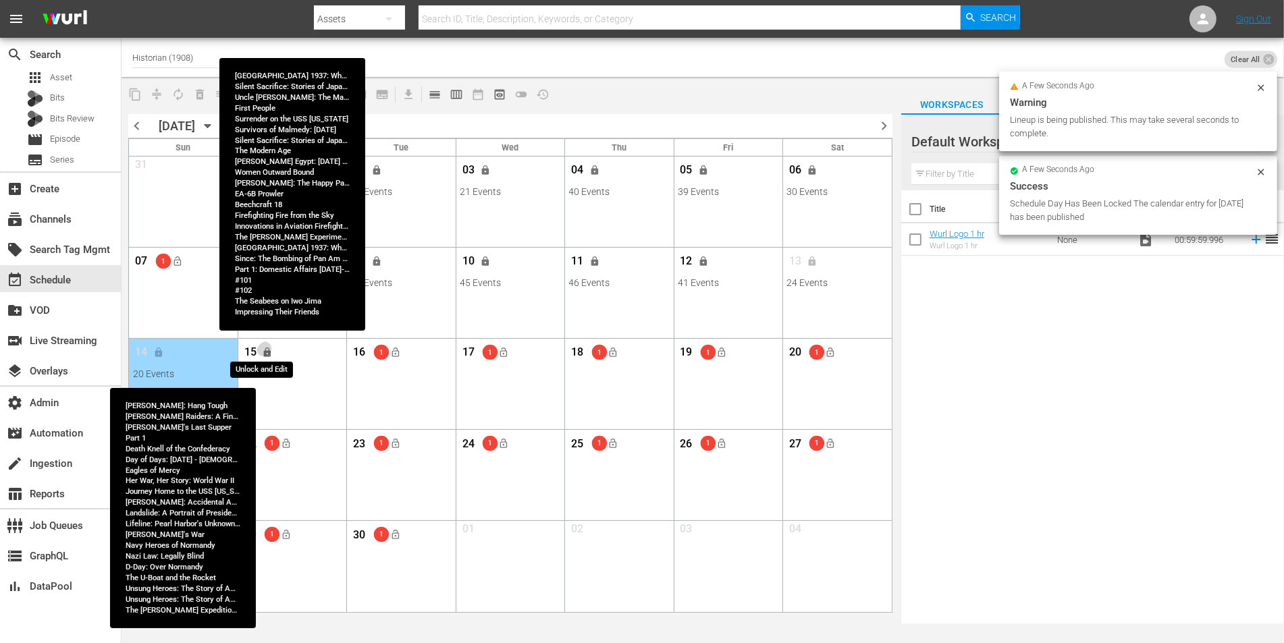
click at [269, 349] on span "lock" at bounding box center [268, 353] width 11 height 11
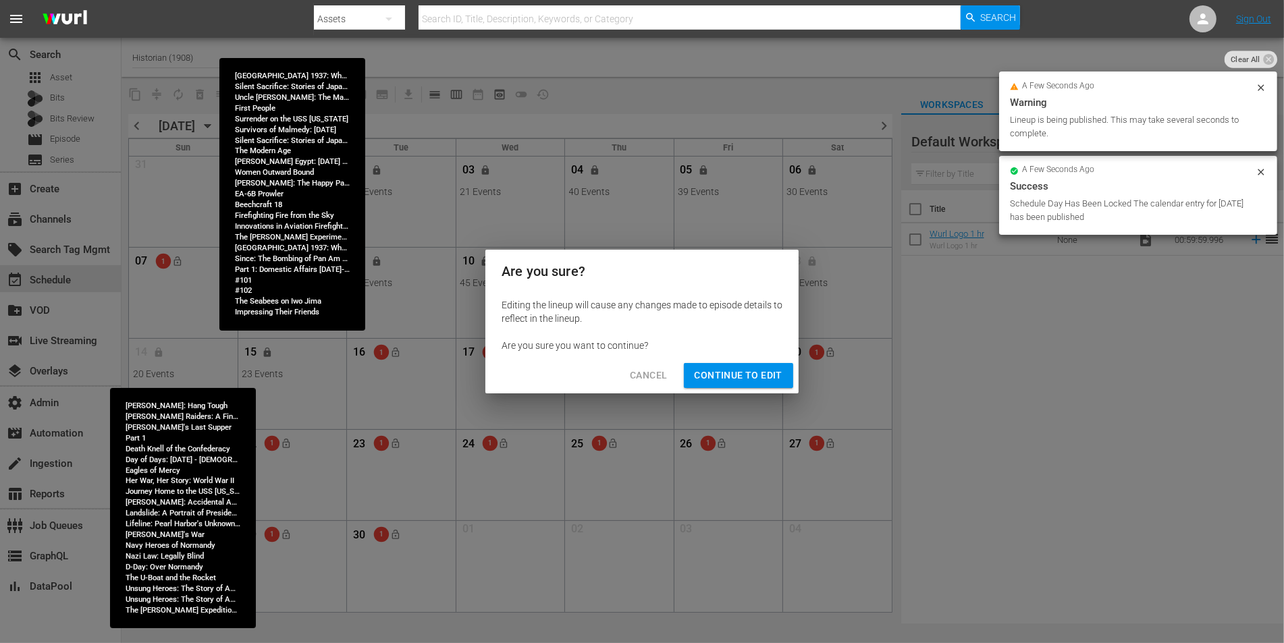
click at [753, 375] on span "Continue to Edit" at bounding box center [739, 375] width 88 height 17
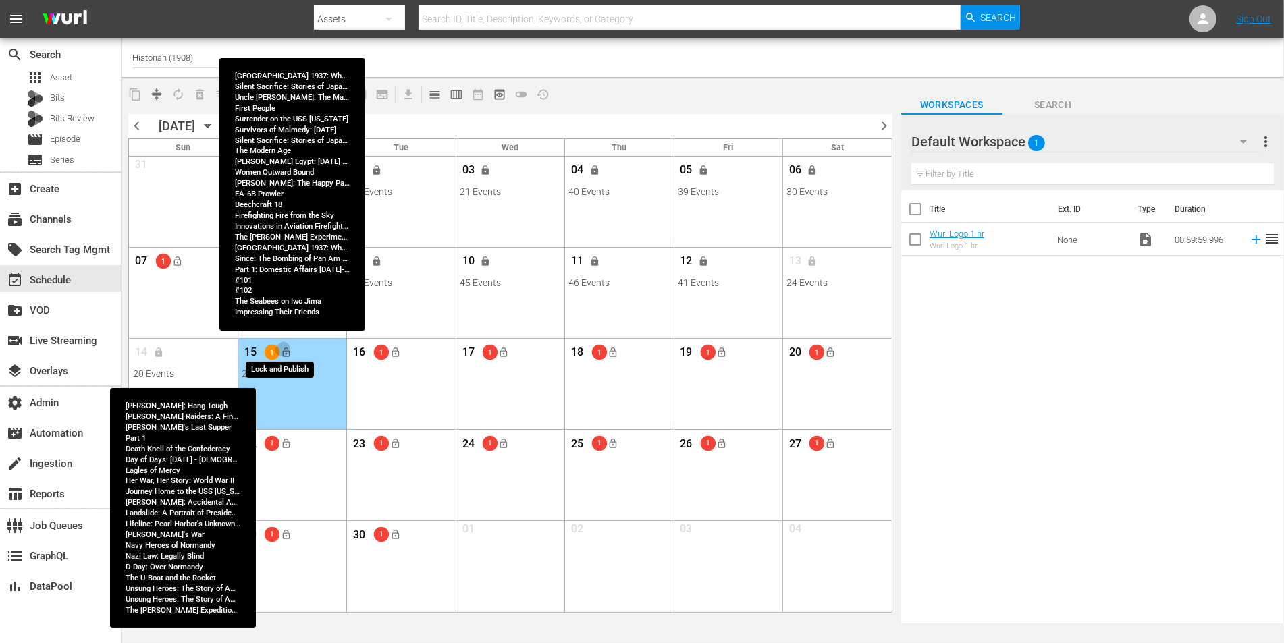
click at [288, 351] on span "lock_open" at bounding box center [286, 353] width 11 height 11
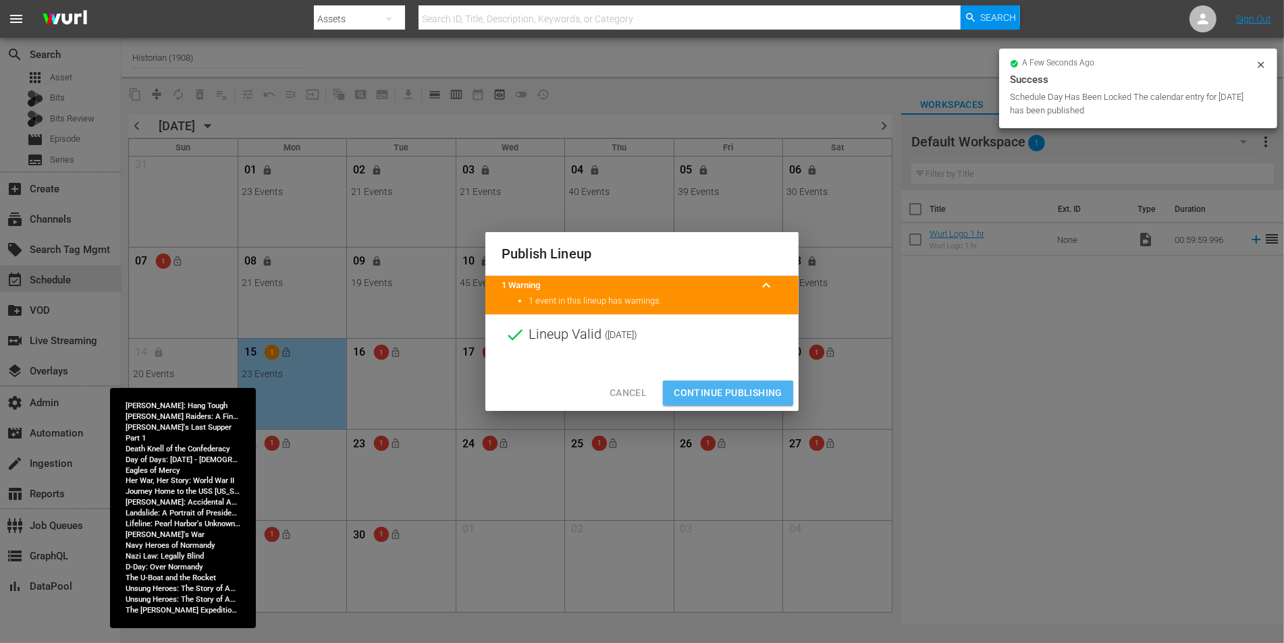
click at [717, 385] on span "Continue Publishing" at bounding box center [728, 393] width 109 height 17
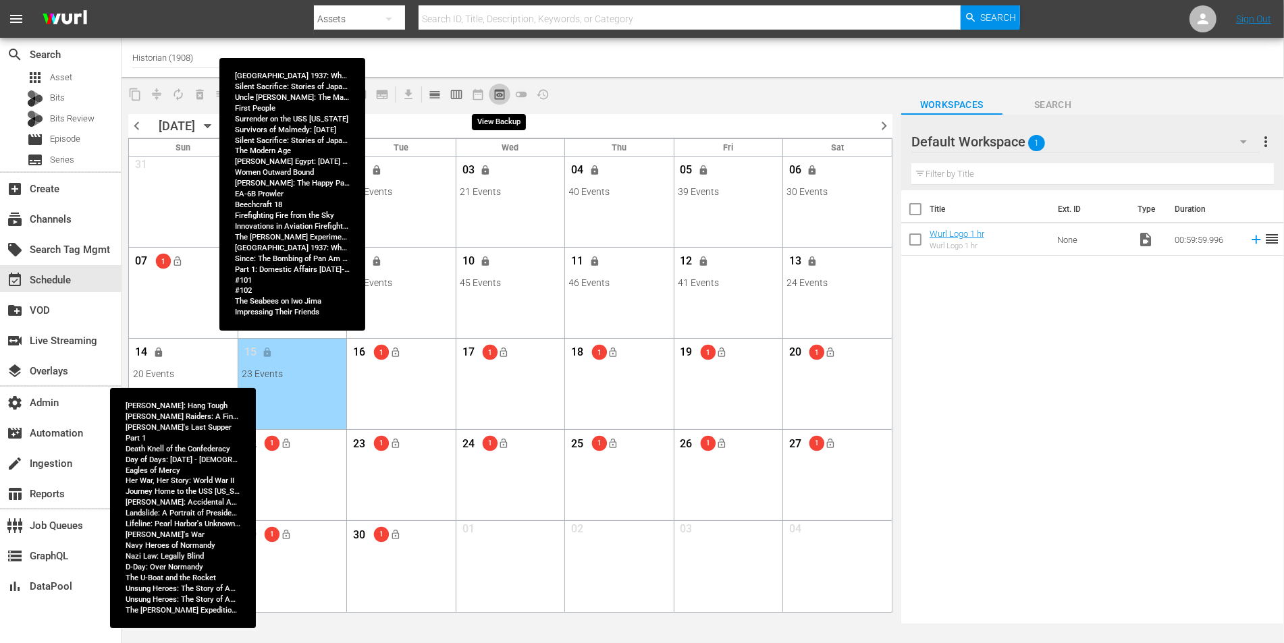
click at [497, 102] on button "preview_outlined" at bounding box center [500, 95] width 22 height 22
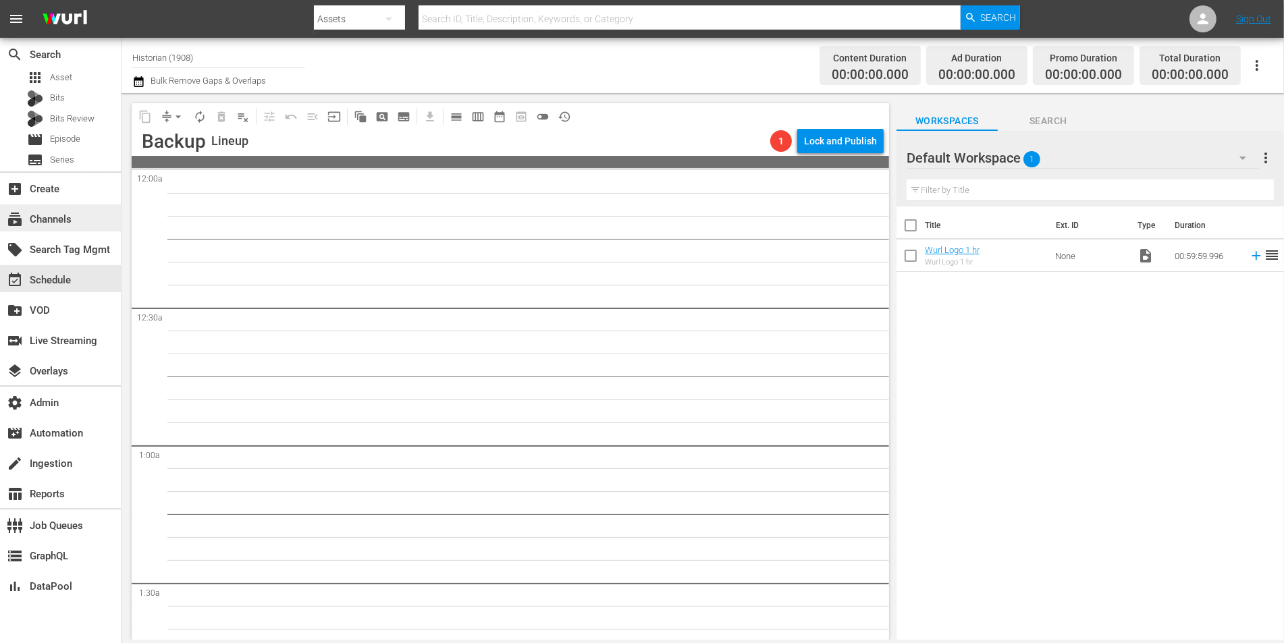
click at [67, 219] on div "subscriptions Channels" at bounding box center [38, 217] width 76 height 12
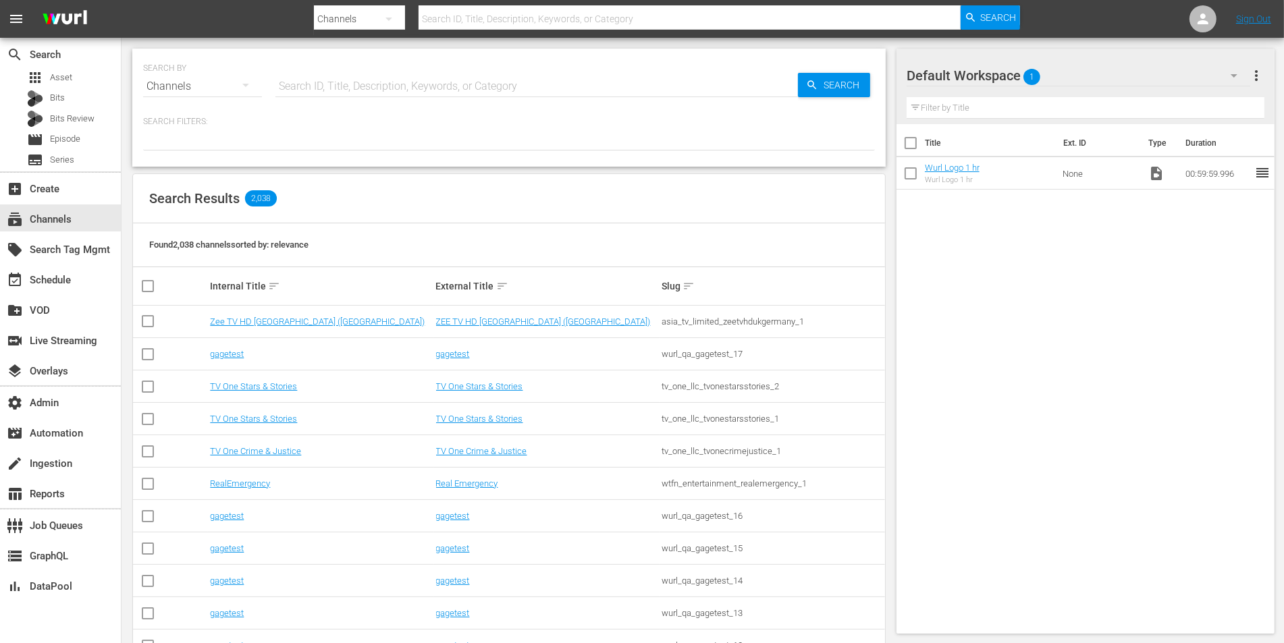
click at [295, 80] on input "text" at bounding box center [536, 86] width 522 height 32
type input "sparkle"
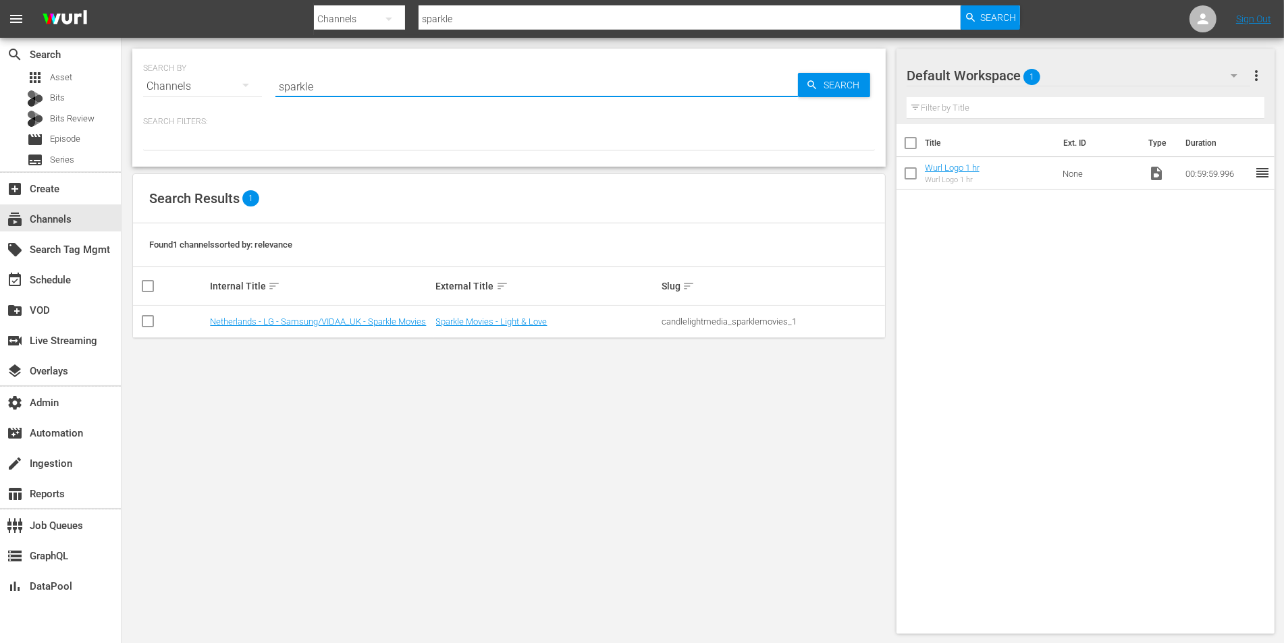
type input "sparkle movies"
click at [316, 88] on input "sparkle movies" at bounding box center [536, 86] width 522 height 32
type input "sparklemovies"
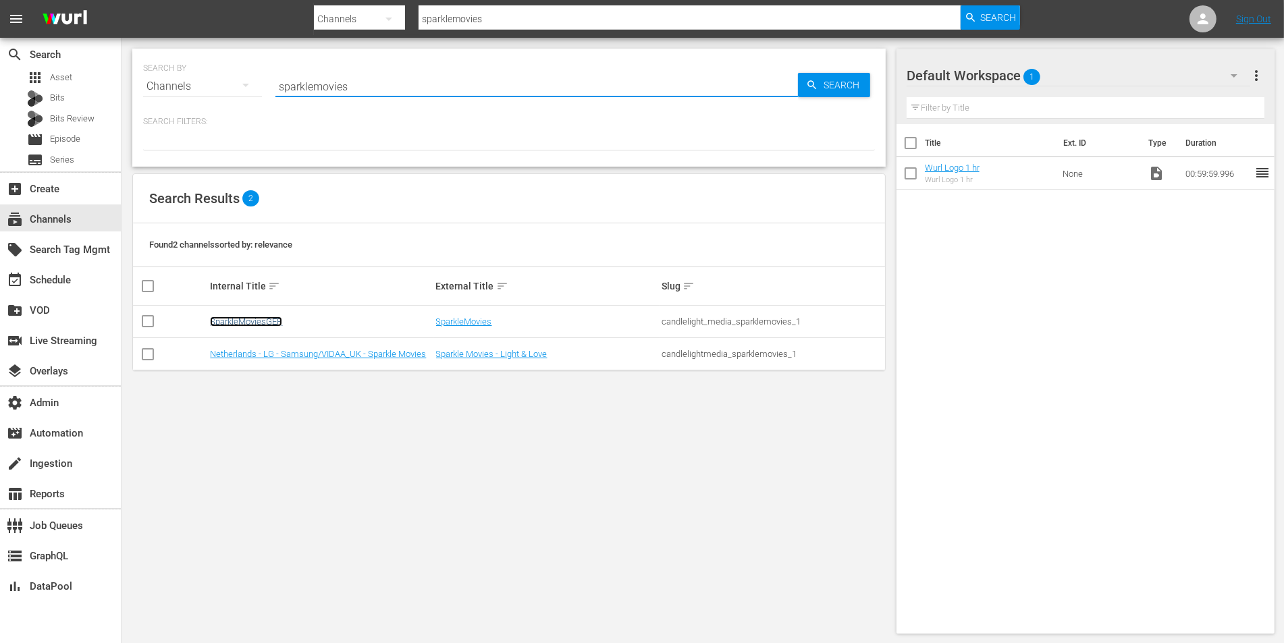
click at [270, 318] on link "SparkleMoviesGER" at bounding box center [246, 322] width 72 height 10
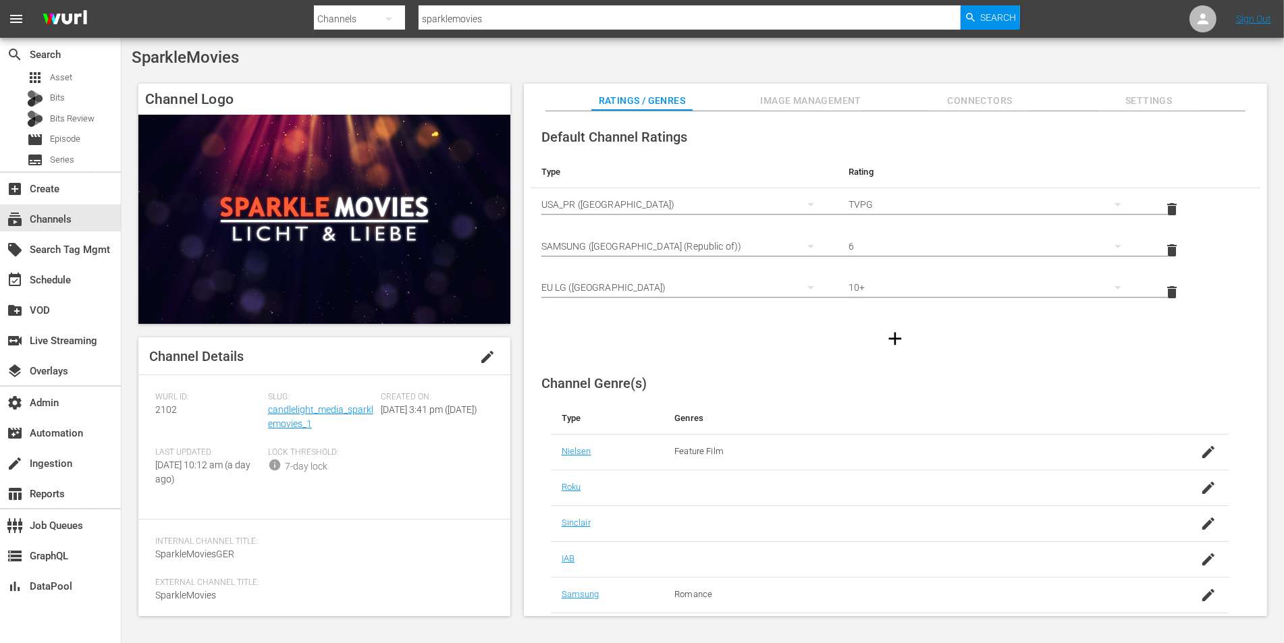
click at [796, 97] on span "Image Management" at bounding box center [810, 100] width 101 height 17
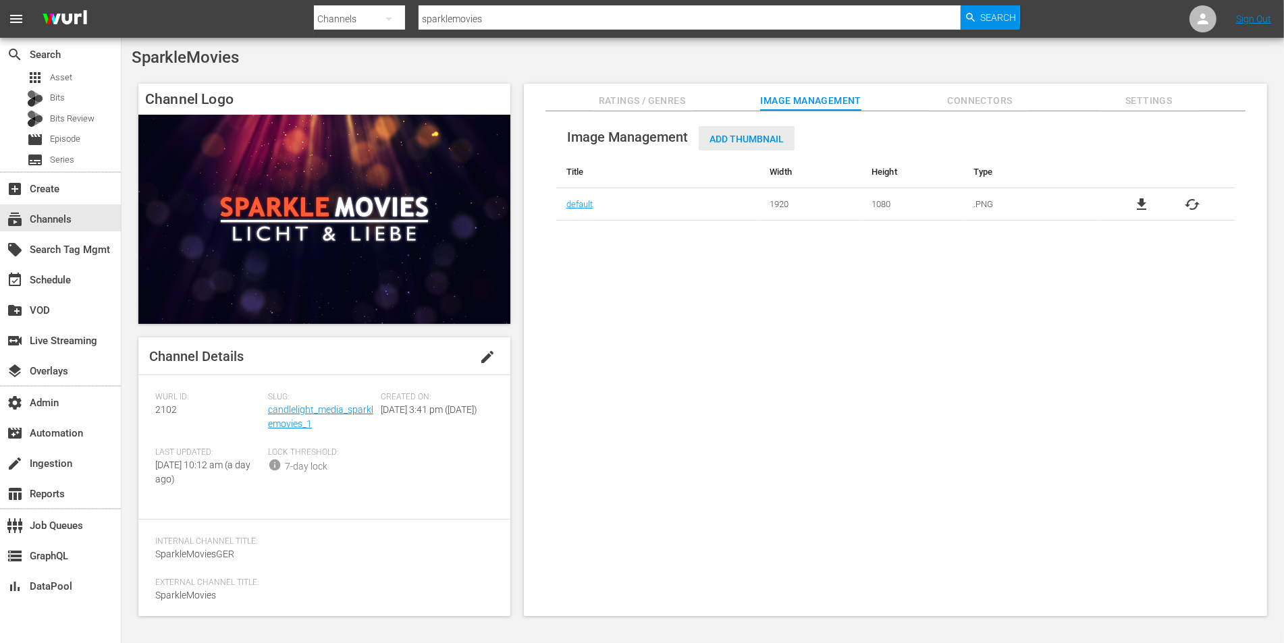
click at [734, 132] on div "Add Thumbnail" at bounding box center [747, 138] width 96 height 25
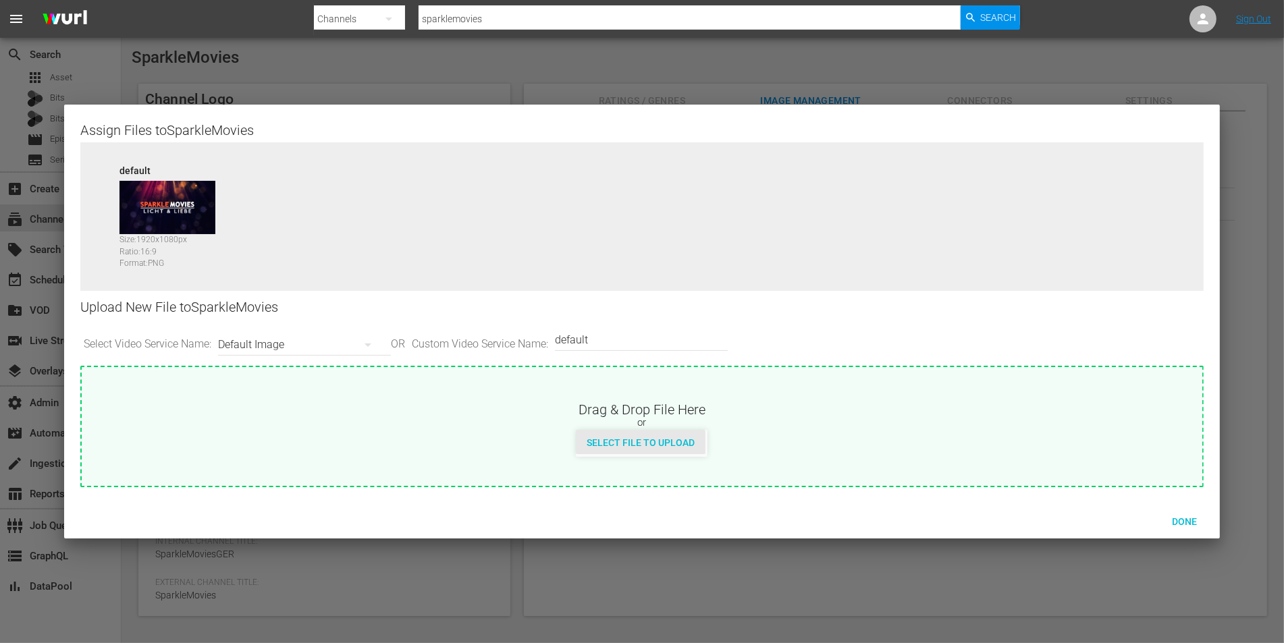
click at [589, 445] on span "Select File to Upload" at bounding box center [641, 442] width 130 height 11
drag, startPoint x: 620, startPoint y: 343, endPoint x: 568, endPoint y: 343, distance: 52.0
click at [568, 343] on input "default" at bounding box center [638, 340] width 166 height 32
paste input "LG-Logo-PNG-100x100"
type input "LG-Logo-PNG-100x100"
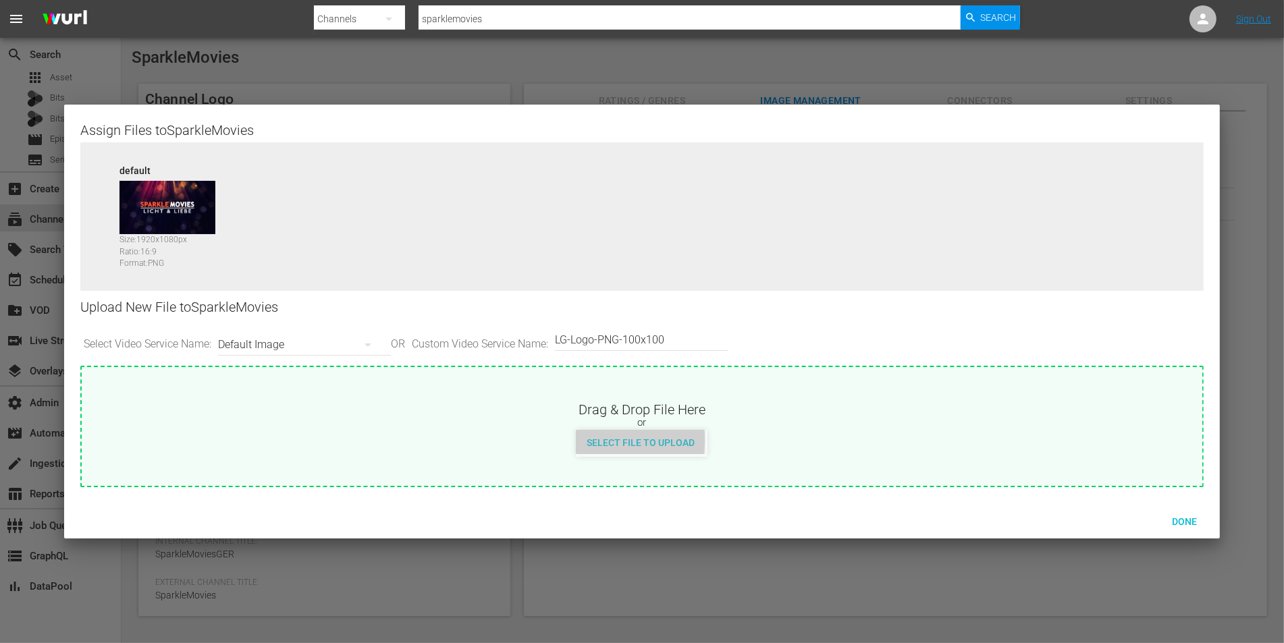
click at [611, 440] on span "Select File to Upload" at bounding box center [641, 442] width 130 height 11
click at [609, 447] on span "Select File to Upload" at bounding box center [641, 442] width 130 height 11
type input "C:\fakepath\LG-Logo-PNG-100x100 [PERSON_NAME].png"
drag, startPoint x: 697, startPoint y: 337, endPoint x: 553, endPoint y: 336, distance: 144.5
click at [552, 336] on div "Select Video Service Name: Default Image OR Custom Video Service Name: Custom V…" at bounding box center [641, 345] width 1123 height 42
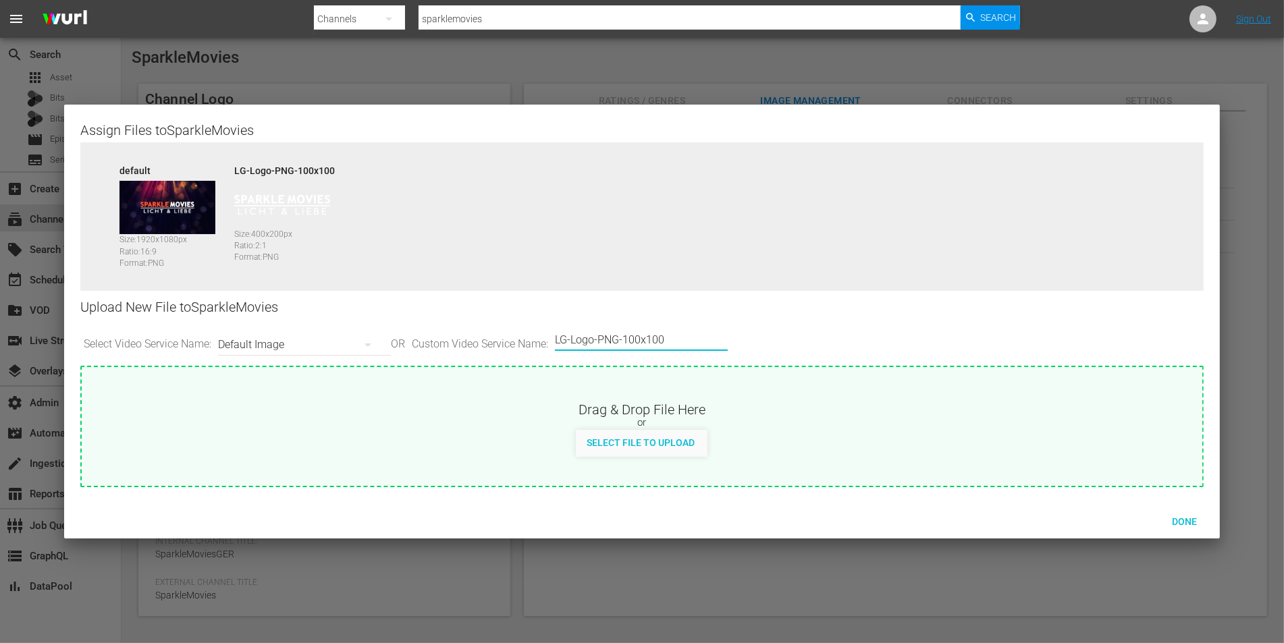
paste input "Thumbnail"
type input "LG-Thumbnail"
click at [636, 435] on div "Select File to Upload" at bounding box center [641, 442] width 130 height 25
type input "C:\fakepath\LG-Thumbnail_Update_v3 [PERSON_NAME].png"
drag, startPoint x: 647, startPoint y: 342, endPoint x: 551, endPoint y: 341, distance: 95.9
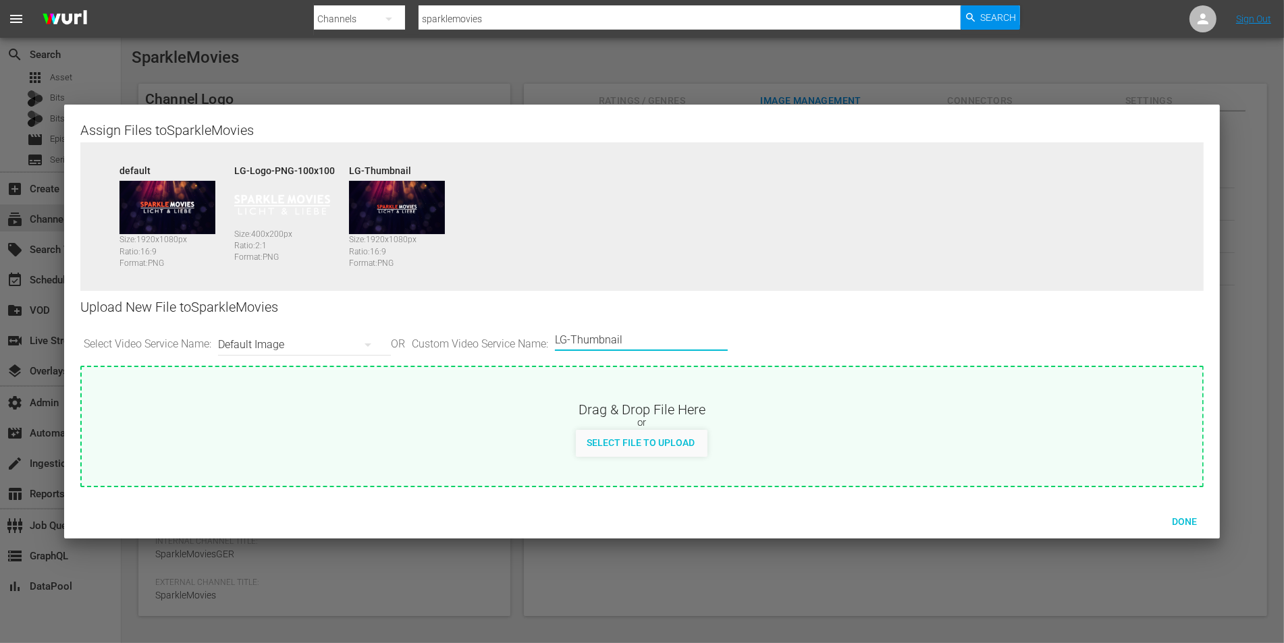
click at [551, 341] on div "Select Video Service Name: Default Image OR Custom Video Service Name: Custom V…" at bounding box center [641, 345] width 1123 height 42
paste input "768x432"
type input "LG-768x432"
click at [671, 449] on div "Select File to Upload" at bounding box center [641, 442] width 130 height 25
type input "C:\fakepath\LG-478x432 [PERSON_NAME].png"
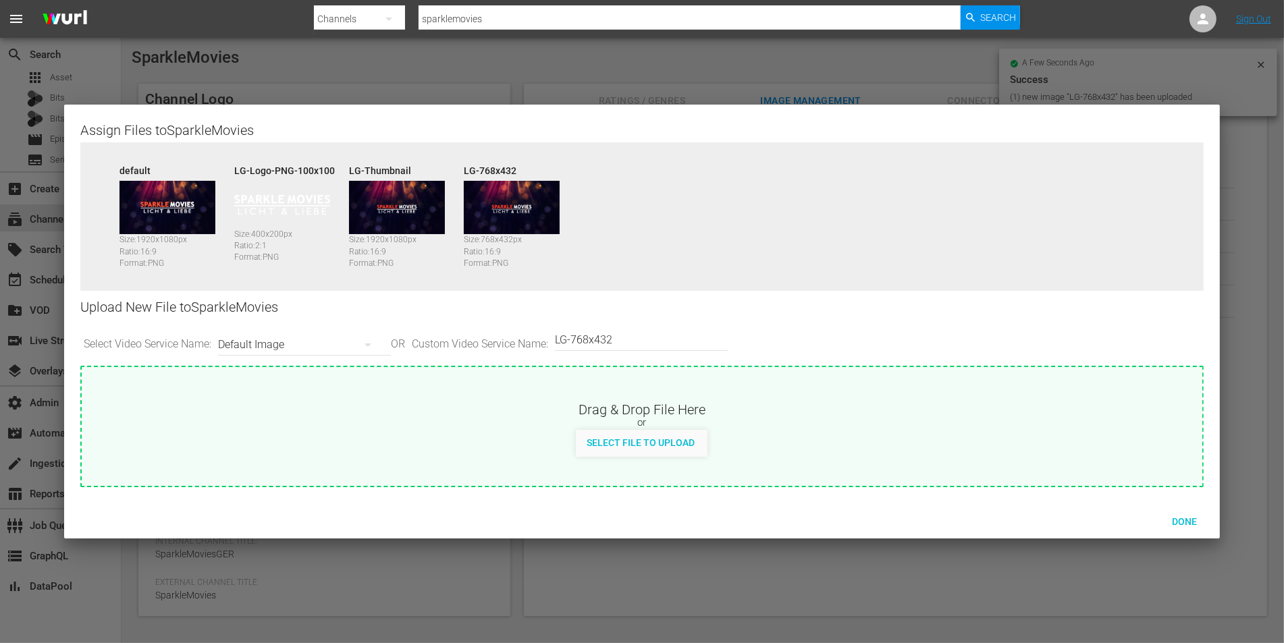
click at [1187, 518] on span "Done" at bounding box center [1184, 521] width 47 height 11
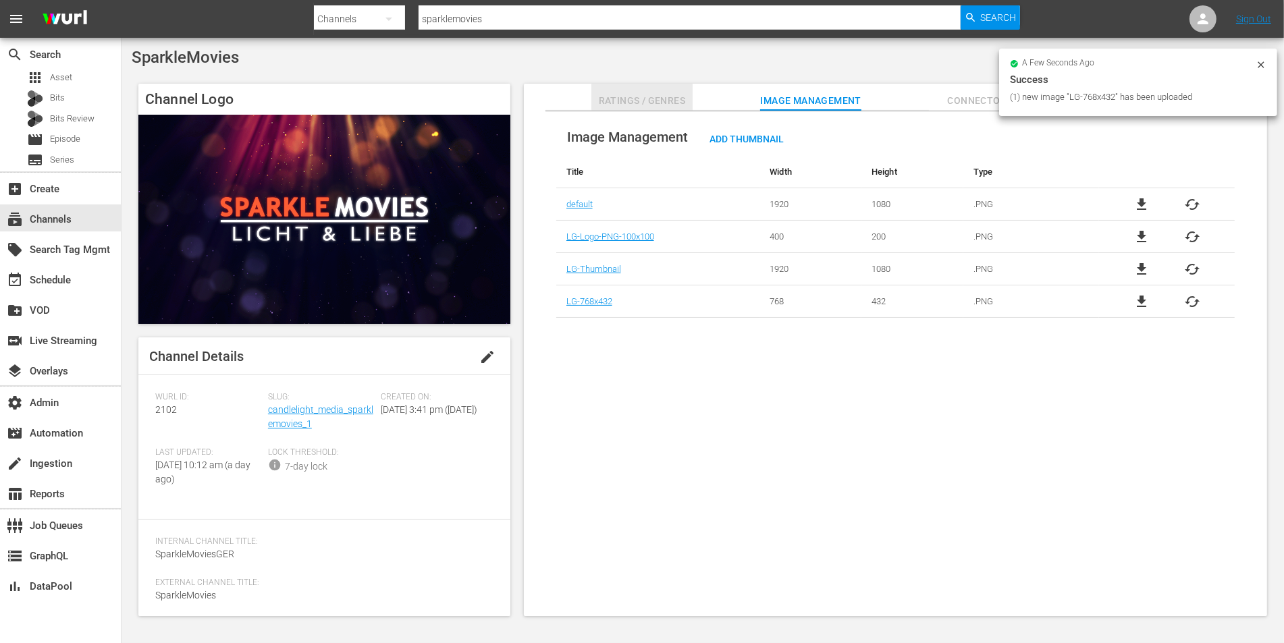
click at [633, 100] on span "Ratings / Genres" at bounding box center [641, 100] width 101 height 17
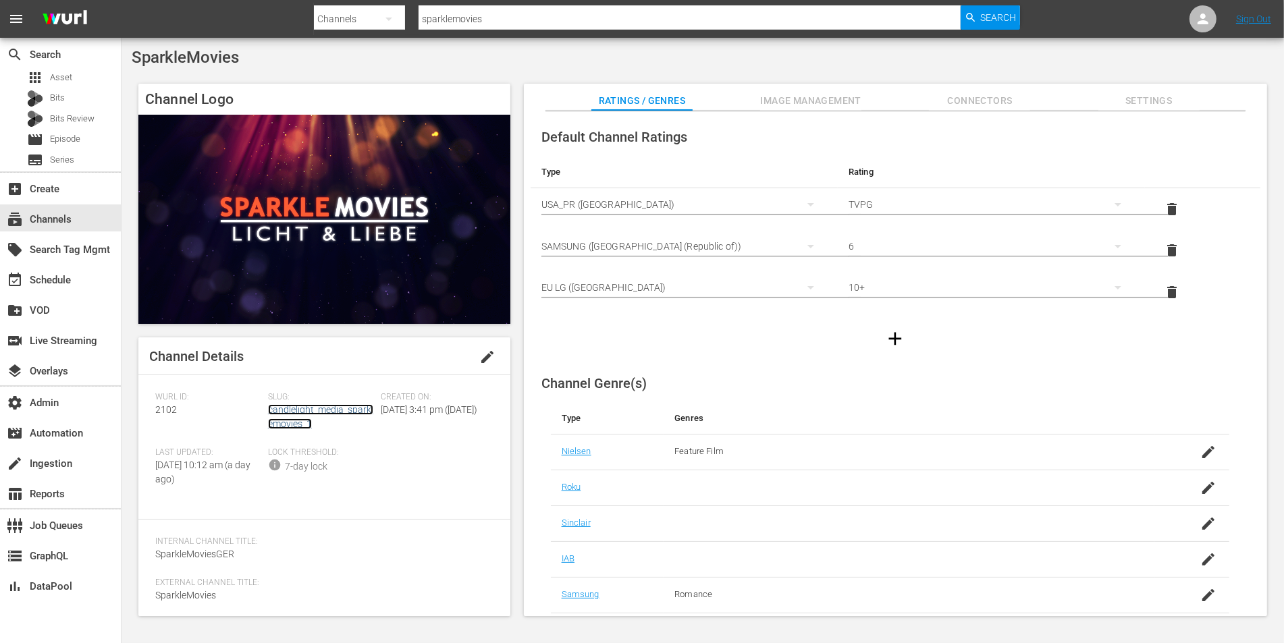
click at [317, 406] on link "candlelight_media_sparklemovies_1" at bounding box center [320, 416] width 105 height 25
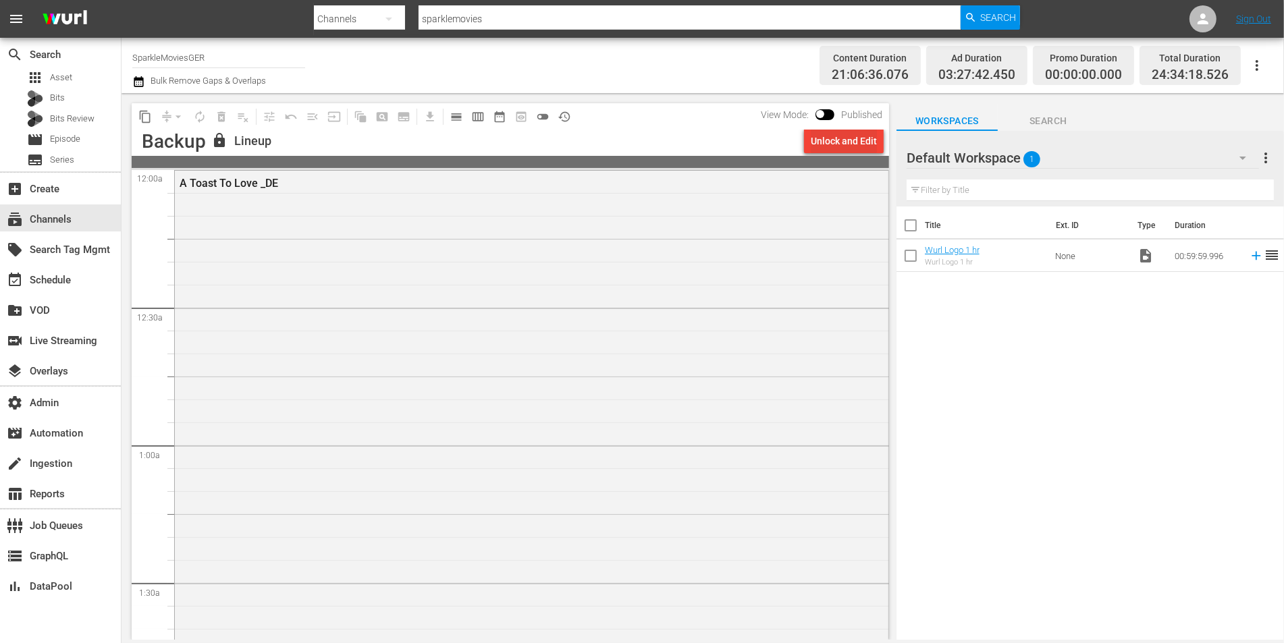
click at [846, 143] on div "Unlock and Edit" at bounding box center [844, 141] width 66 height 24
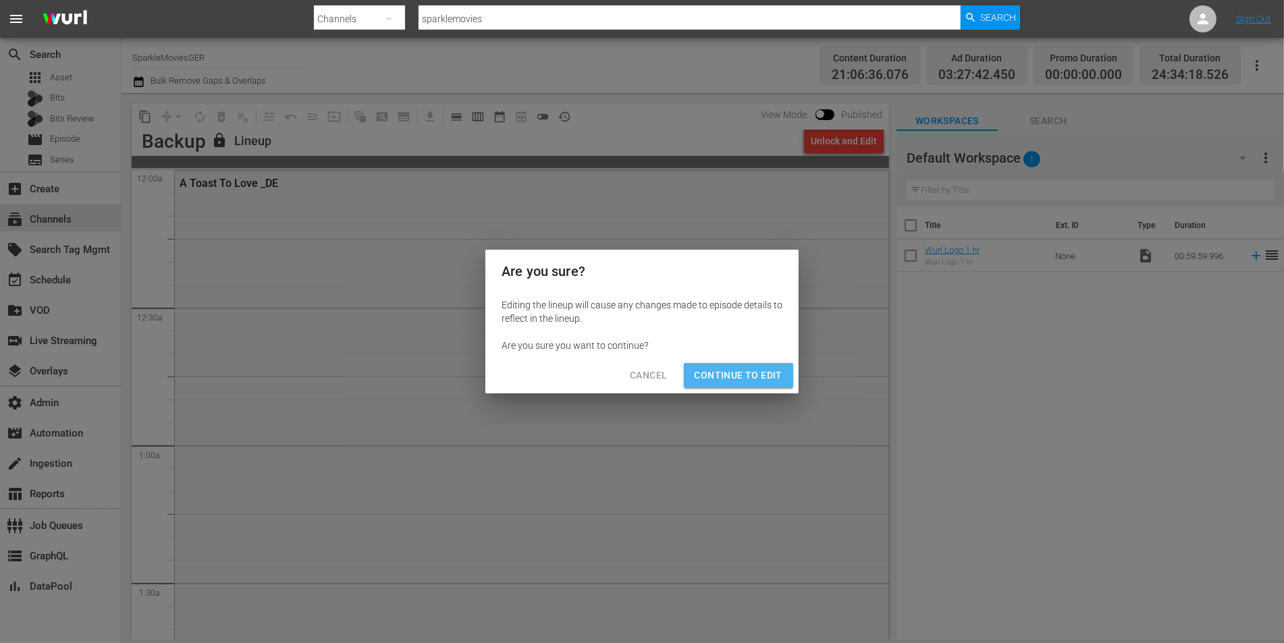
click at [744, 368] on span "Continue to Edit" at bounding box center [739, 375] width 88 height 17
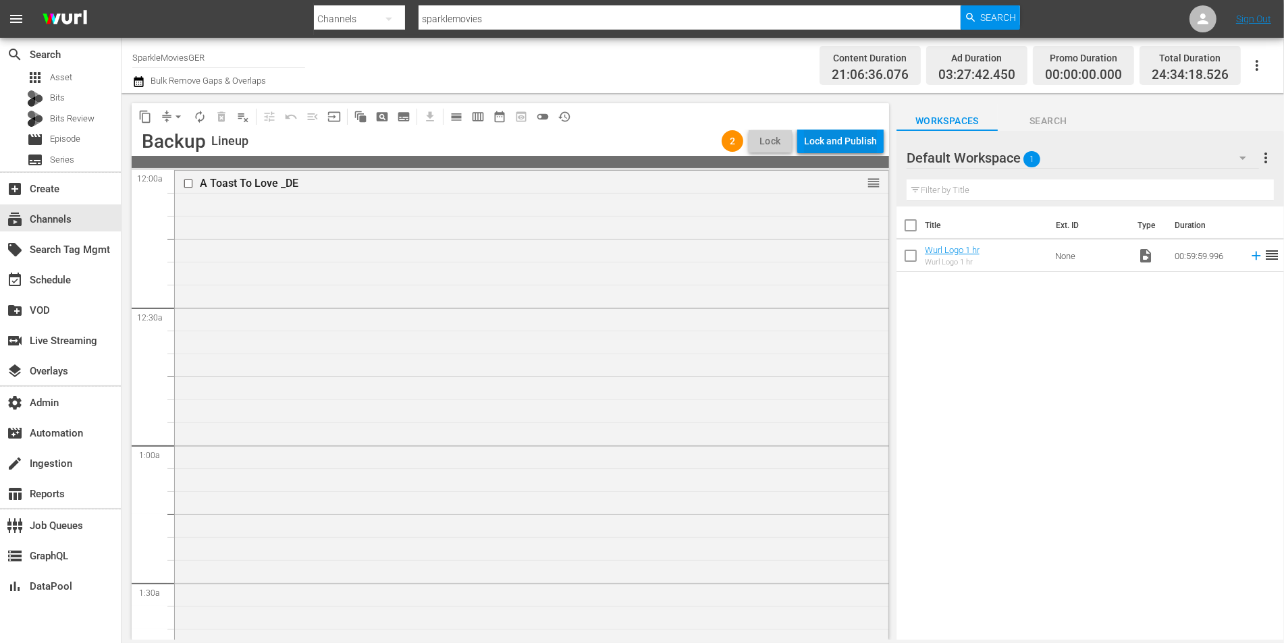
click at [856, 147] on div "Lock and Publish" at bounding box center [840, 141] width 73 height 24
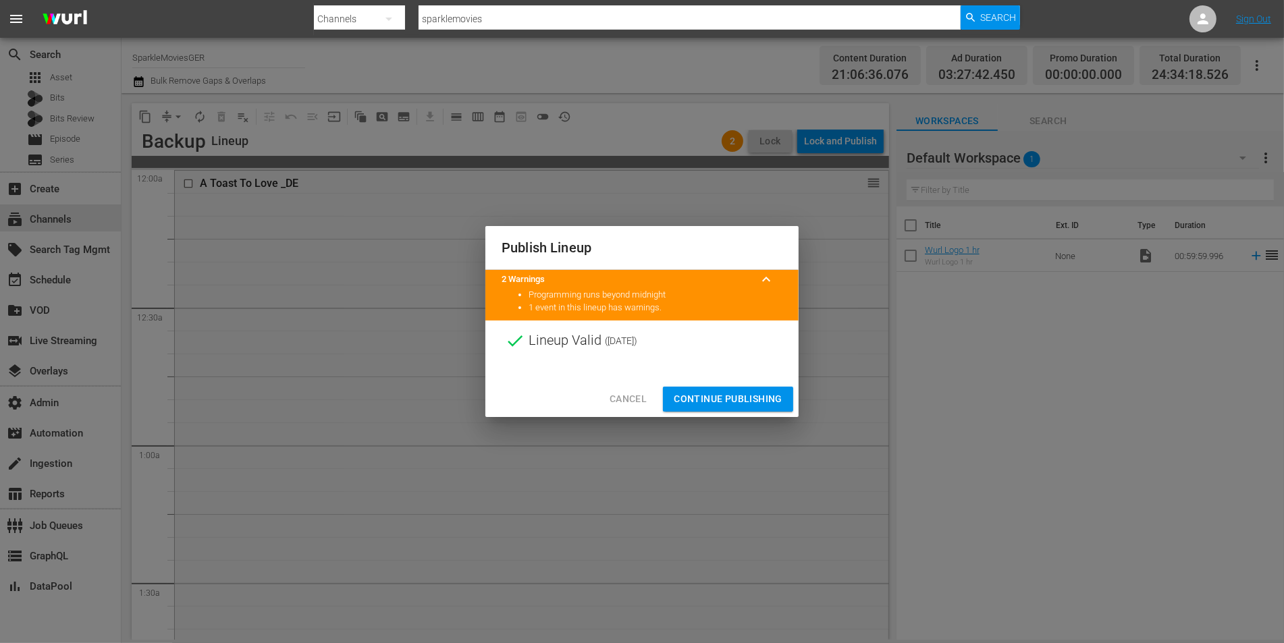
click at [766, 393] on span "Continue Publishing" at bounding box center [728, 399] width 109 height 17
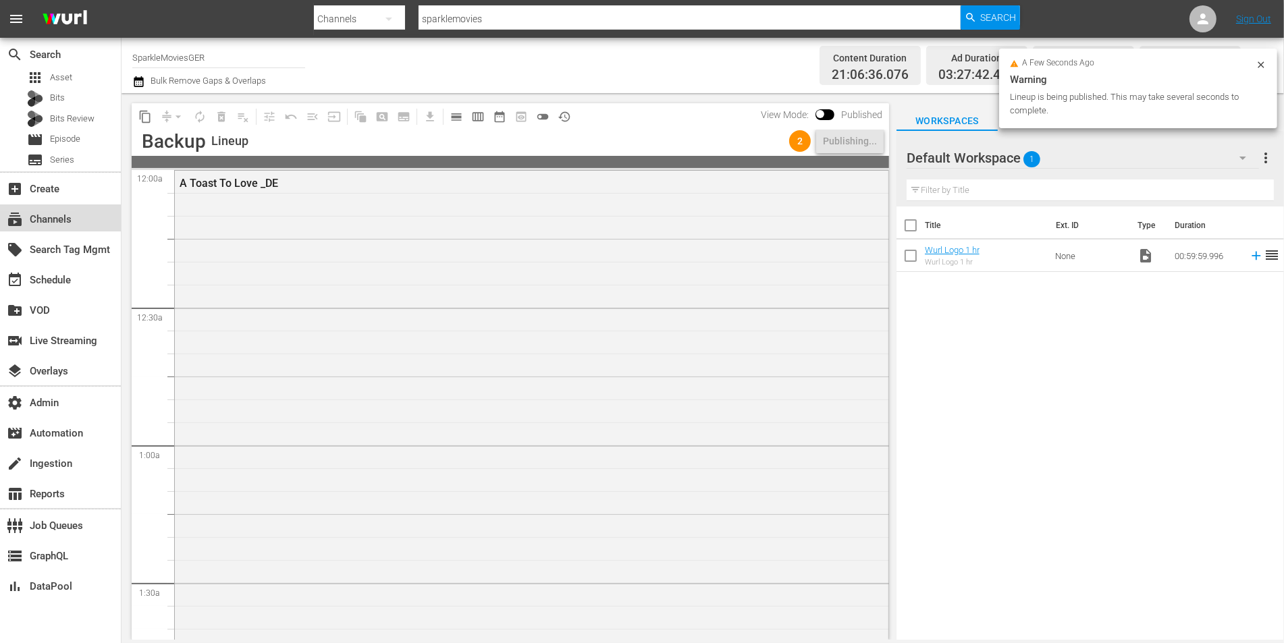
click at [60, 221] on div "subscriptions Channels" at bounding box center [38, 217] width 76 height 12
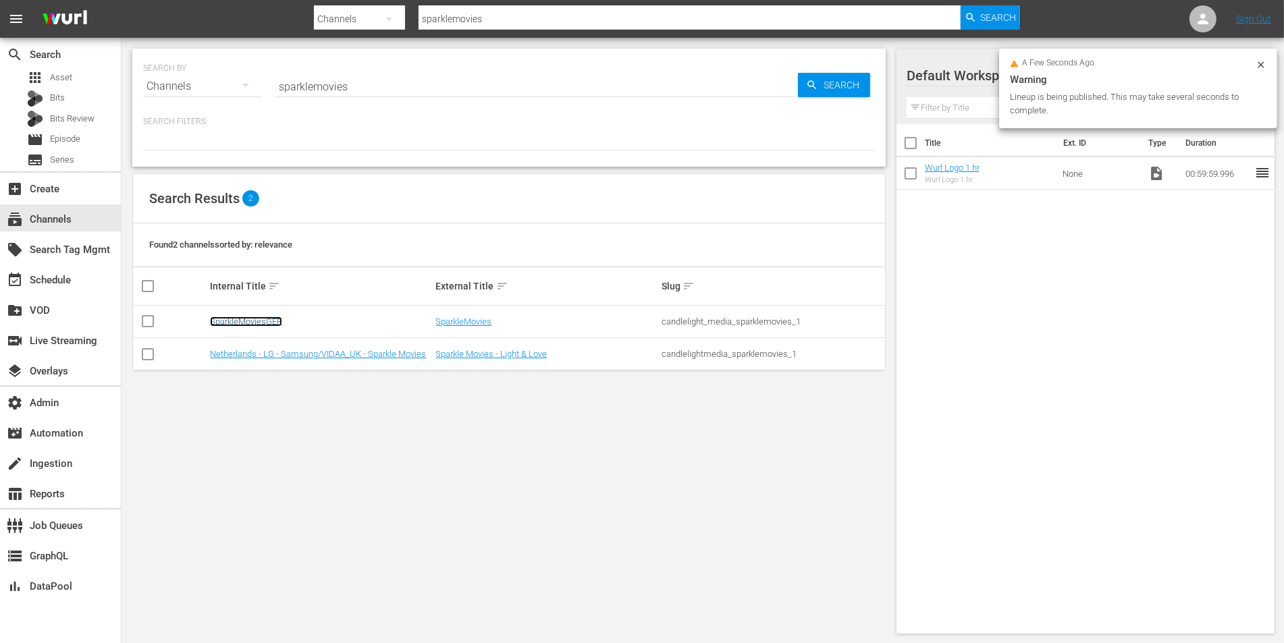
click at [268, 321] on link "SparkleMoviesGER" at bounding box center [246, 322] width 72 height 10
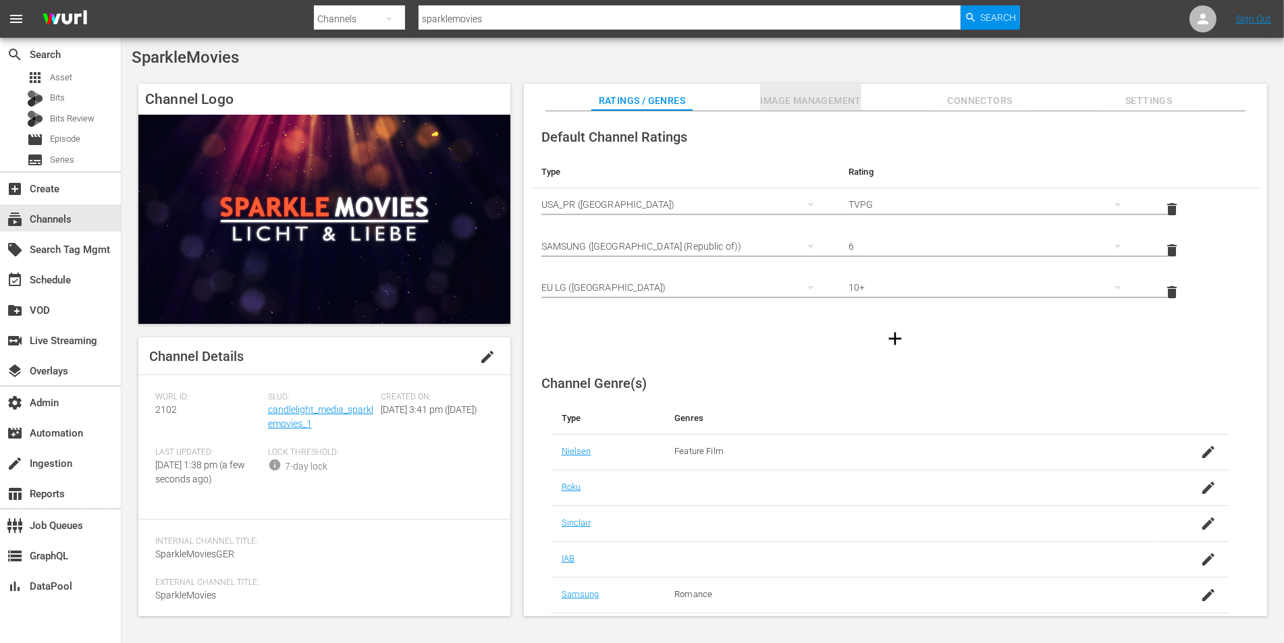
click at [808, 107] on span "Image Management" at bounding box center [810, 100] width 101 height 17
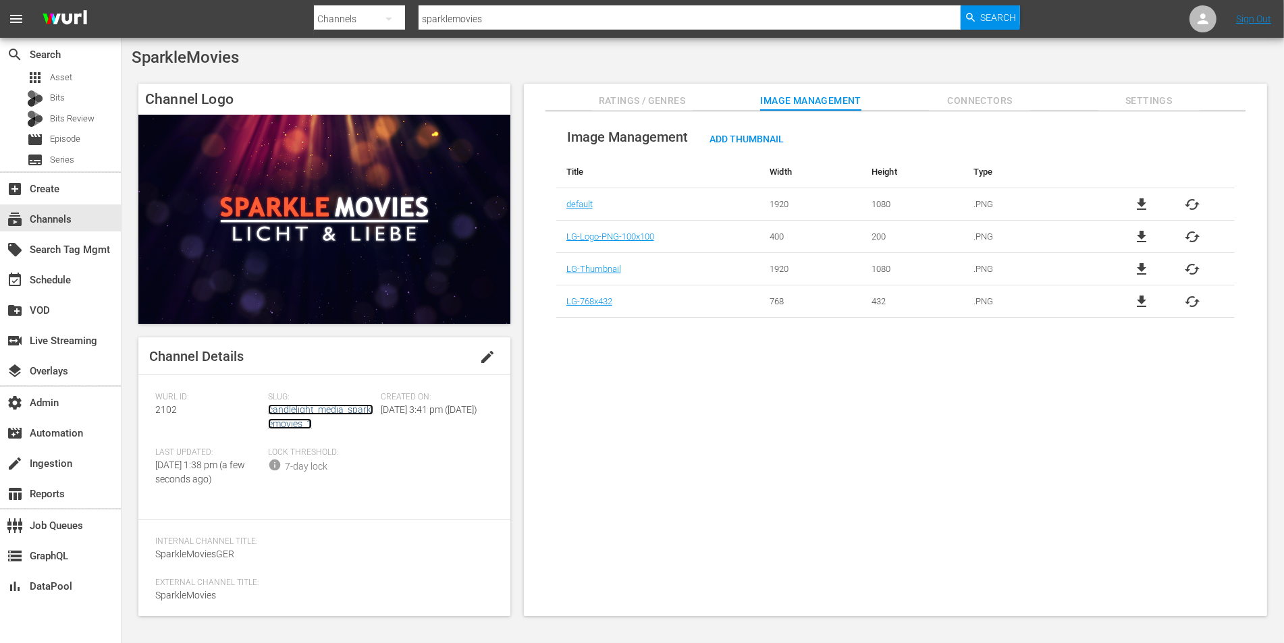
click at [348, 409] on link "candlelight_media_sparklemovies_1" at bounding box center [320, 416] width 105 height 25
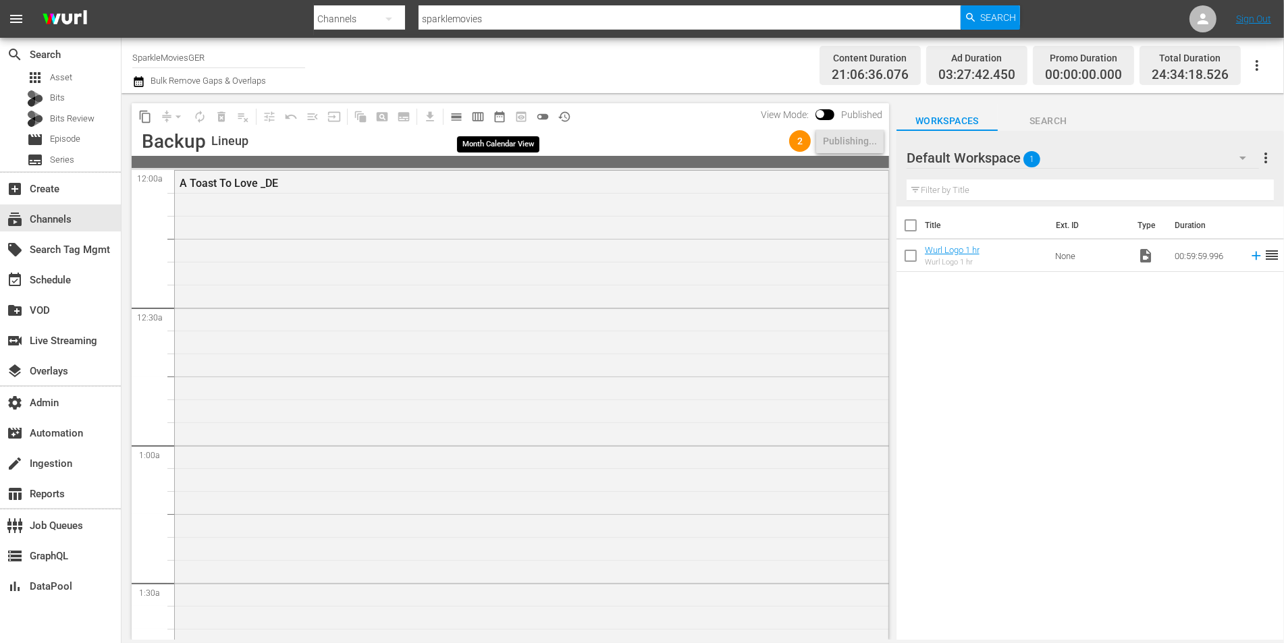
click at [498, 111] on span "date_range_outlined" at bounding box center [499, 116] width 13 height 13
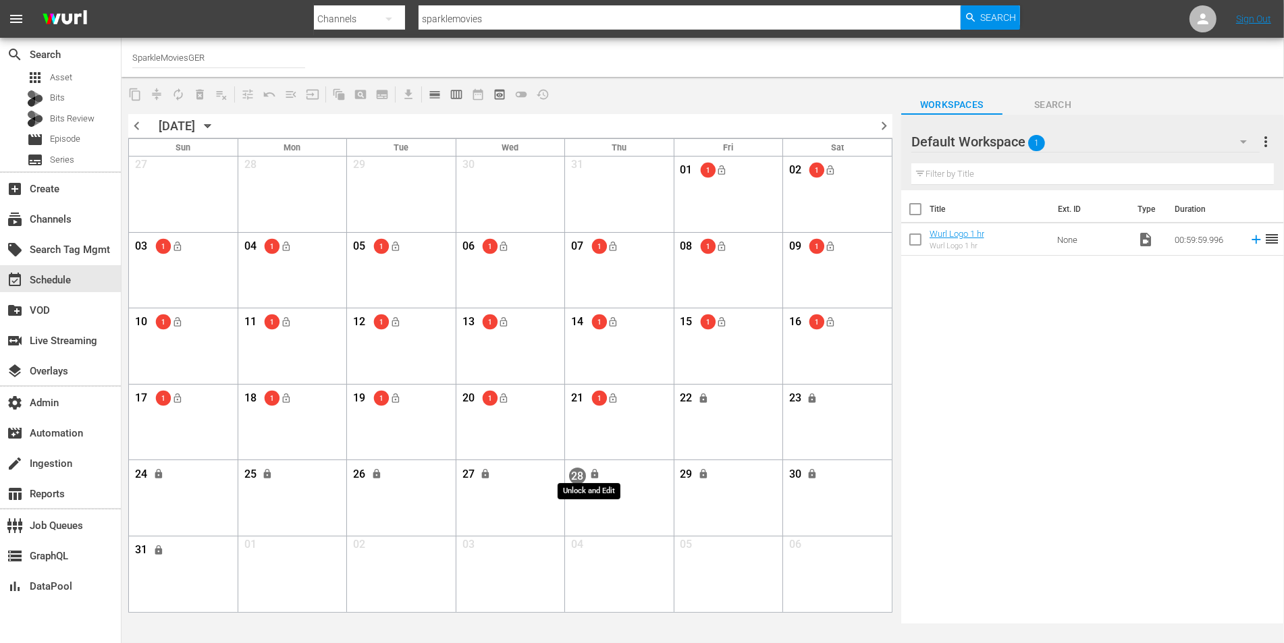
click at [601, 476] on button "lock" at bounding box center [594, 474] width 22 height 22
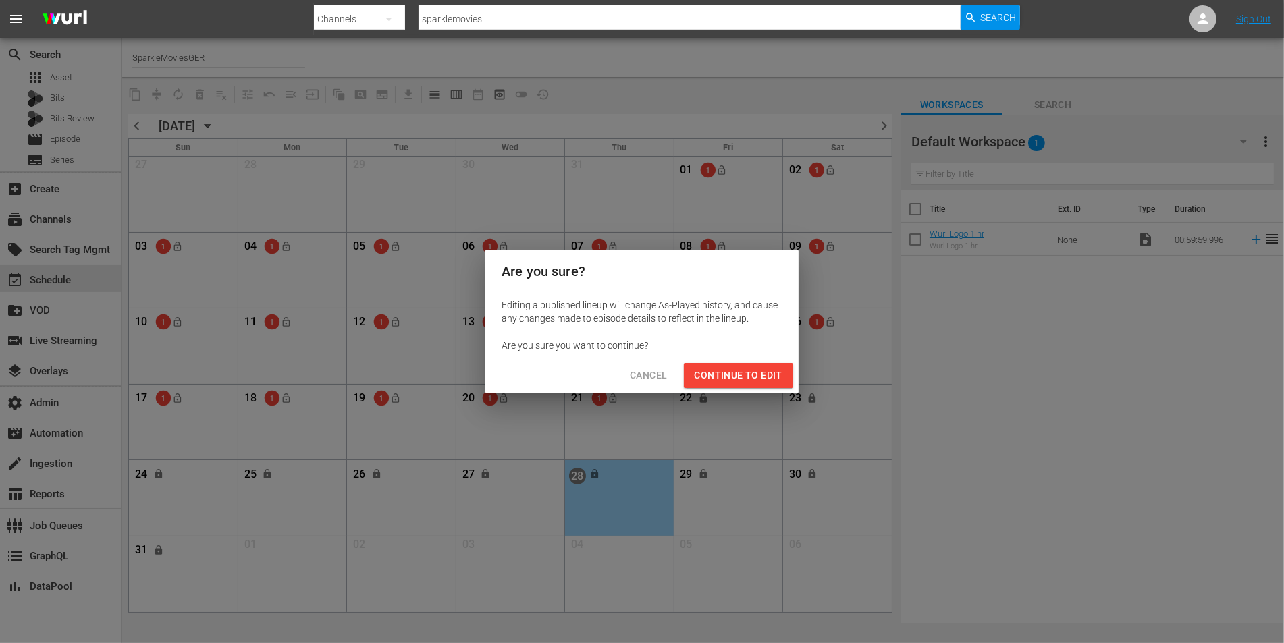
click at [723, 377] on span "Continue to Edit" at bounding box center [739, 375] width 88 height 17
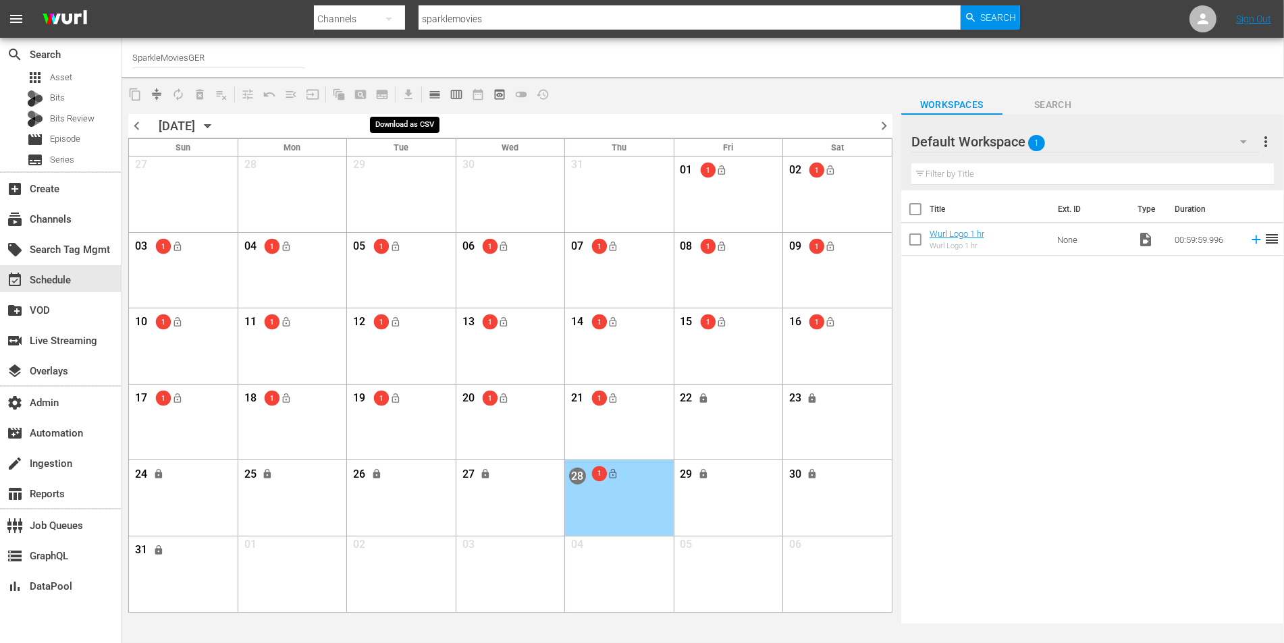
click at [434, 93] on span "calendar_view_day_outlined" at bounding box center [434, 94] width 13 height 13
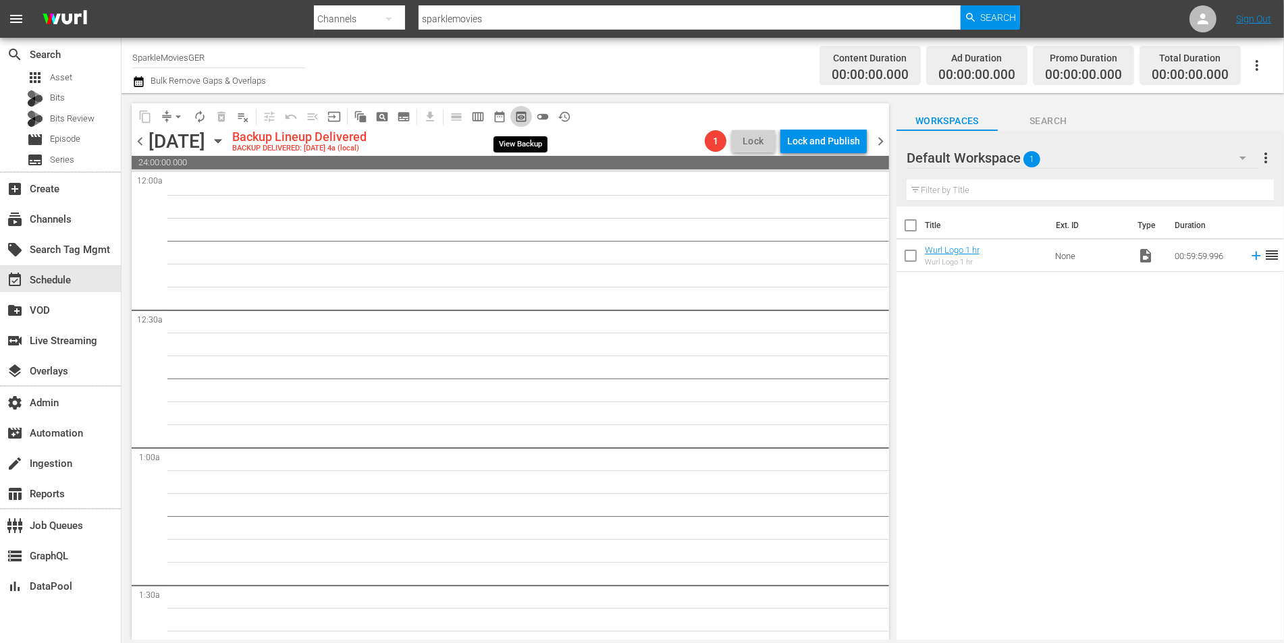
click at [524, 114] on span "preview_outlined" at bounding box center [520, 116] width 13 height 13
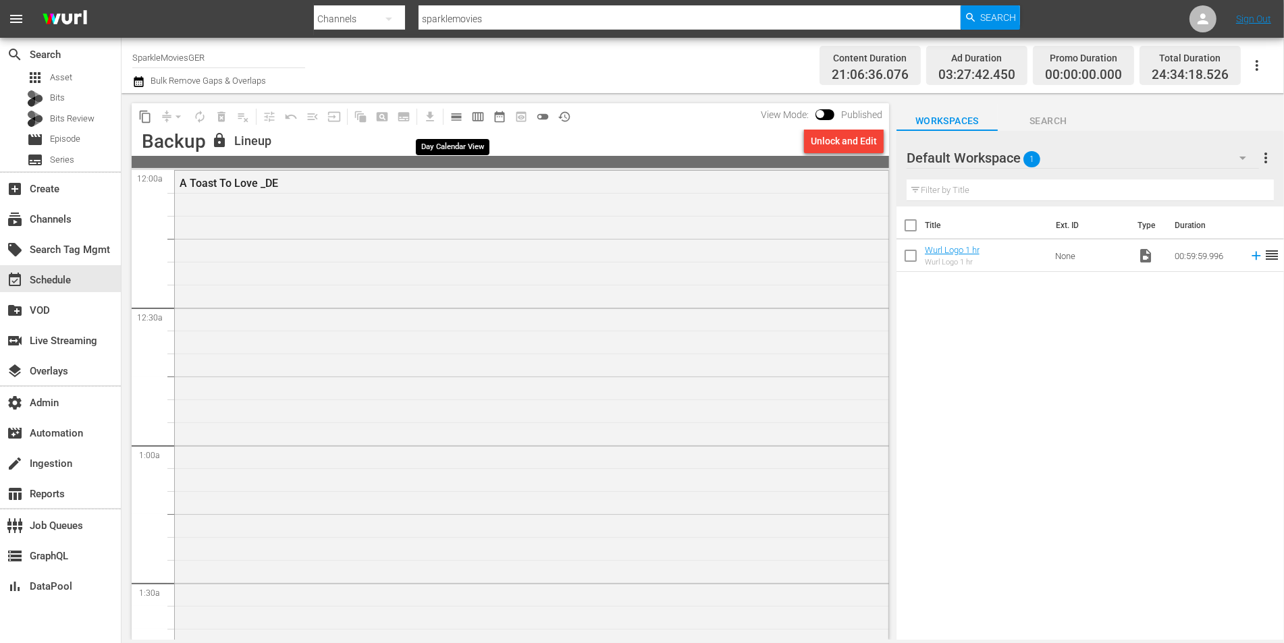
click at [458, 119] on span "calendar_view_day_outlined" at bounding box center [456, 116] width 13 height 13
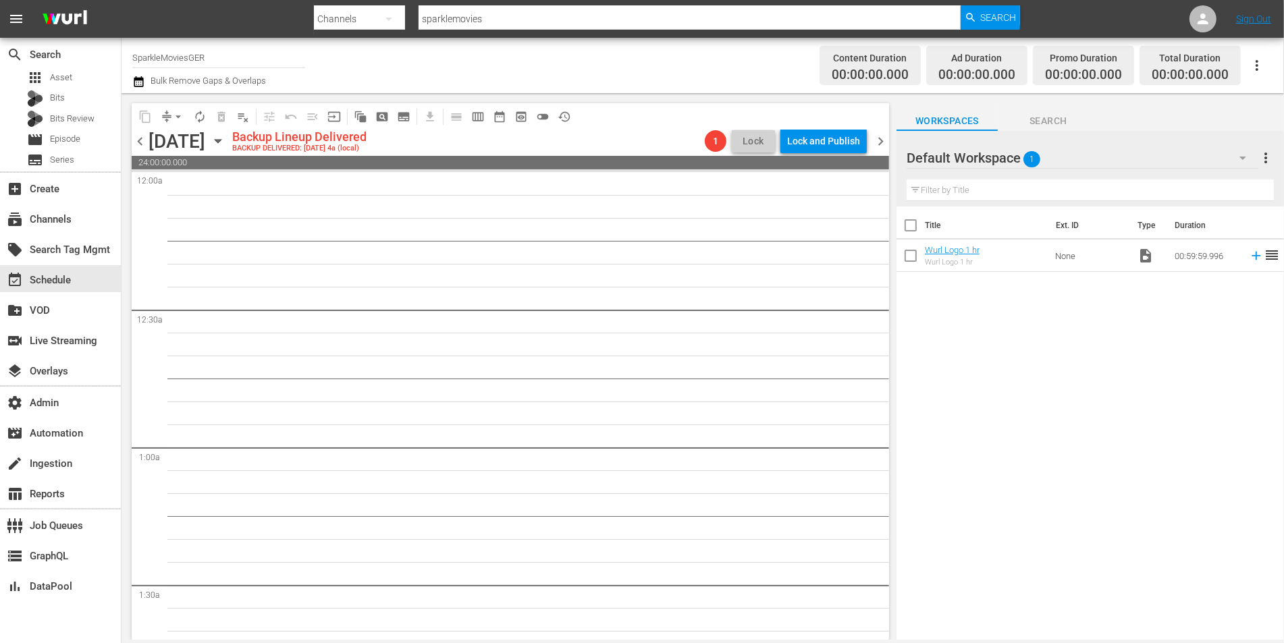
click at [876, 141] on span "chevron_right" at bounding box center [880, 141] width 17 height 17
click at [880, 145] on span "chevron_right" at bounding box center [880, 141] width 17 height 17
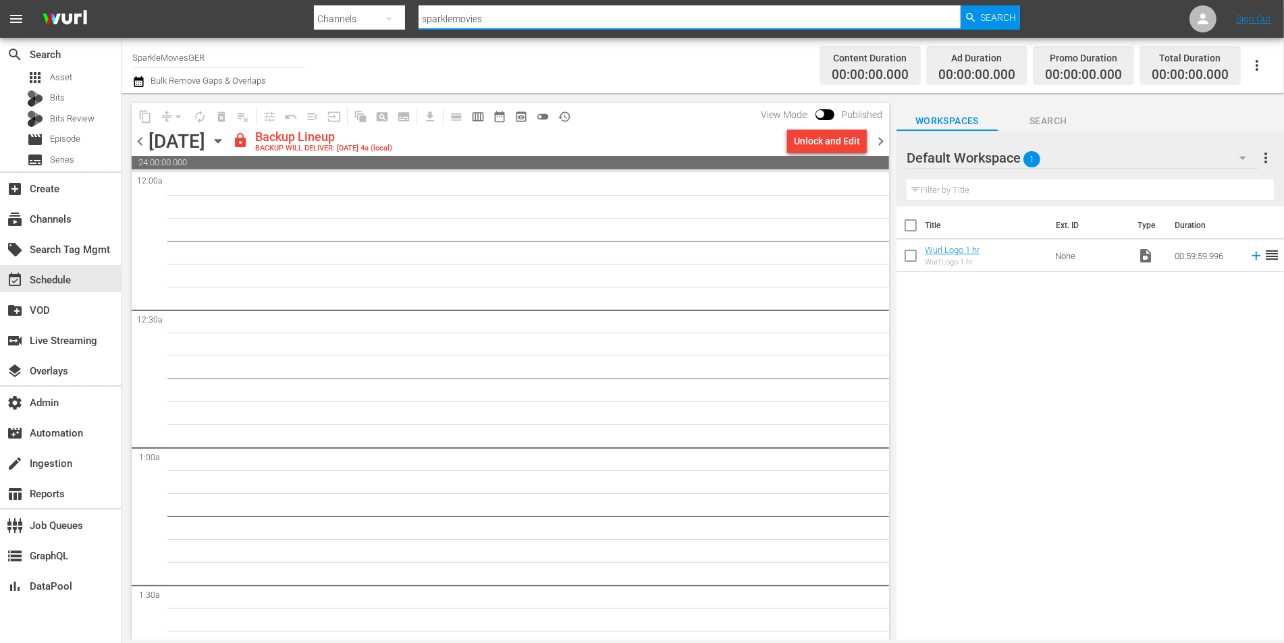
drag, startPoint x: 506, startPoint y: 18, endPoint x: 424, endPoint y: 17, distance: 81.7
click at [423, 18] on input "sparklemovies" at bounding box center [689, 19] width 542 height 32
paste input "hemisphere_todocine_1"
type input "hemisphere_todocine_1"
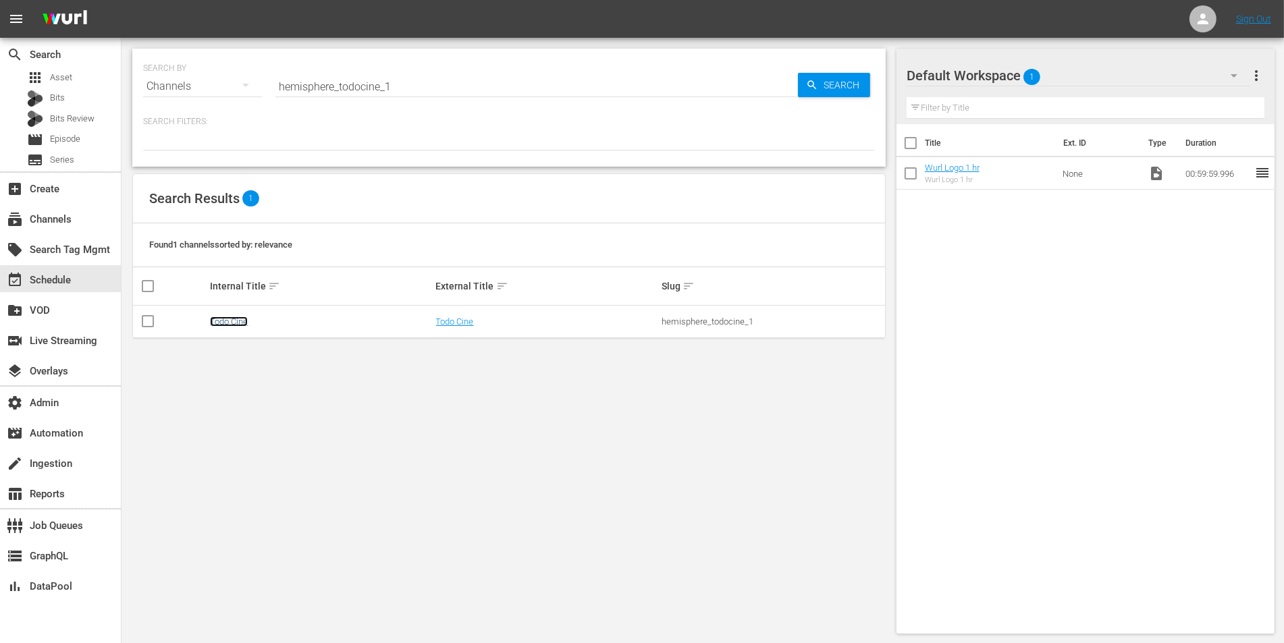
click at [240, 320] on link "Todo Cine" at bounding box center [229, 322] width 38 height 10
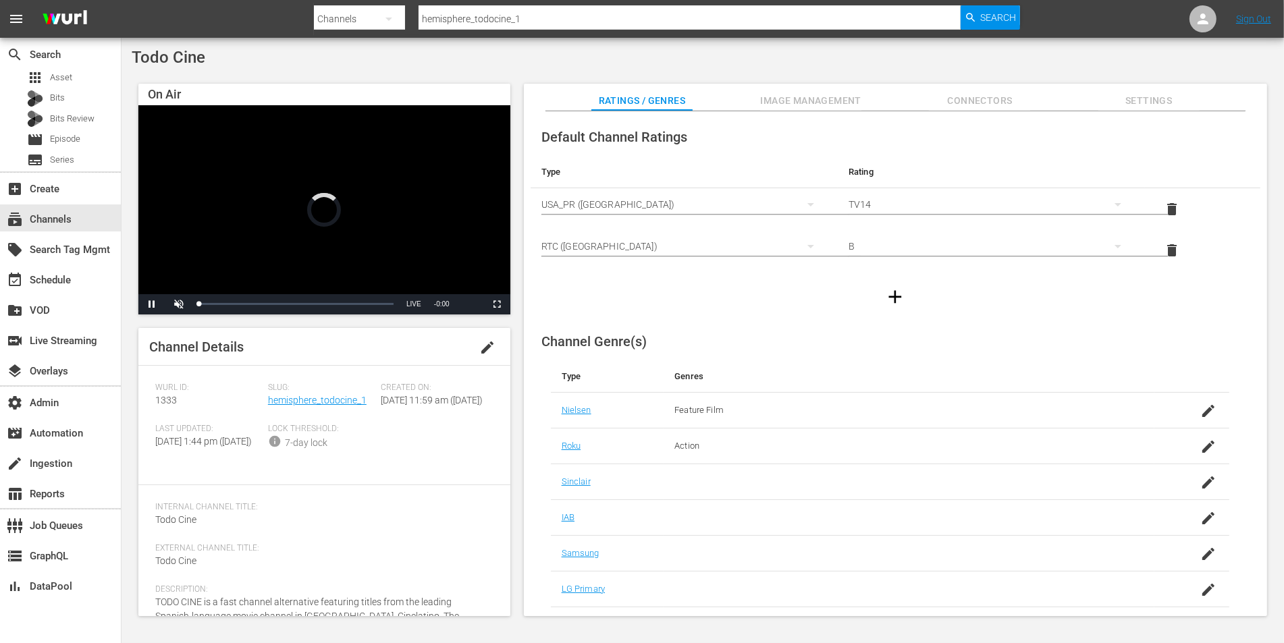
scroll to position [100, 0]
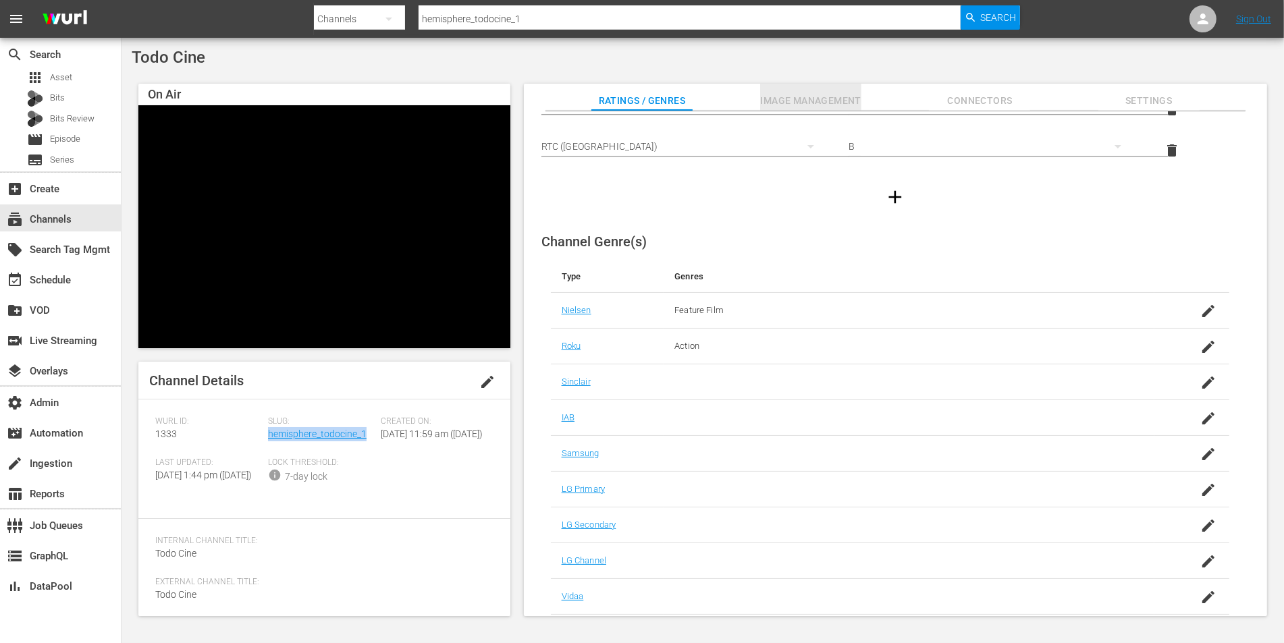
click at [808, 92] on span "Image Management" at bounding box center [810, 100] width 101 height 17
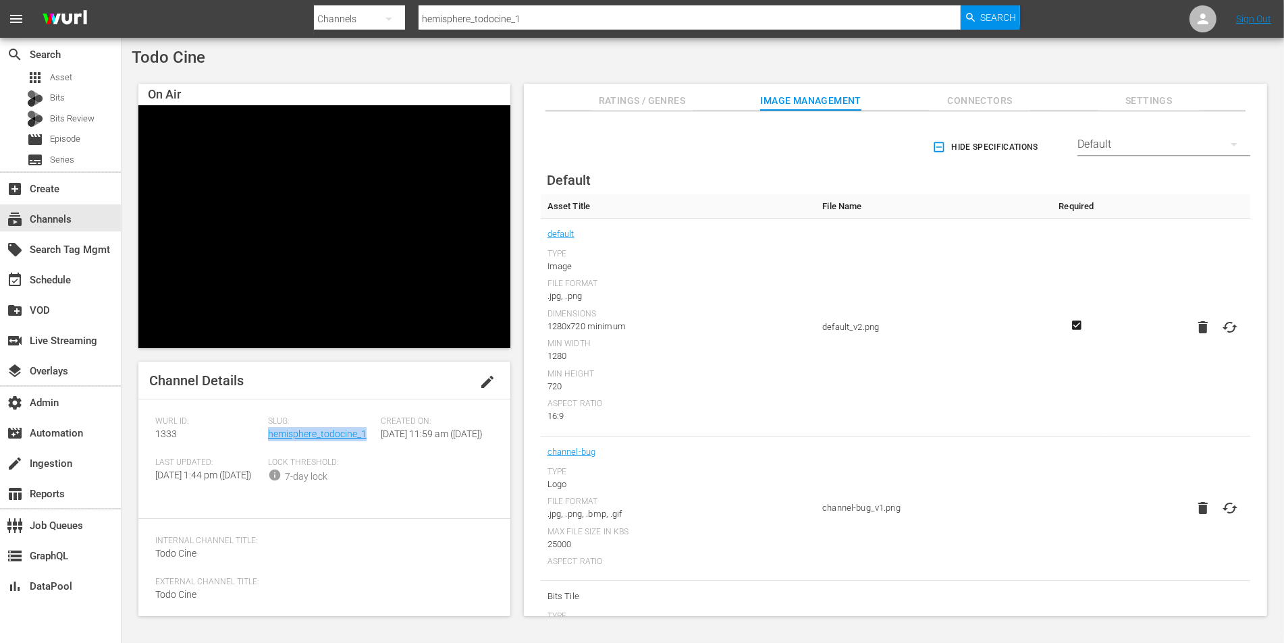
click at [637, 101] on span "Ratings / Genres" at bounding box center [641, 100] width 101 height 17
